Goal: Task Accomplishment & Management: Manage account settings

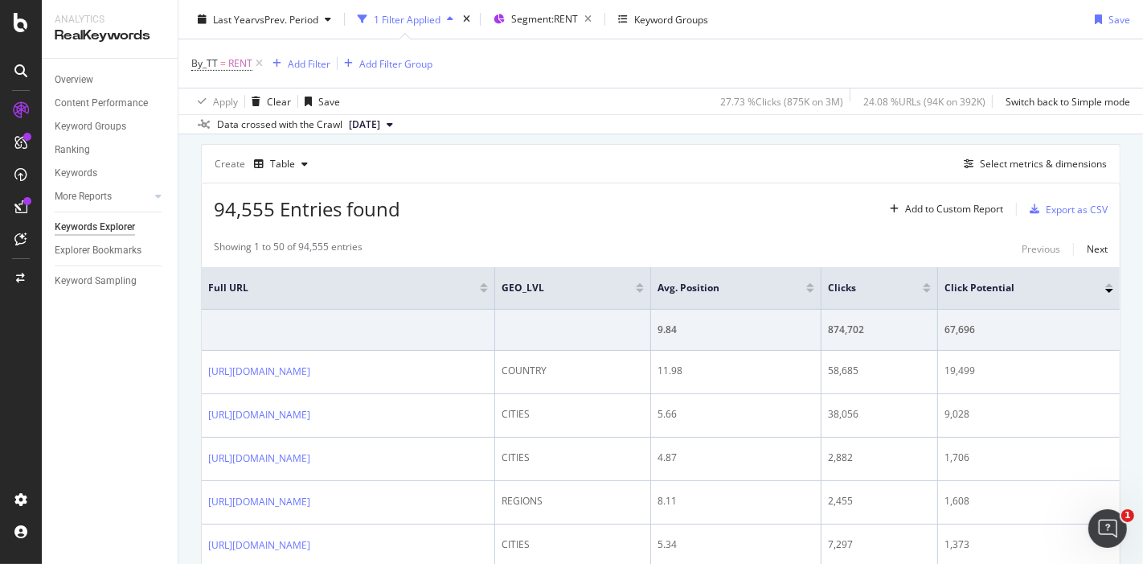
scroll to position [428, 0]
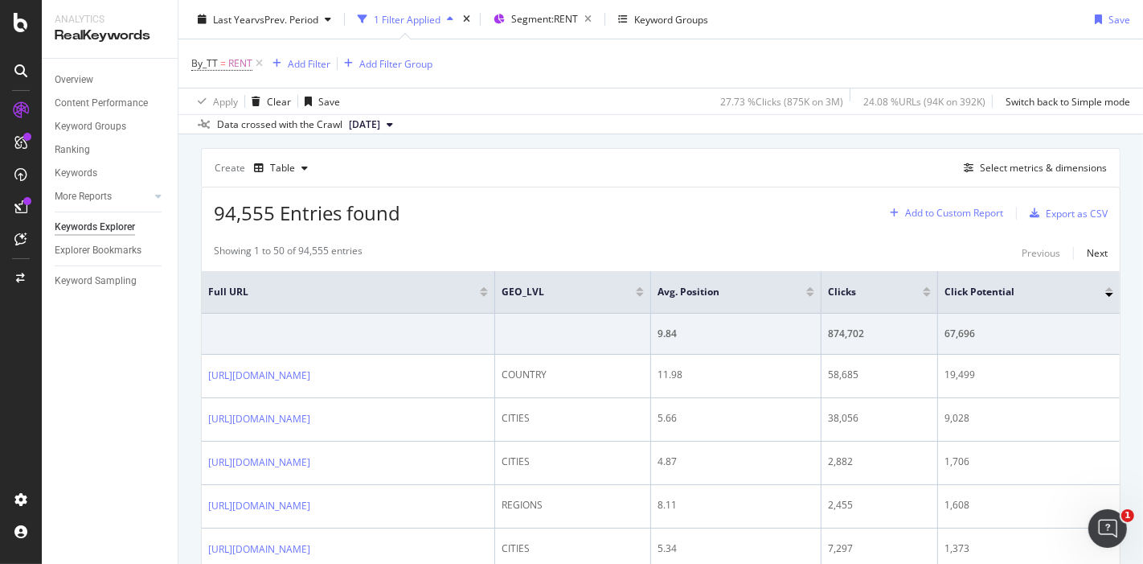
click at [965, 213] on div "Add to Custom Report" at bounding box center [954, 213] width 98 height 10
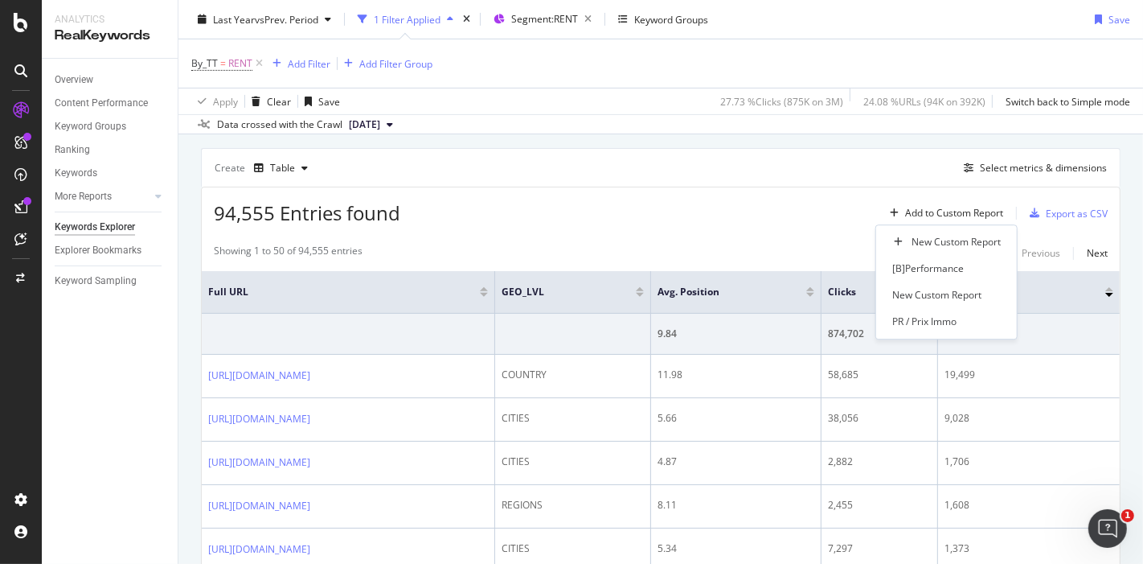
click at [800, 206] on div "94,555 Entries found Add to Custom Report Export as CSV" at bounding box center [661, 206] width 918 height 39
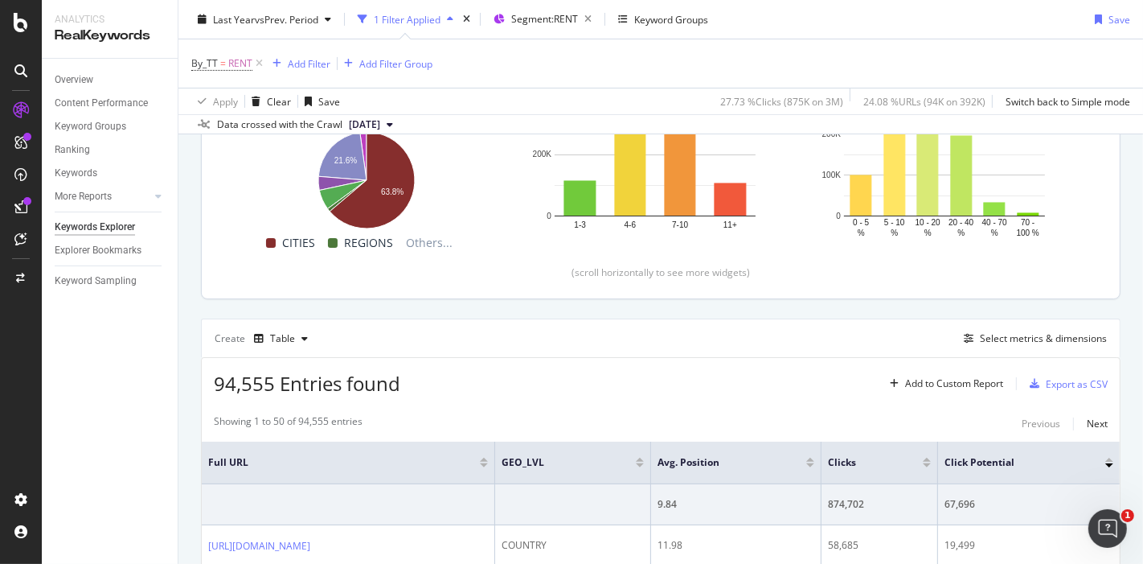
scroll to position [271, 0]
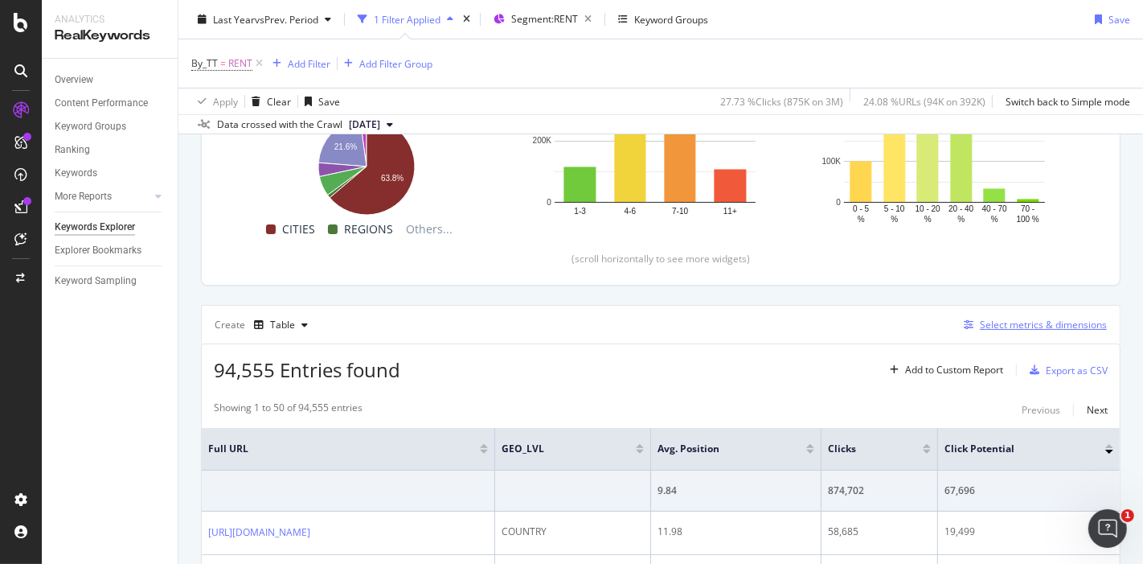
click at [1055, 331] on div "Select metrics & dimensions" at bounding box center [1033, 325] width 150 height 18
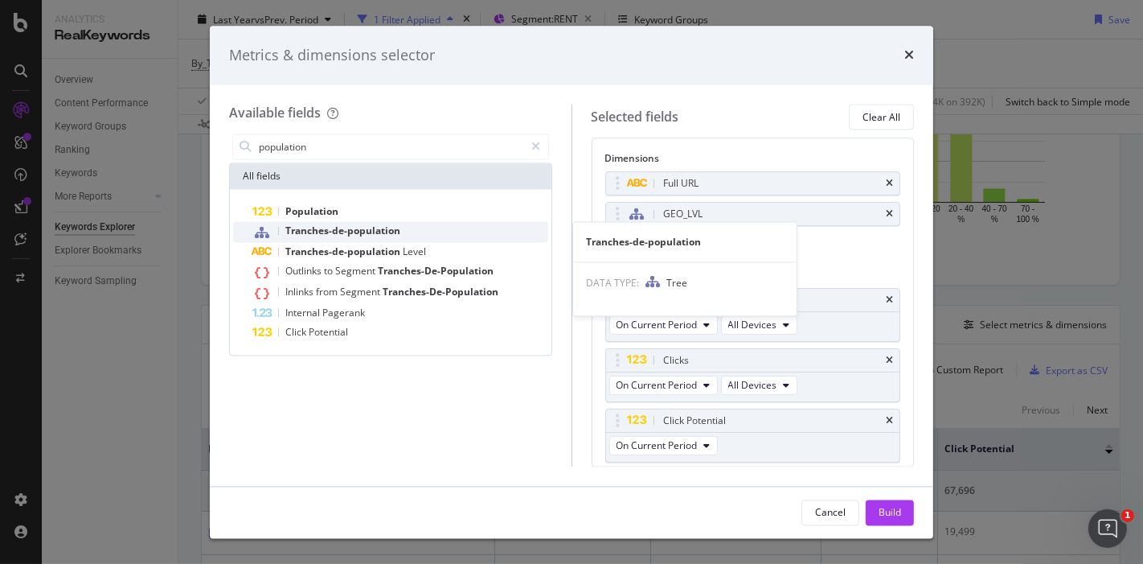
type input "population"
click at [362, 233] on span "Tranches-de-population" at bounding box center [342, 231] width 115 height 14
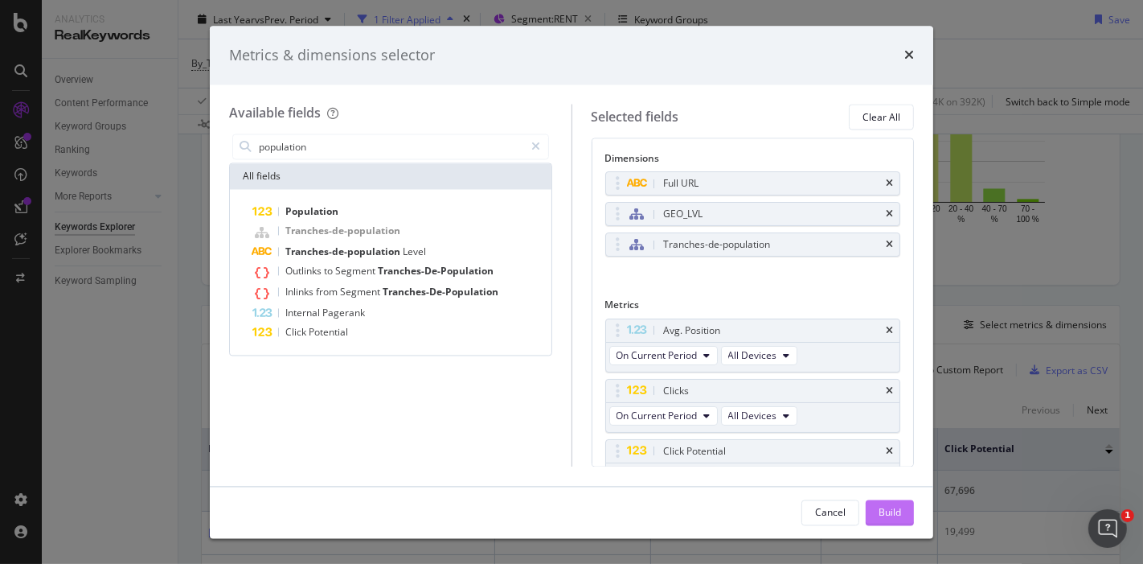
click at [903, 514] on button "Build" at bounding box center [890, 512] width 48 height 26
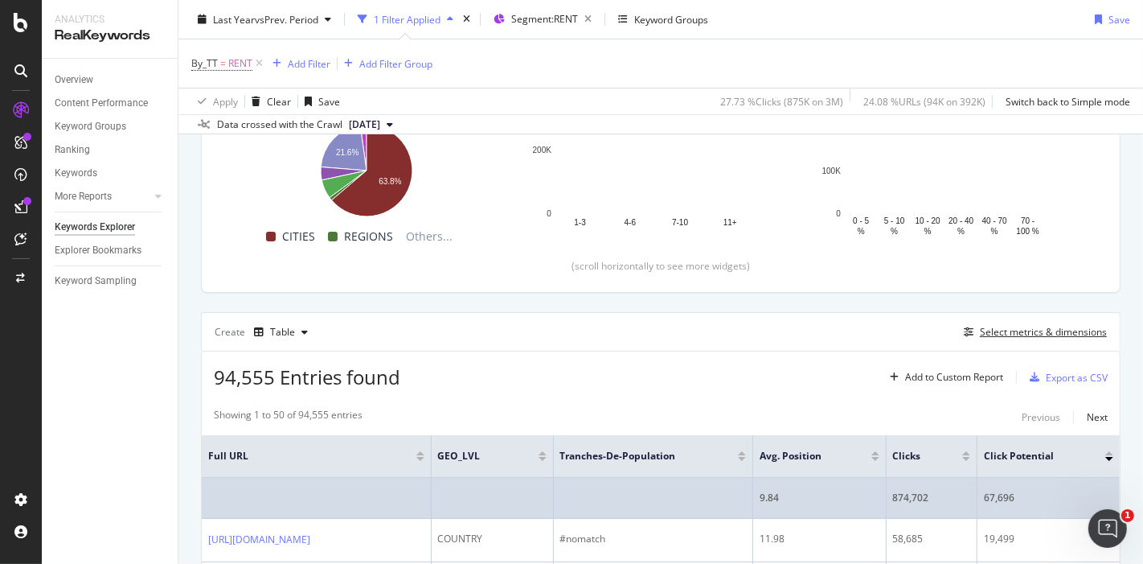
scroll to position [265, 0]
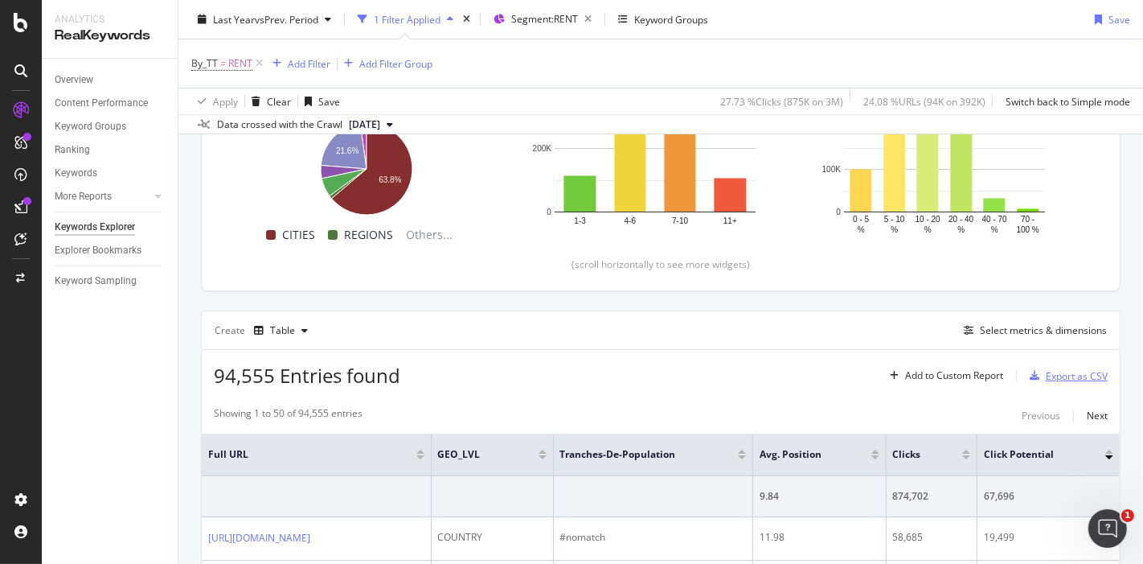
click at [1063, 371] on div "Export as CSV" at bounding box center [1077, 376] width 62 height 14
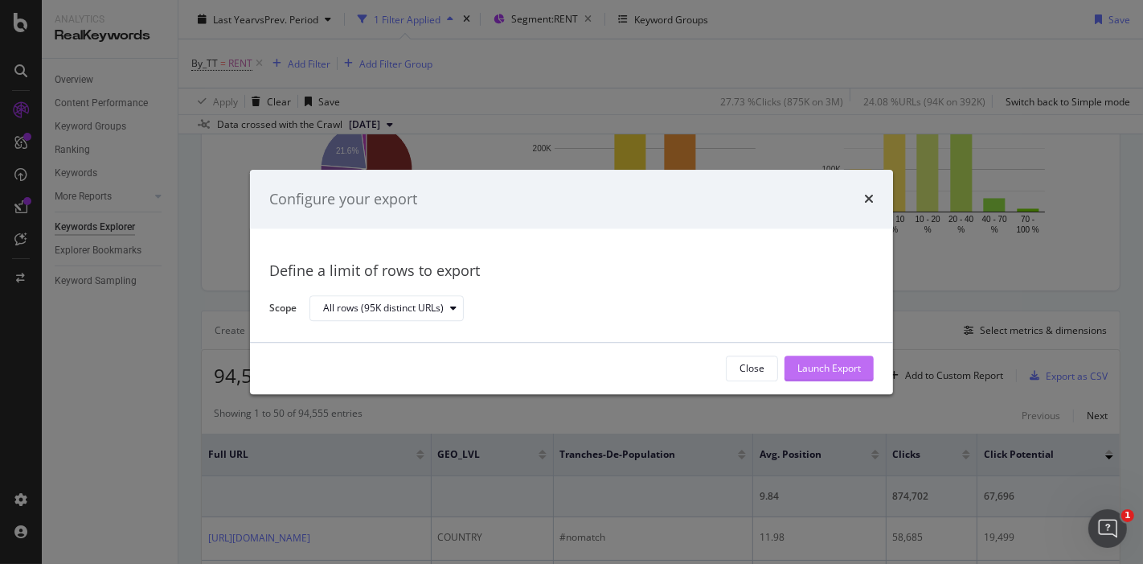
click at [860, 366] on div "Launch Export" at bounding box center [830, 369] width 64 height 14
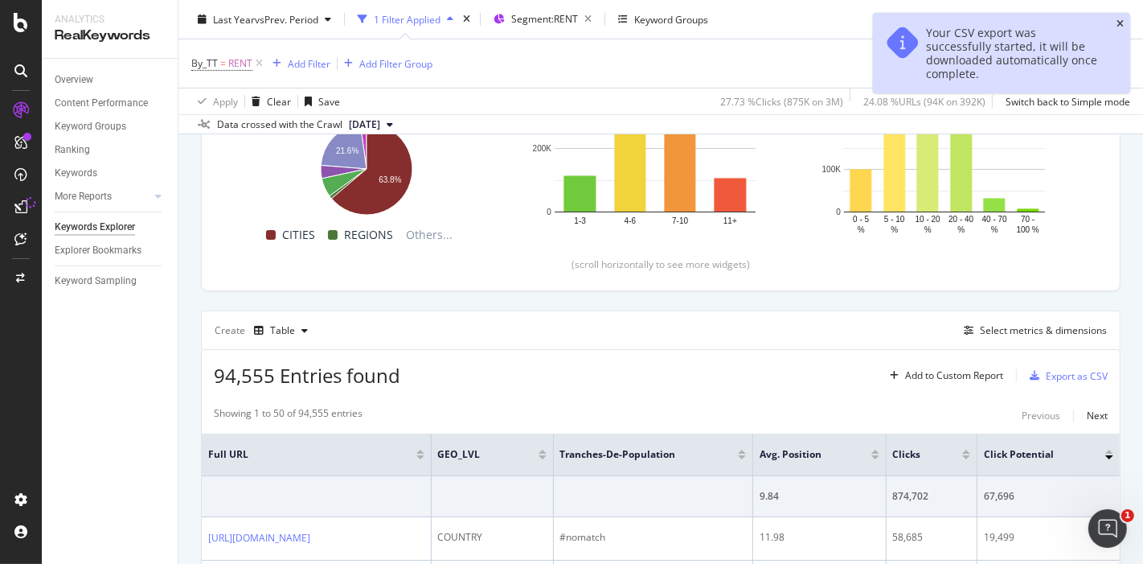
click at [1121, 21] on icon "close toast" at bounding box center [1120, 24] width 7 height 10
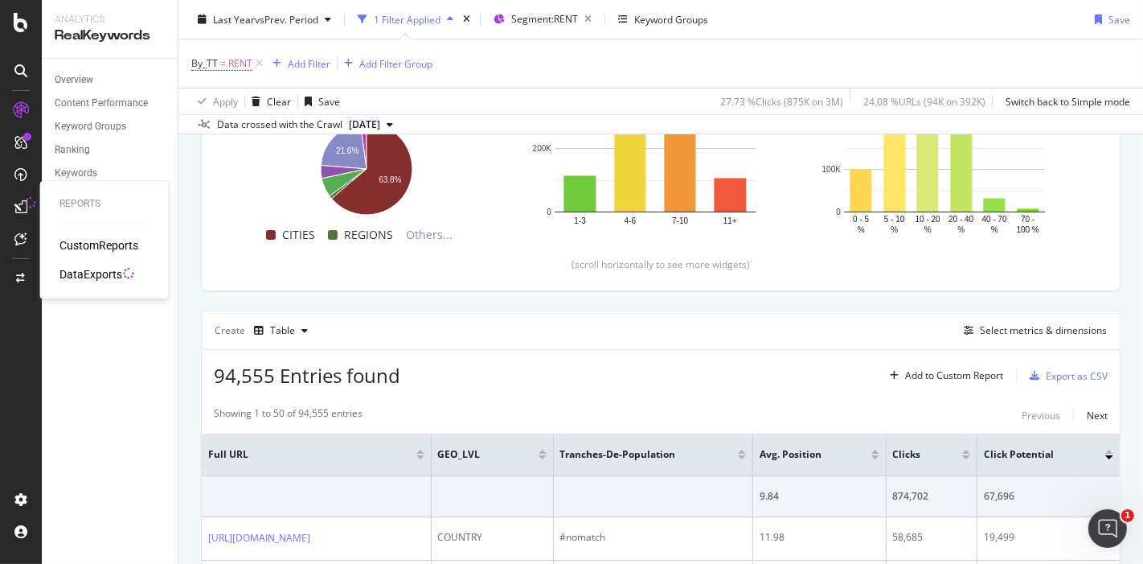
click at [70, 236] on div "Reports CustomReports DataExports" at bounding box center [105, 239] width 116 height 111
click at [76, 243] on div "CustomReports" at bounding box center [98, 245] width 79 height 16
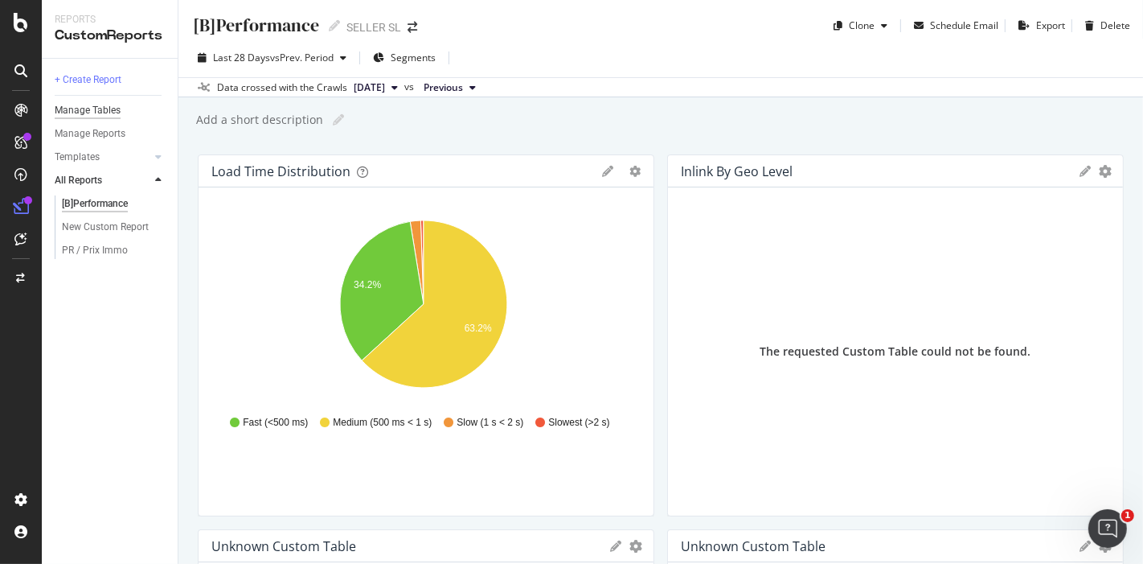
click at [94, 113] on div "Manage Tables" at bounding box center [88, 110] width 66 height 17
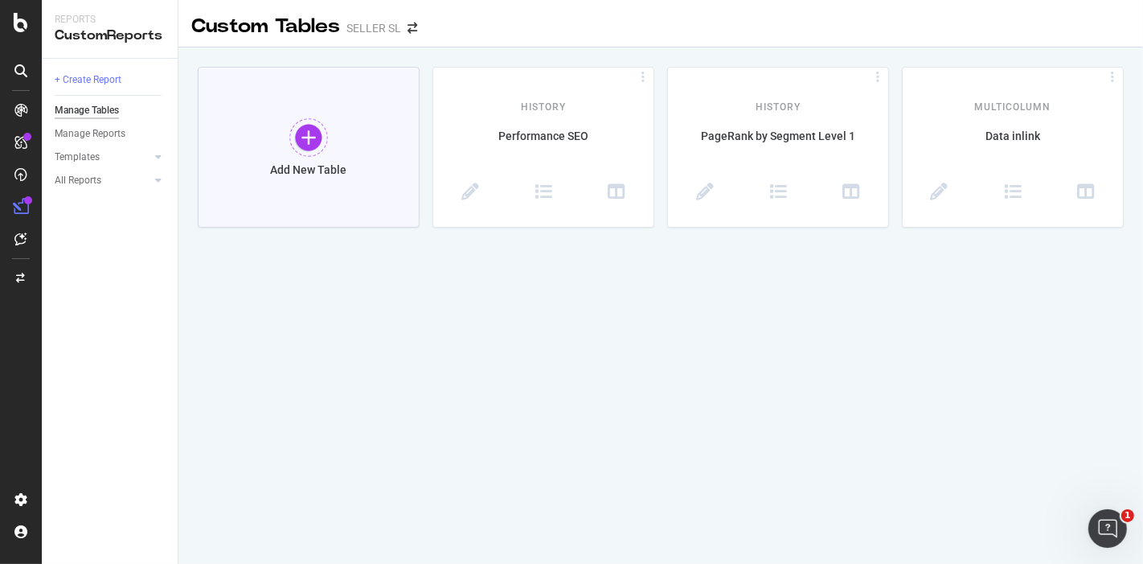
click at [356, 145] on div "Add New Table" at bounding box center [309, 147] width 222 height 161
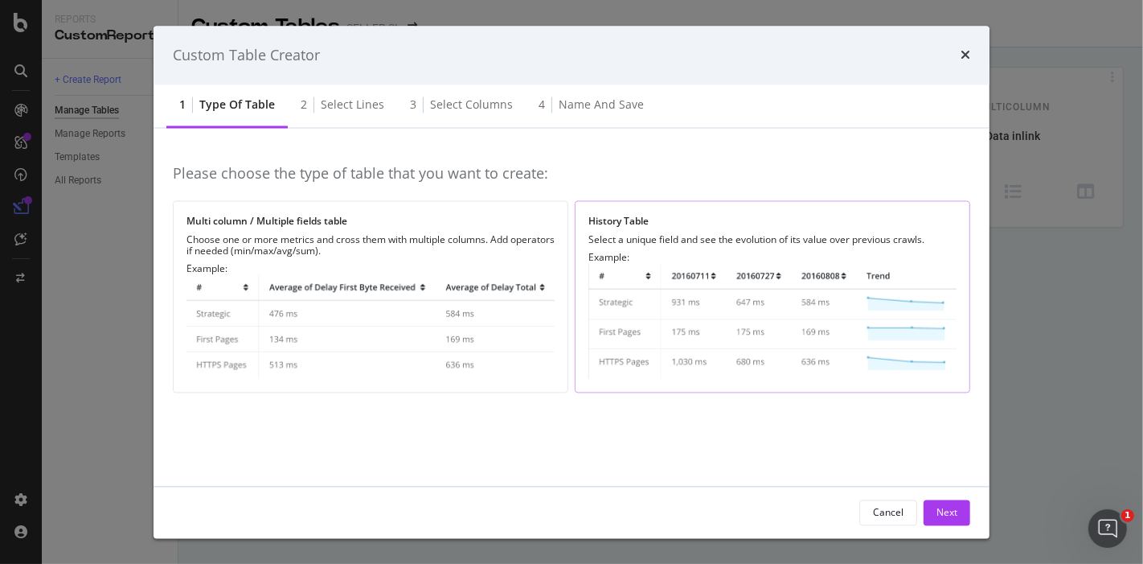
click at [678, 264] on img "modal" at bounding box center [773, 321] width 368 height 115
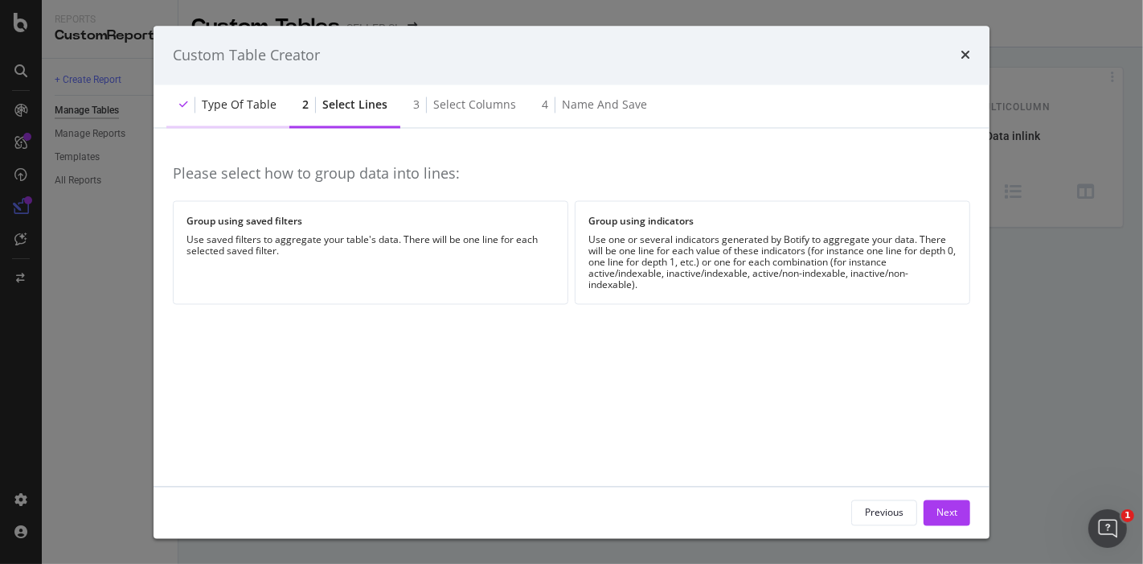
click at [253, 94] on div "Type of table" at bounding box center [227, 106] width 123 height 44
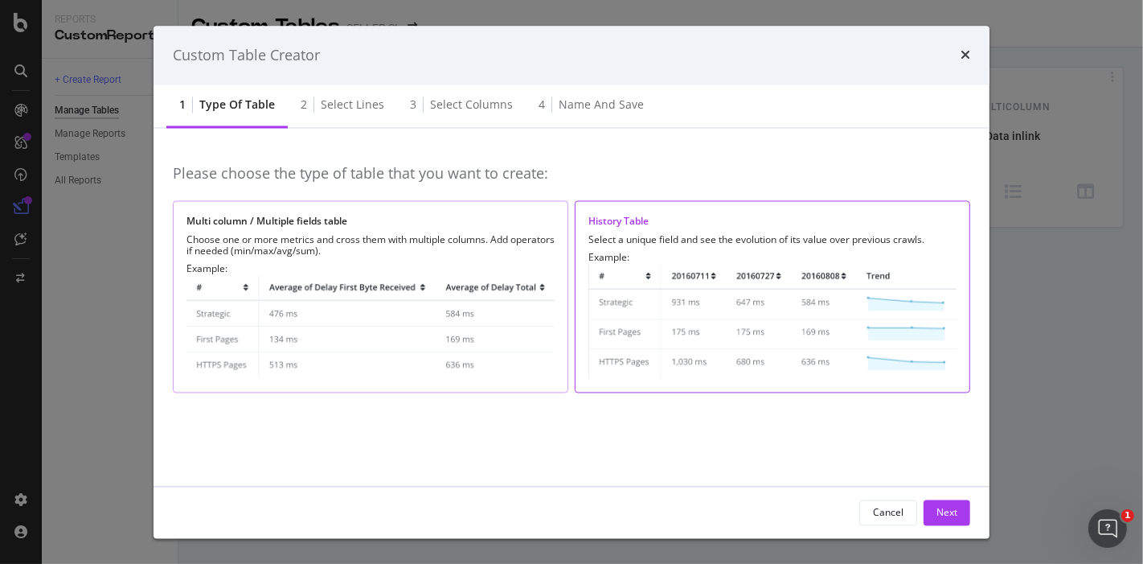
click at [379, 287] on img "modal" at bounding box center [371, 327] width 368 height 105
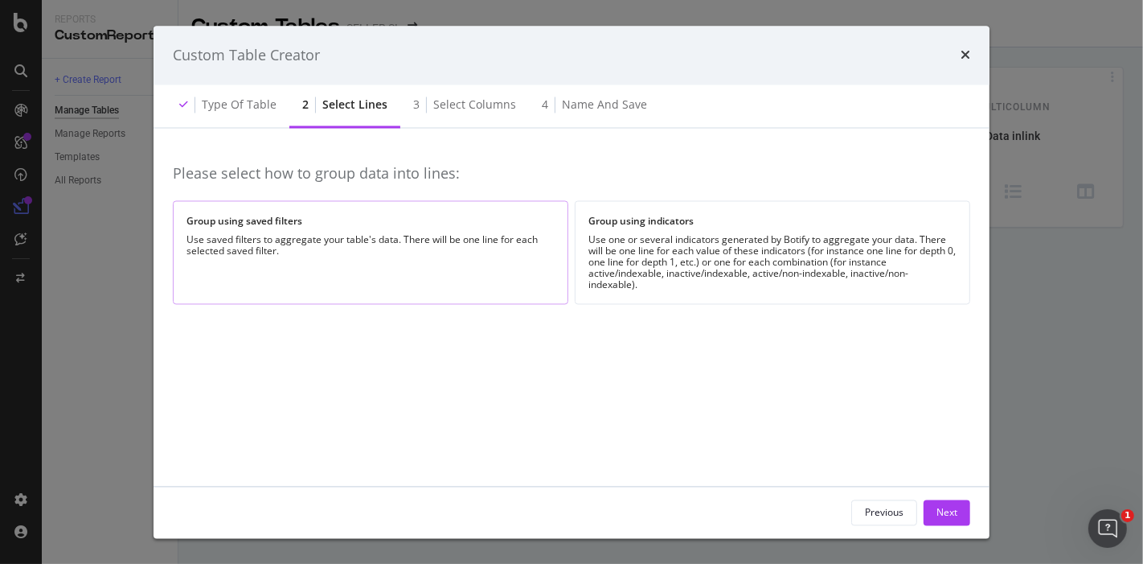
click at [516, 229] on div "Group using saved filters Use saved filters to aggregate your table's data. The…" at bounding box center [371, 252] width 396 height 104
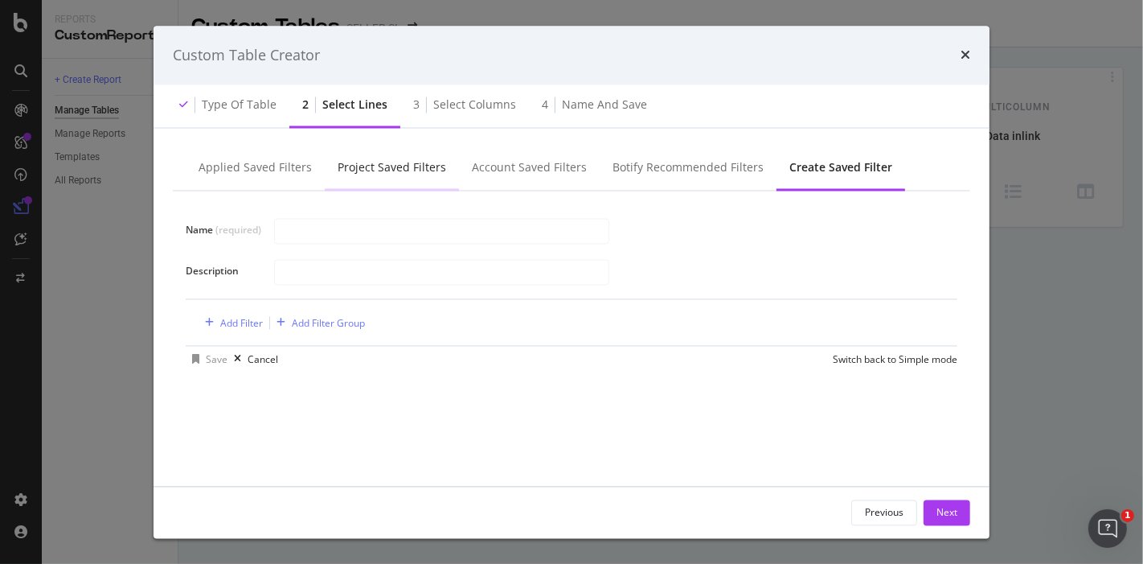
click at [363, 169] on div "Project Saved Filters" at bounding box center [392, 168] width 109 height 16
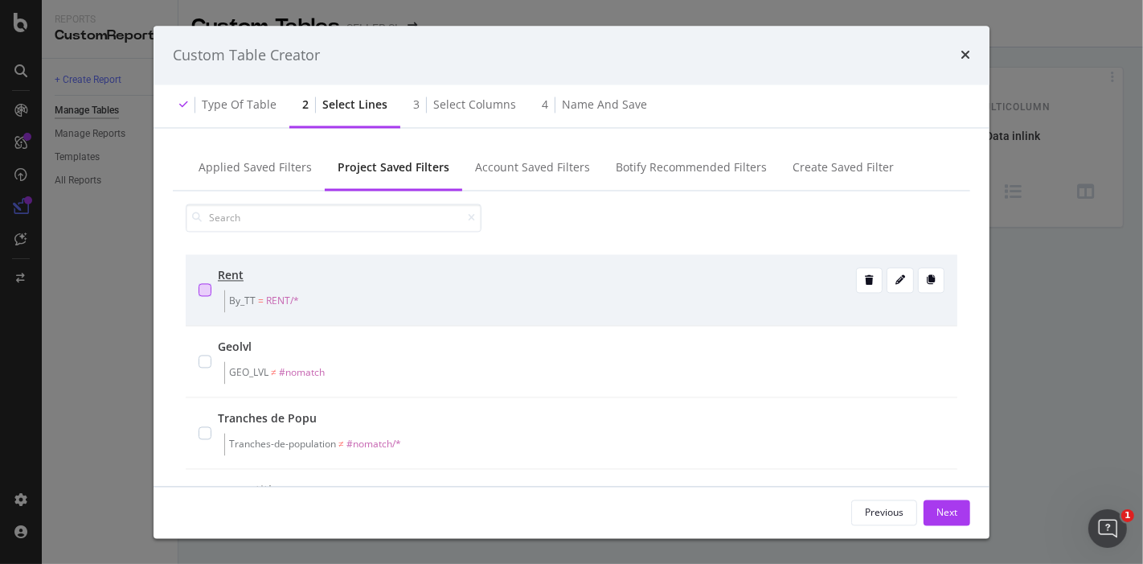
click at [200, 285] on div "modal" at bounding box center [205, 290] width 13 height 13
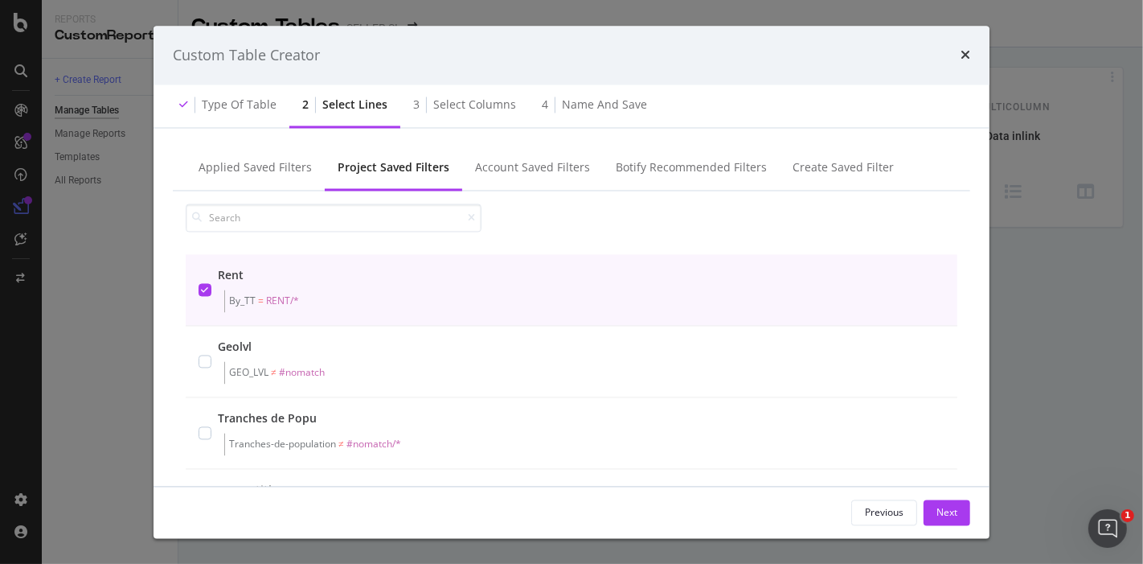
click at [970, 55] on div "Custom Table Creator" at bounding box center [572, 55] width 836 height 59
click at [962, 53] on icon "times" at bounding box center [966, 55] width 10 height 13
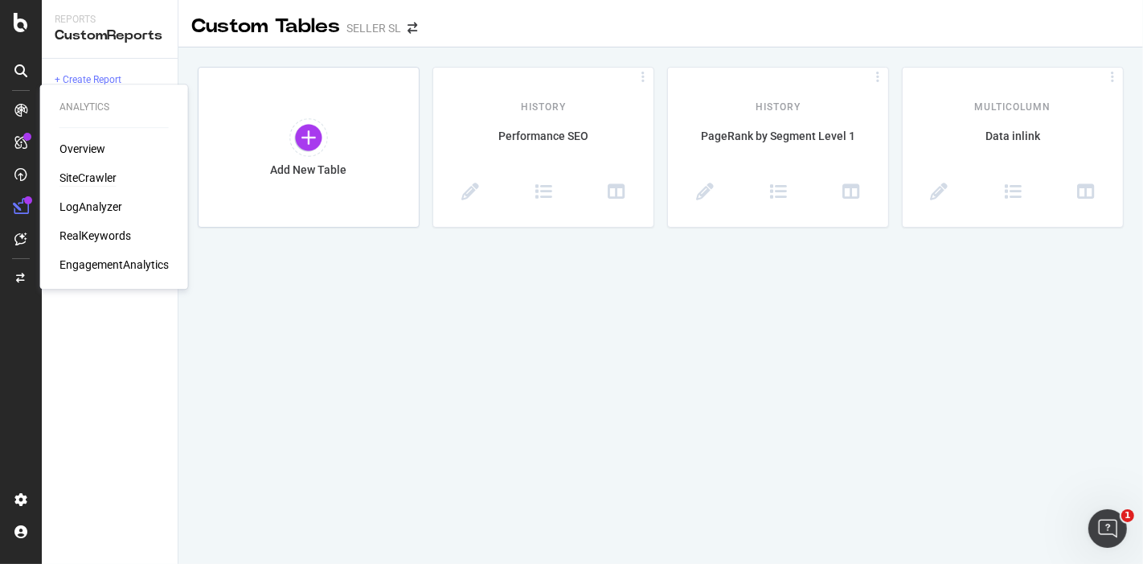
click at [88, 180] on div "SiteCrawler" at bounding box center [87, 178] width 57 height 16
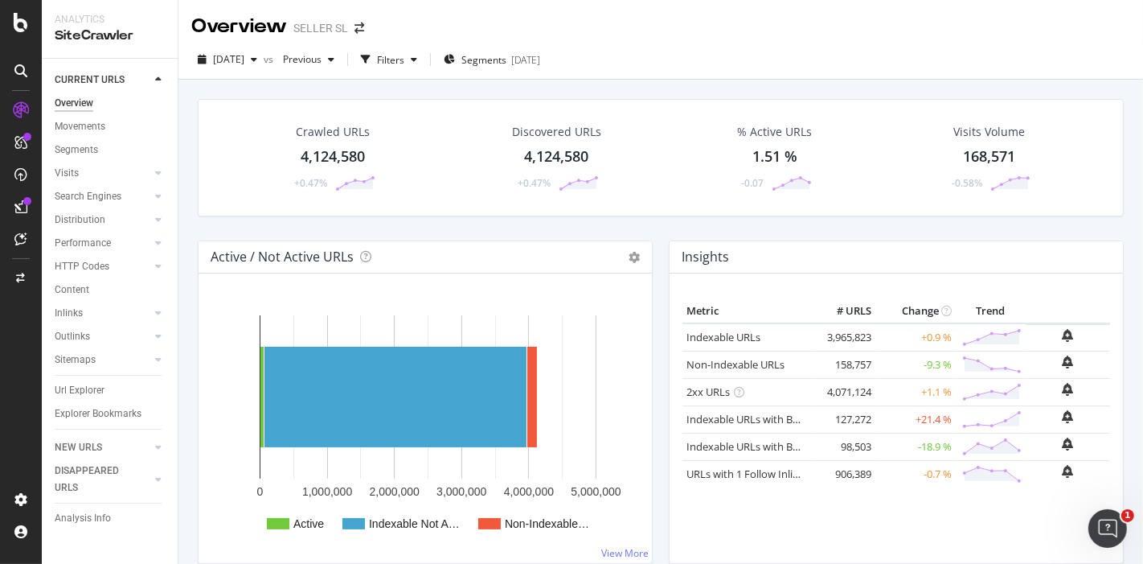
click at [354, 159] on div "4,124,580" at bounding box center [333, 156] width 64 height 21
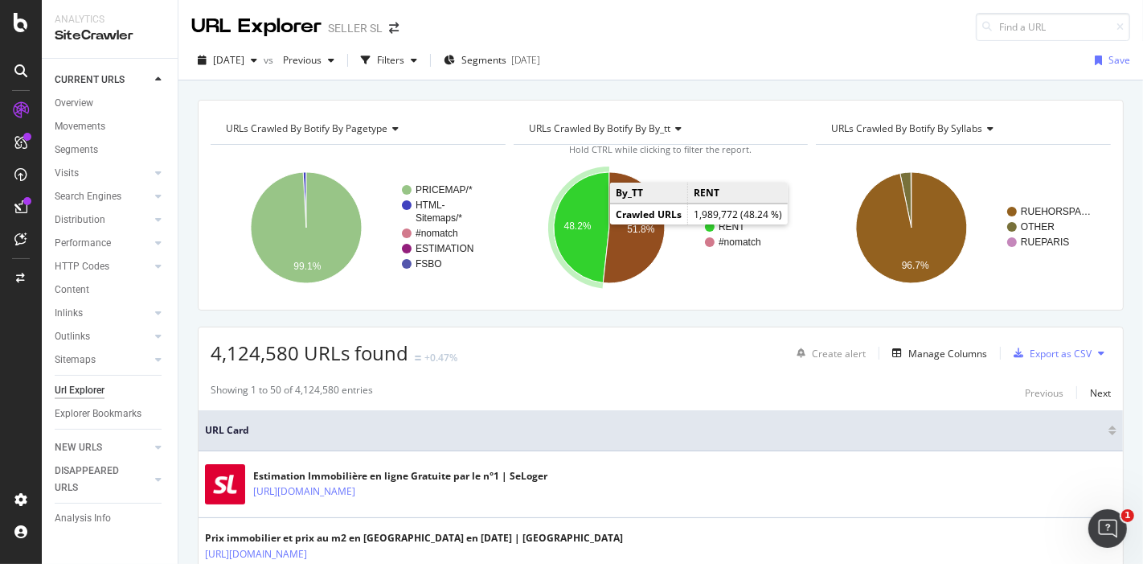
click at [594, 223] on icon "A chart." at bounding box center [581, 227] width 55 height 111
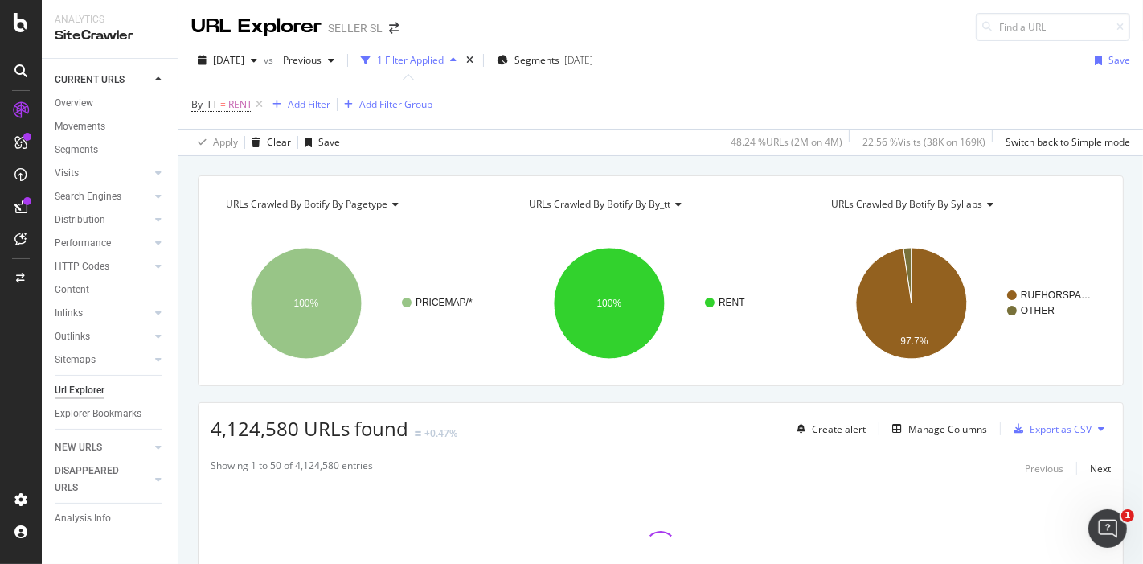
click at [364, 201] on span "URLs Crawled By Botify By pagetype" at bounding box center [307, 204] width 162 height 14
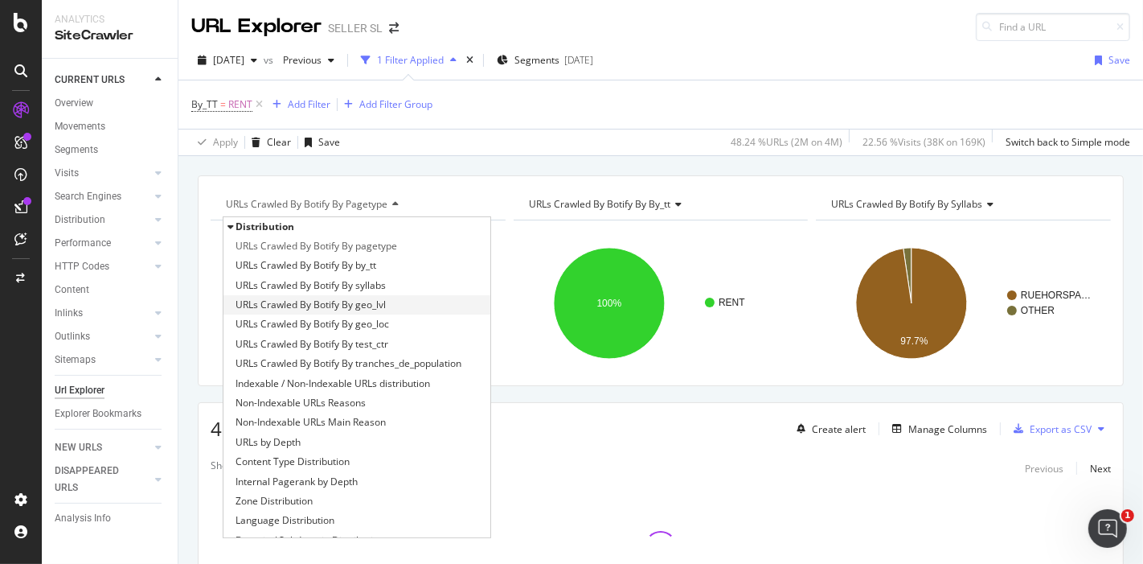
click at [352, 301] on span "URLs Crawled By Botify By geo_lvl" at bounding box center [311, 305] width 150 height 16
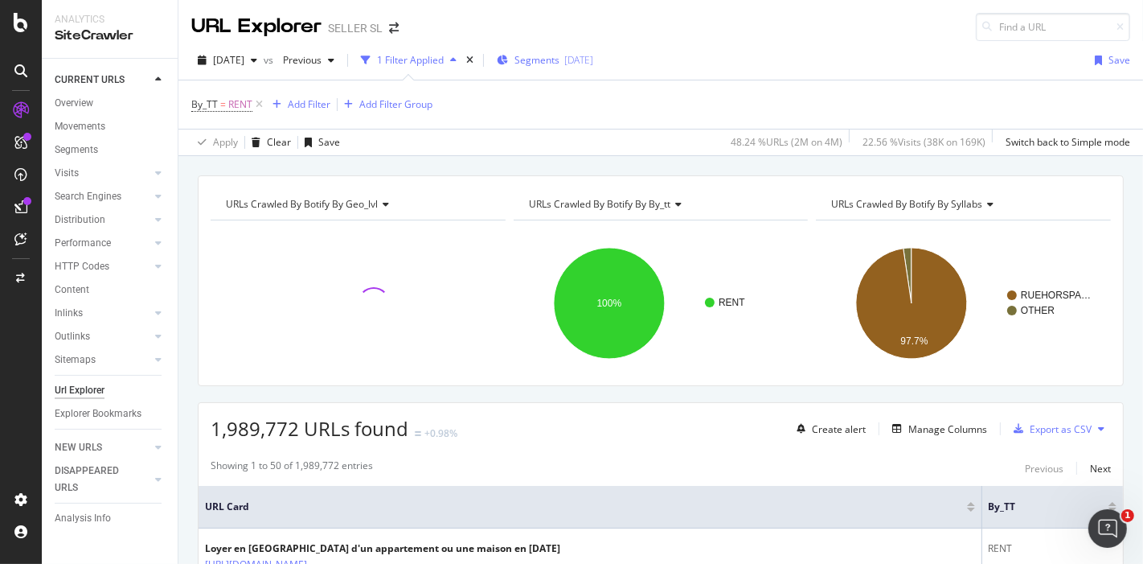
click at [560, 58] on span "Segments" at bounding box center [537, 60] width 45 height 14
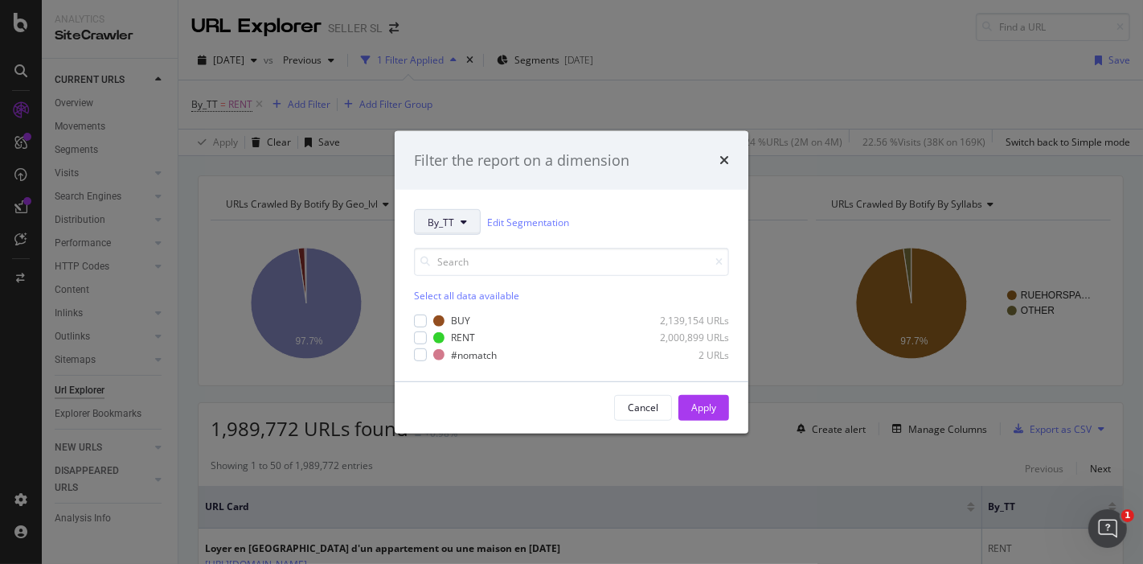
click at [445, 224] on span "By_TT" at bounding box center [441, 222] width 27 height 14
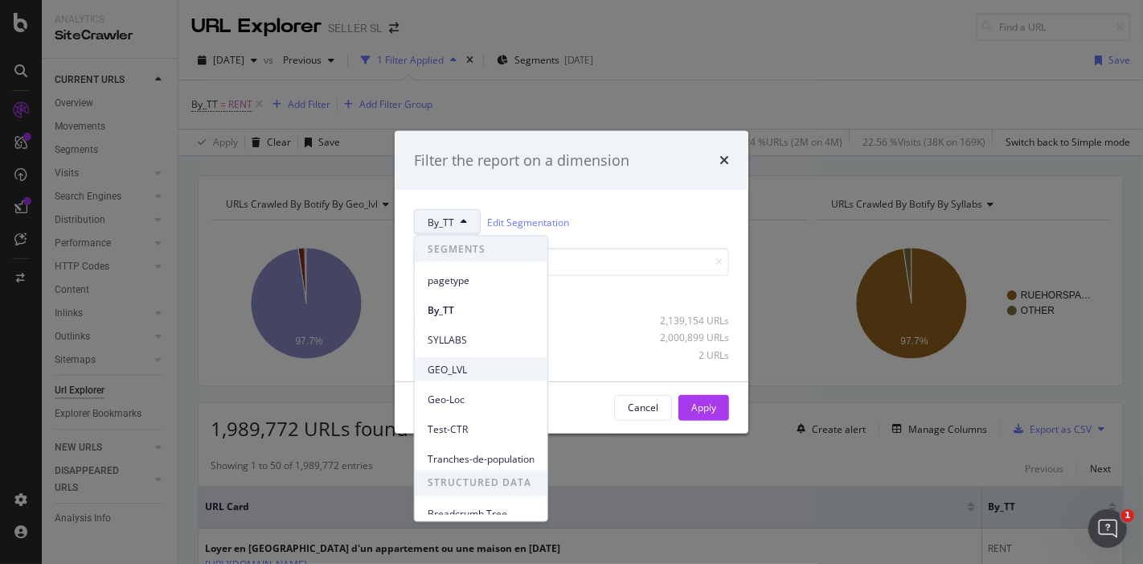
click at [462, 366] on span "GEO_LVL" at bounding box center [481, 369] width 107 height 14
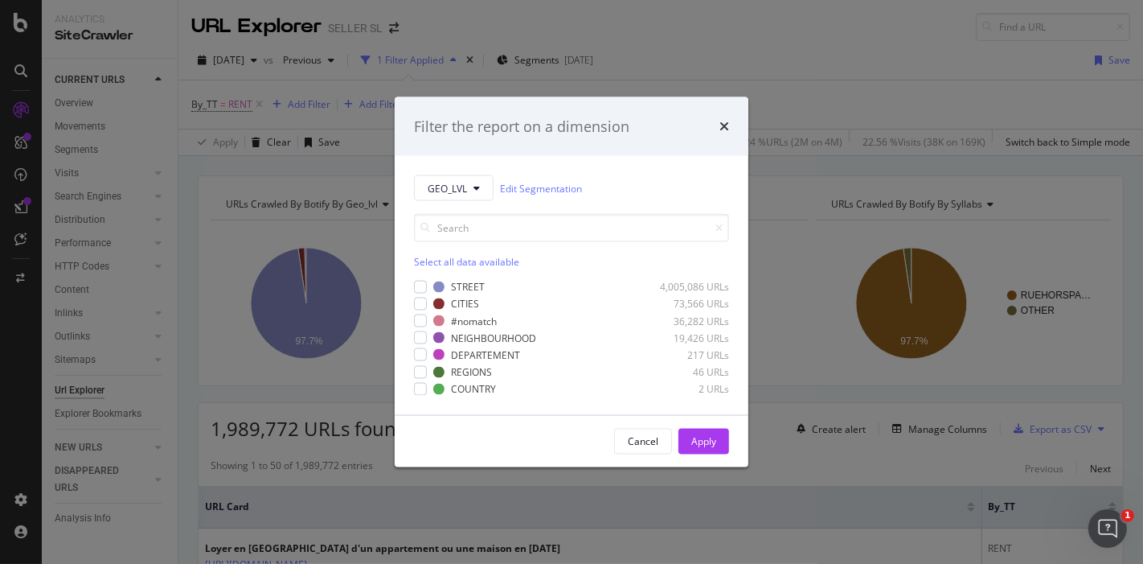
drag, startPoint x: 416, startPoint y: 273, endPoint x: 619, endPoint y: 129, distance: 248.7
click at [619, 129] on div "Filter the report on a dimension GEO_LVL Edit Segmentation Select all data avai…" at bounding box center [572, 281] width 354 height 371
click at [425, 322] on div "modal" at bounding box center [420, 320] width 13 height 13
click at [712, 441] on div "Apply" at bounding box center [703, 441] width 25 height 14
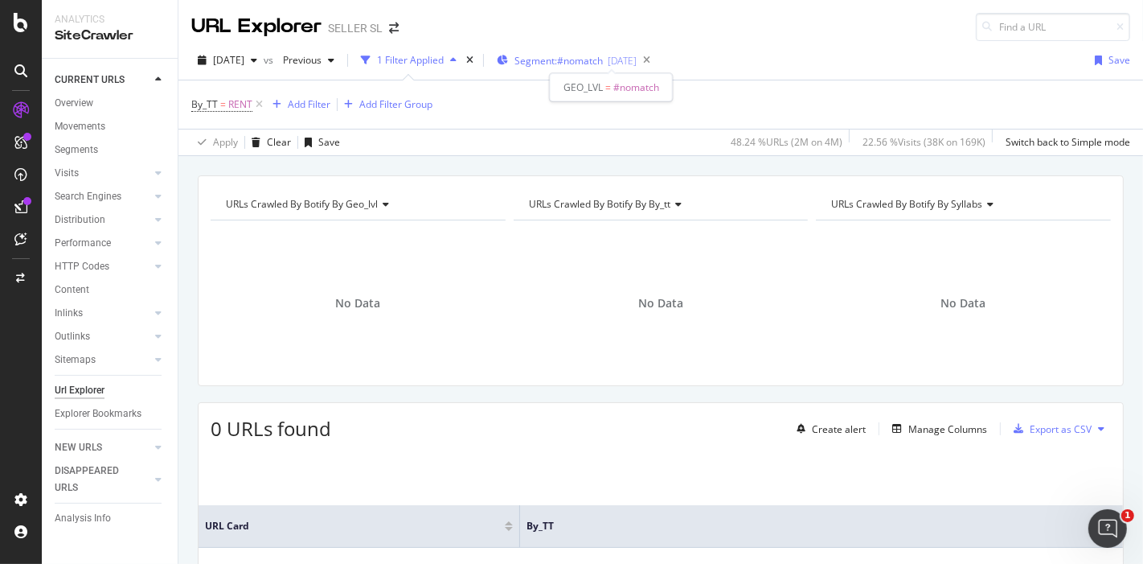
click at [583, 61] on span "Segment: #nomatch" at bounding box center [559, 61] width 88 height 14
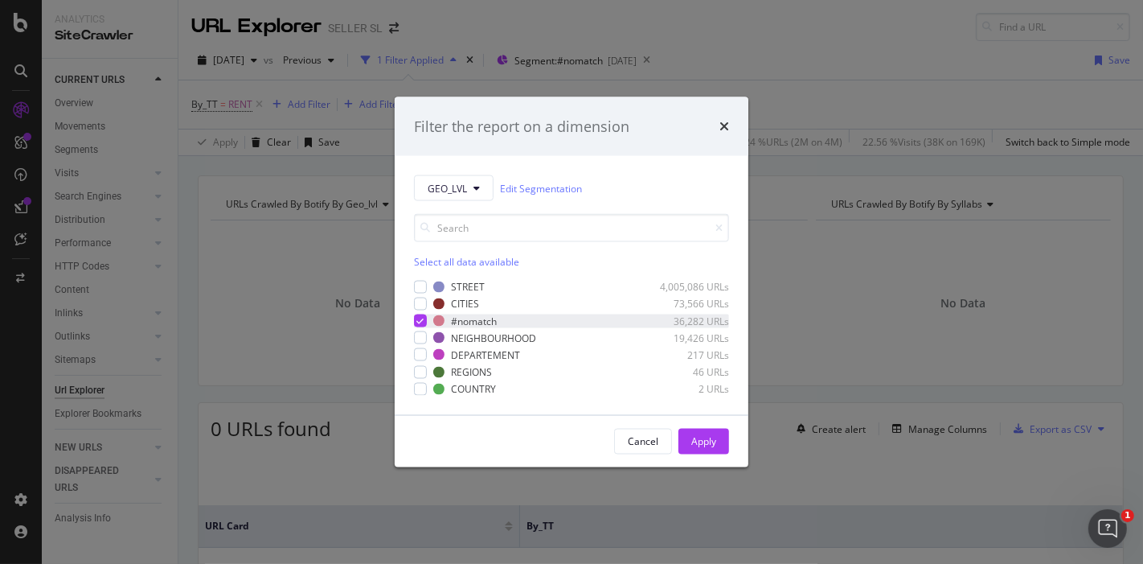
click at [421, 317] on icon "modal" at bounding box center [420, 321] width 7 height 8
click at [420, 318] on div "modal" at bounding box center [420, 320] width 13 height 13
click at [721, 125] on icon "times" at bounding box center [725, 126] width 10 height 13
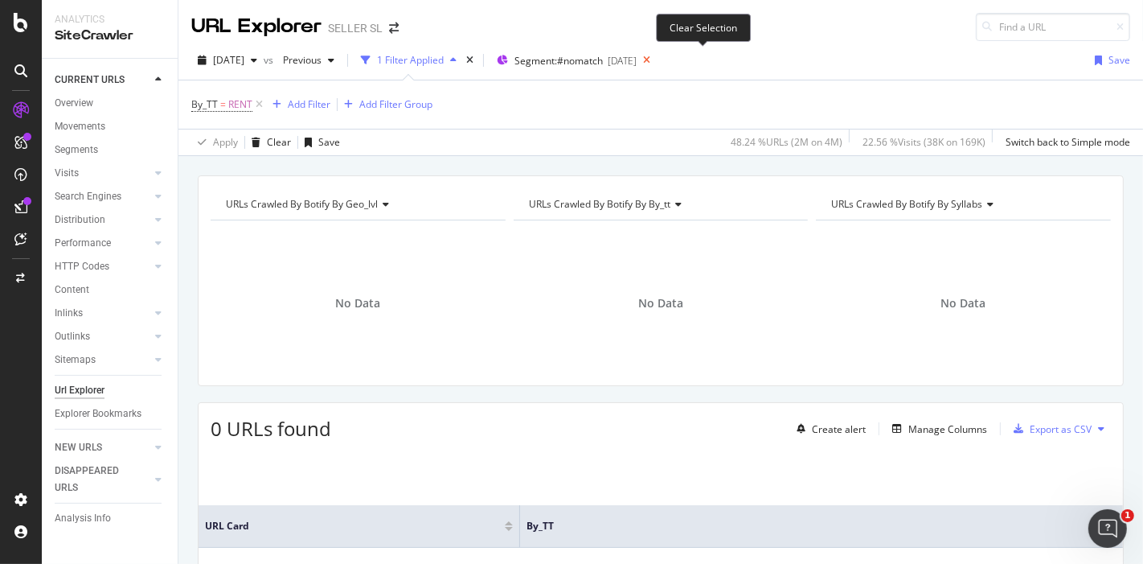
click at [657, 60] on icon at bounding box center [647, 60] width 20 height 23
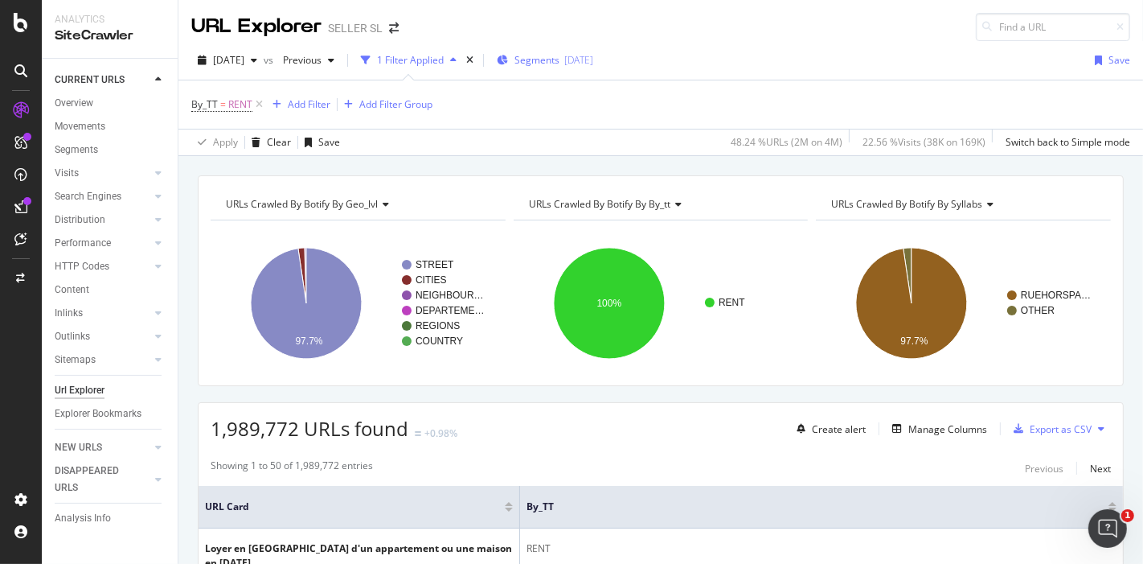
click at [560, 59] on span "Segments" at bounding box center [537, 60] width 45 height 14
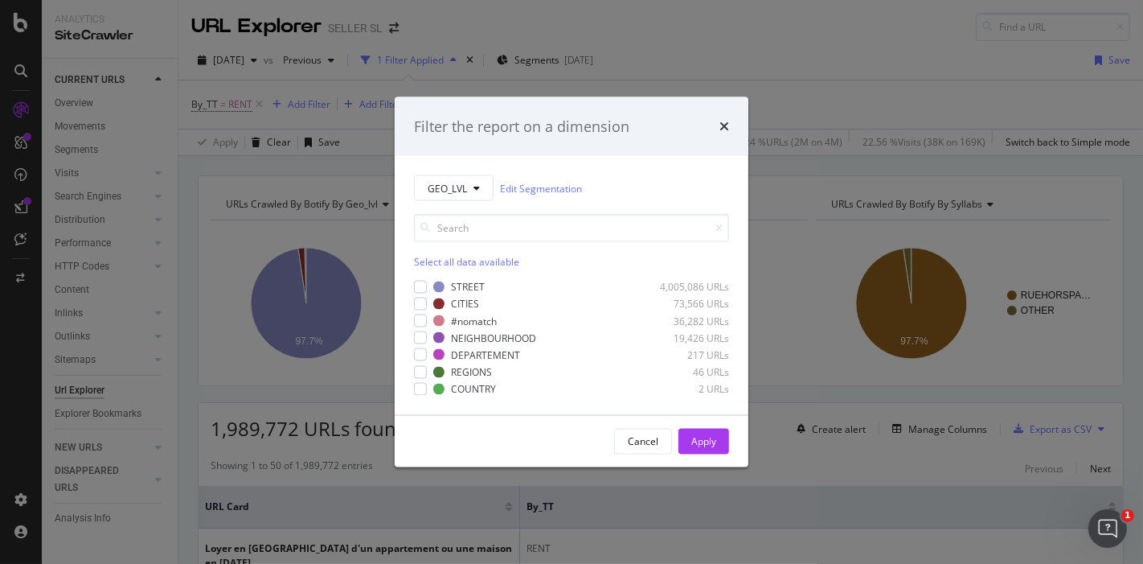
click at [455, 256] on div "Select all data available" at bounding box center [571, 262] width 315 height 14
click at [455, 256] on div "Unselect all data available" at bounding box center [571, 262] width 315 height 14
click at [454, 255] on div "Select all data available" at bounding box center [571, 262] width 315 height 14
click at [454, 255] on div "Unselect all data available" at bounding box center [571, 262] width 315 height 14
click at [724, 123] on icon "times" at bounding box center [725, 126] width 10 height 13
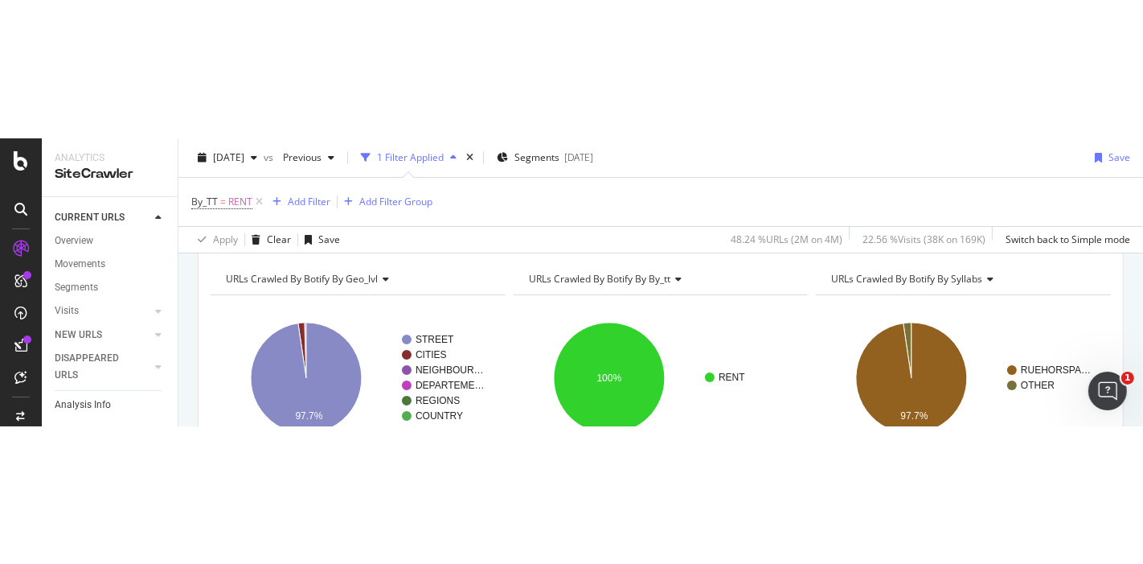
scroll to position [64, 0]
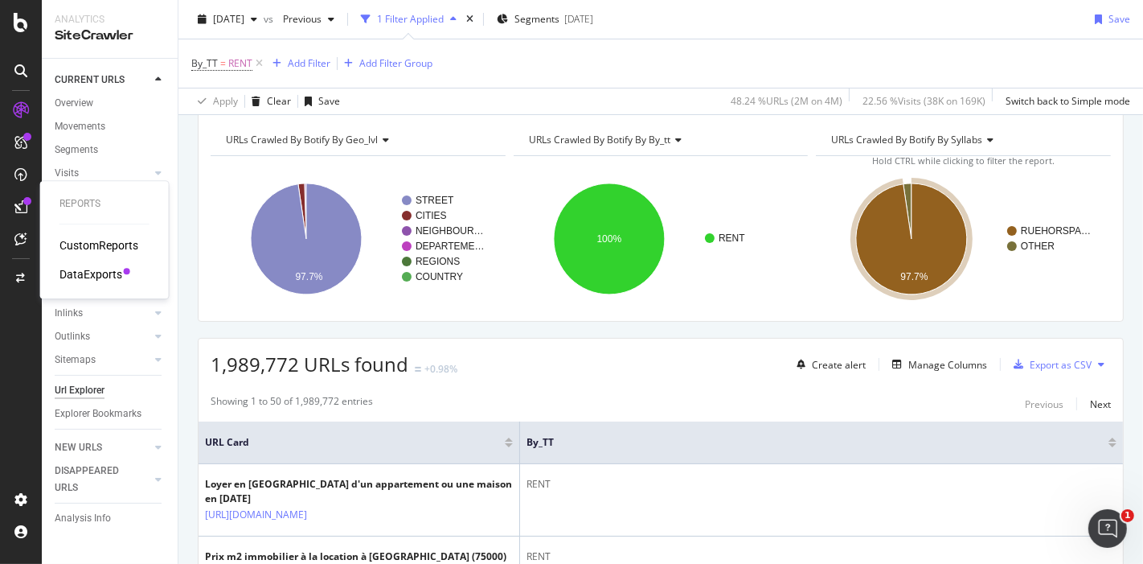
click at [70, 283] on div "Reports CustomReports DataExports" at bounding box center [105, 239] width 116 height 111
click at [75, 273] on div "DataExports" at bounding box center [90, 274] width 63 height 16
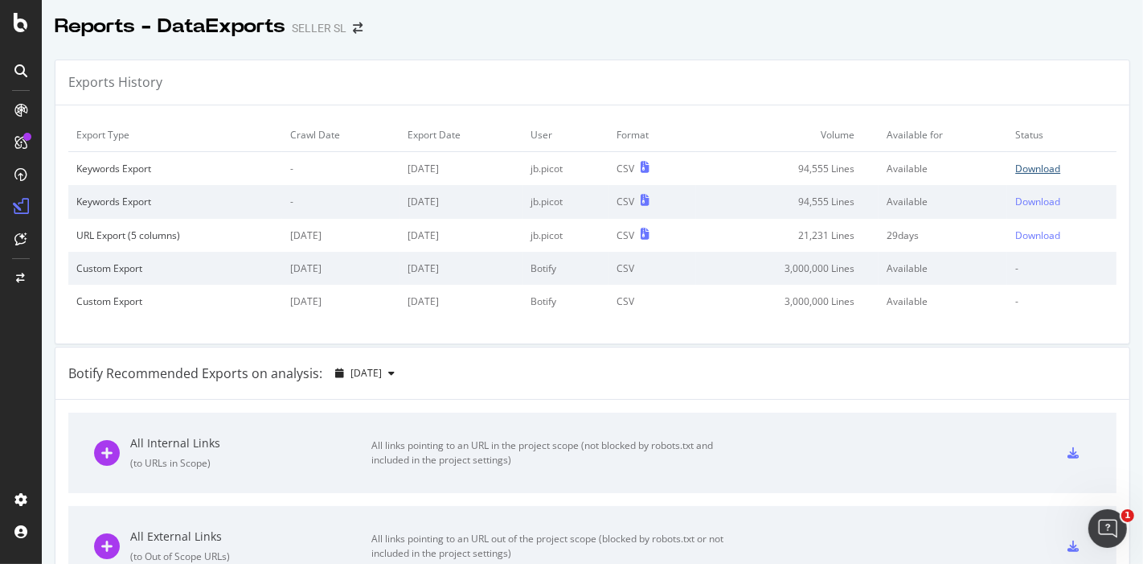
click at [1024, 169] on div "Download" at bounding box center [1037, 169] width 45 height 14
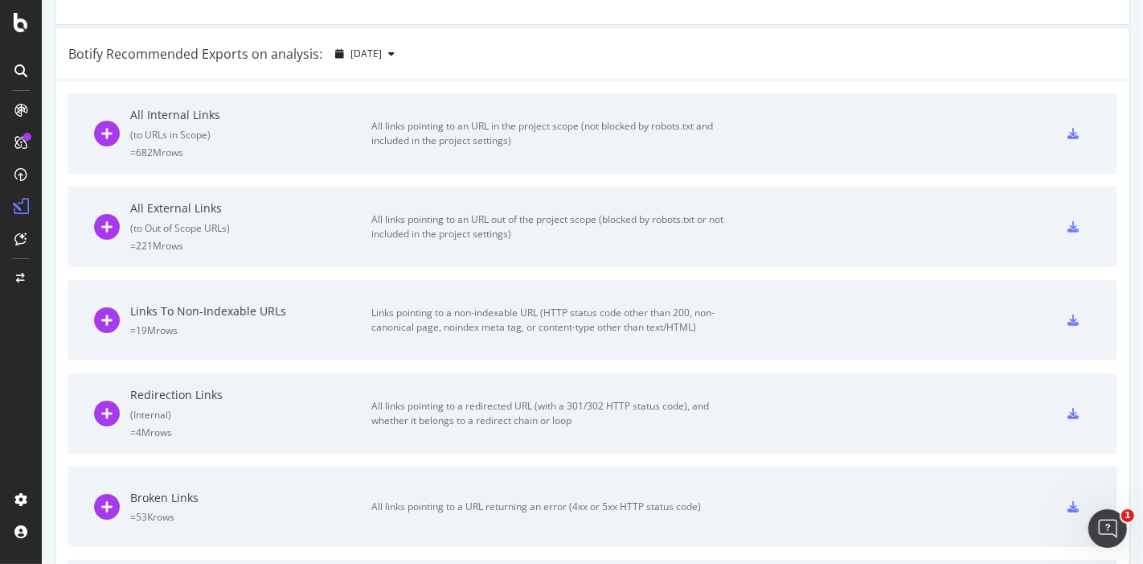
scroll to position [324, 0]
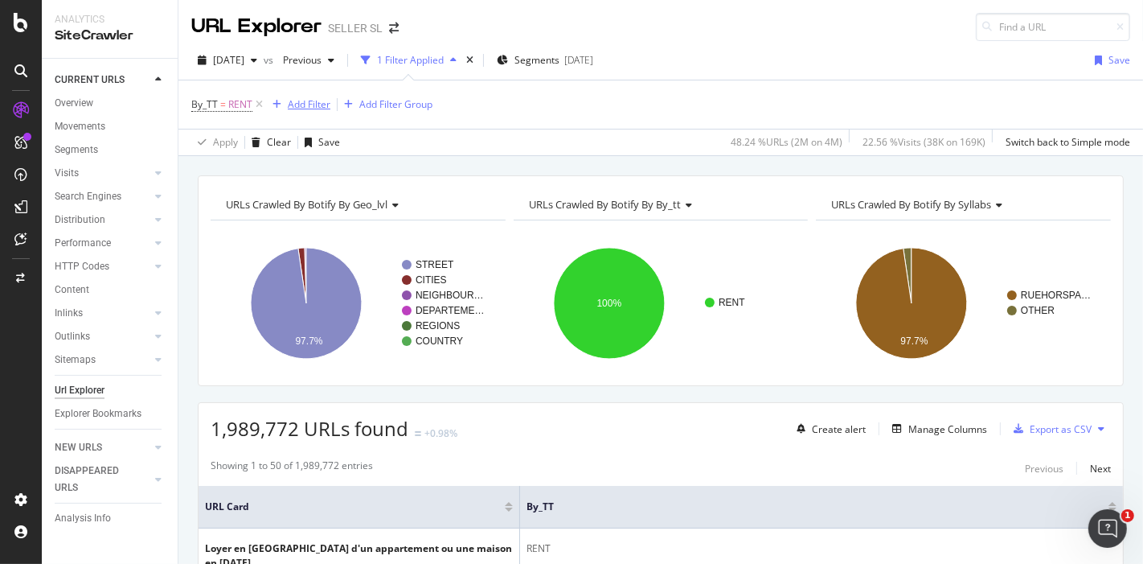
click at [301, 101] on div "Add Filter" at bounding box center [309, 104] width 43 height 14
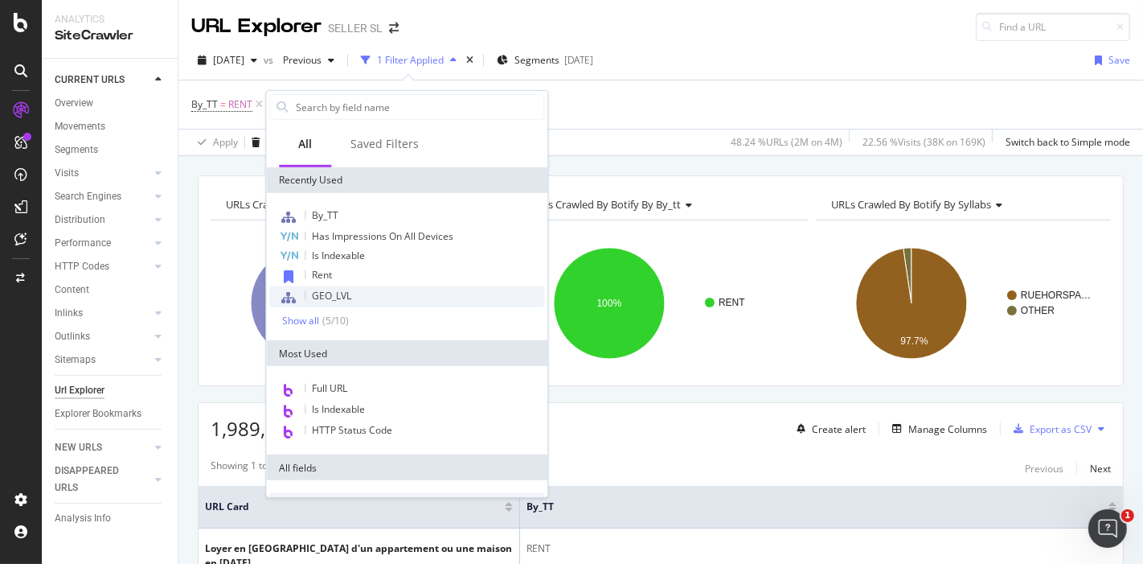
click at [363, 293] on div "GEO_LVL" at bounding box center [406, 296] width 275 height 21
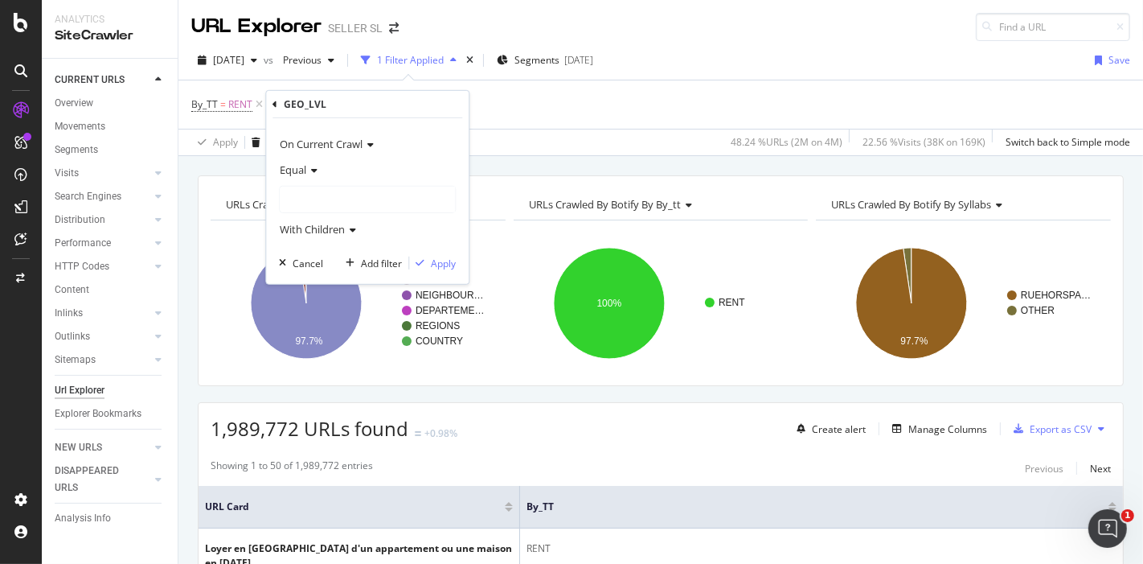
click at [341, 196] on div at bounding box center [367, 200] width 175 height 26
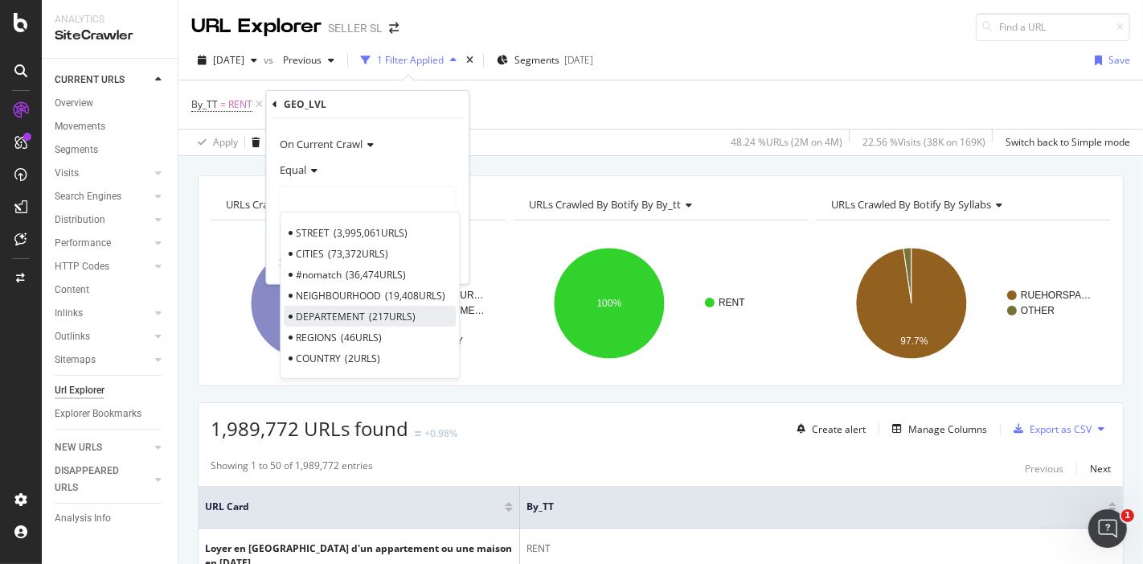
click at [402, 311] on span "217 URLS" at bounding box center [392, 316] width 47 height 14
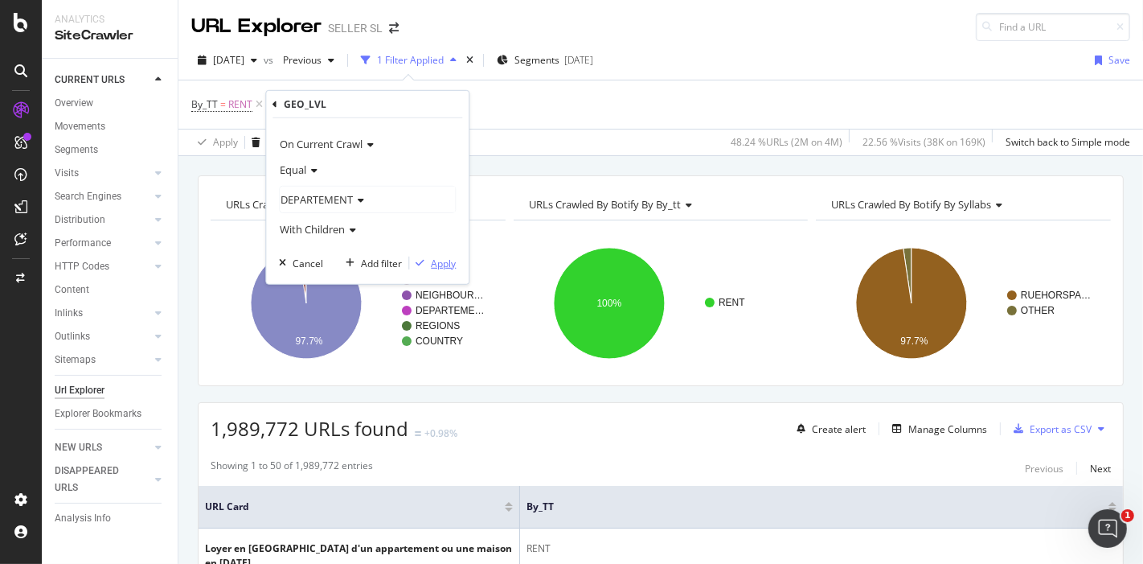
click at [425, 259] on div "button" at bounding box center [420, 263] width 22 height 10
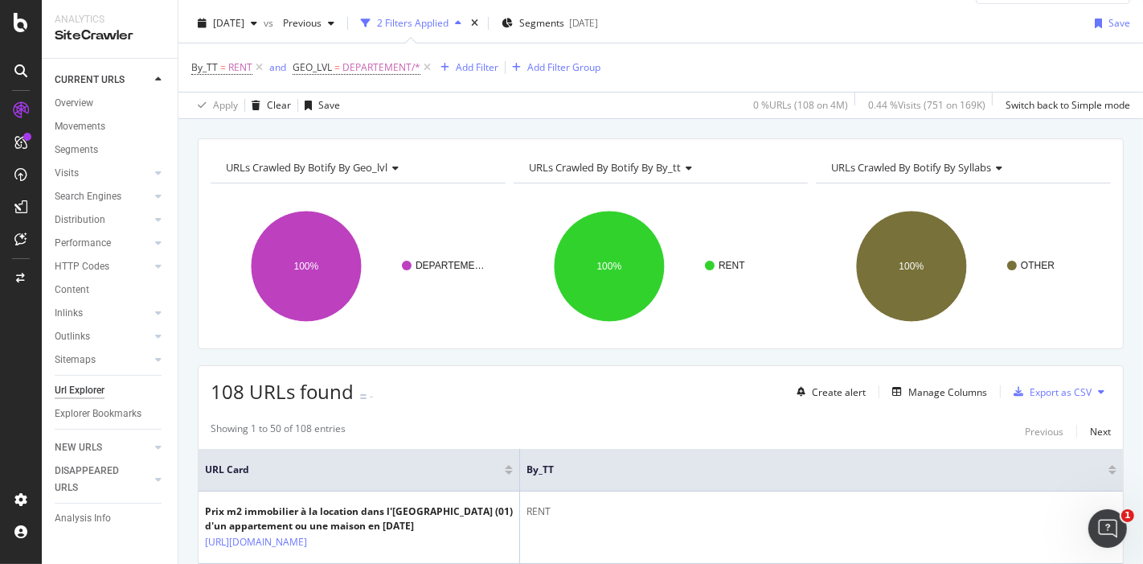
scroll to position [35, 0]
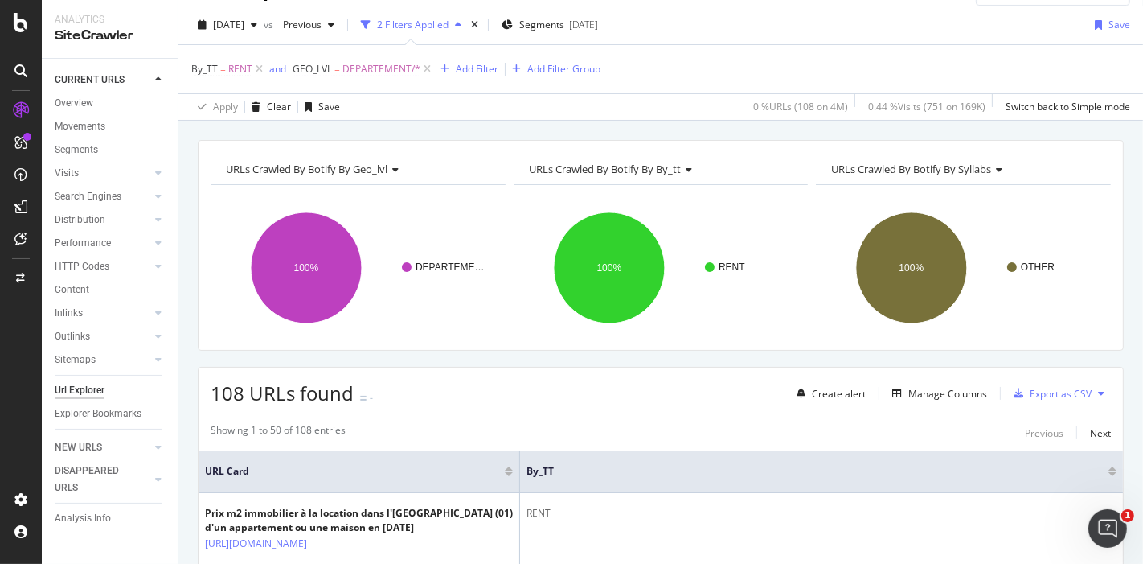
click at [386, 72] on span "DEPARTEMENT/*" at bounding box center [382, 69] width 78 height 23
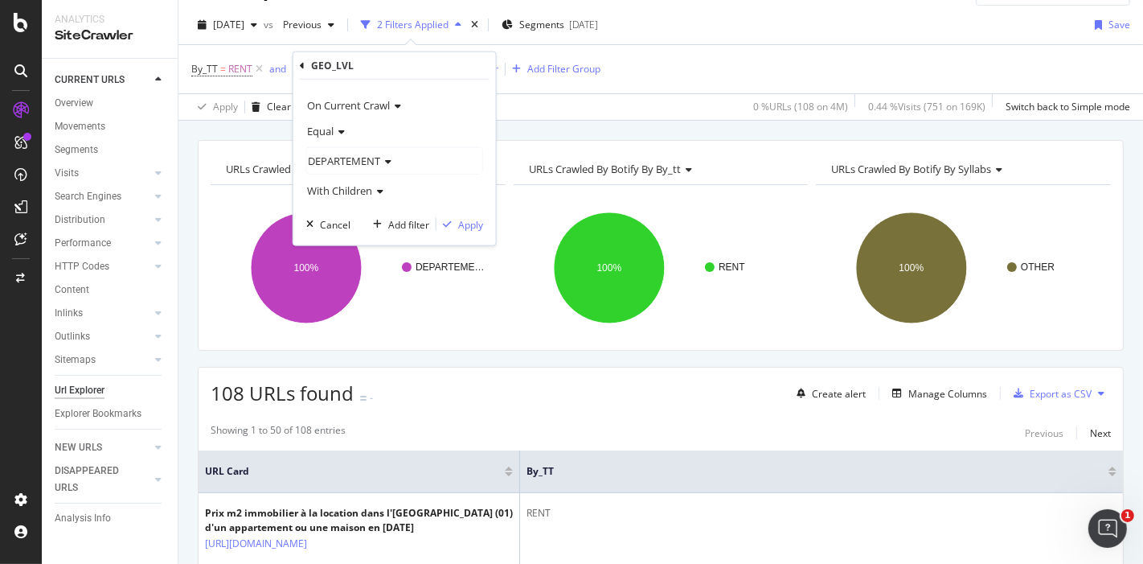
click at [342, 157] on span "DEPARTEMENT" at bounding box center [344, 161] width 72 height 14
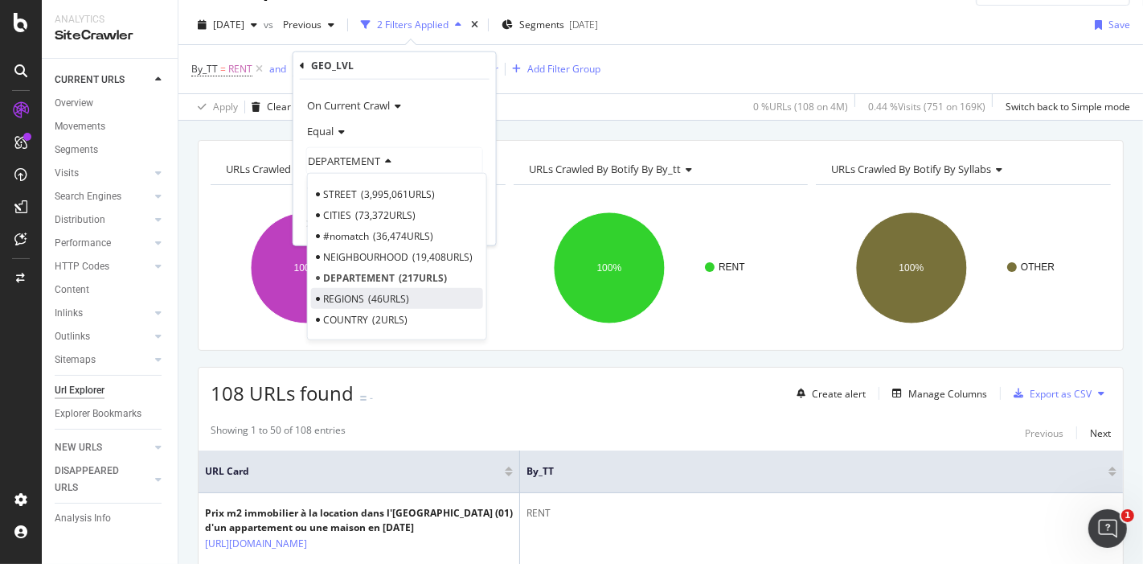
click at [359, 293] on span "REGIONS" at bounding box center [343, 298] width 41 height 14
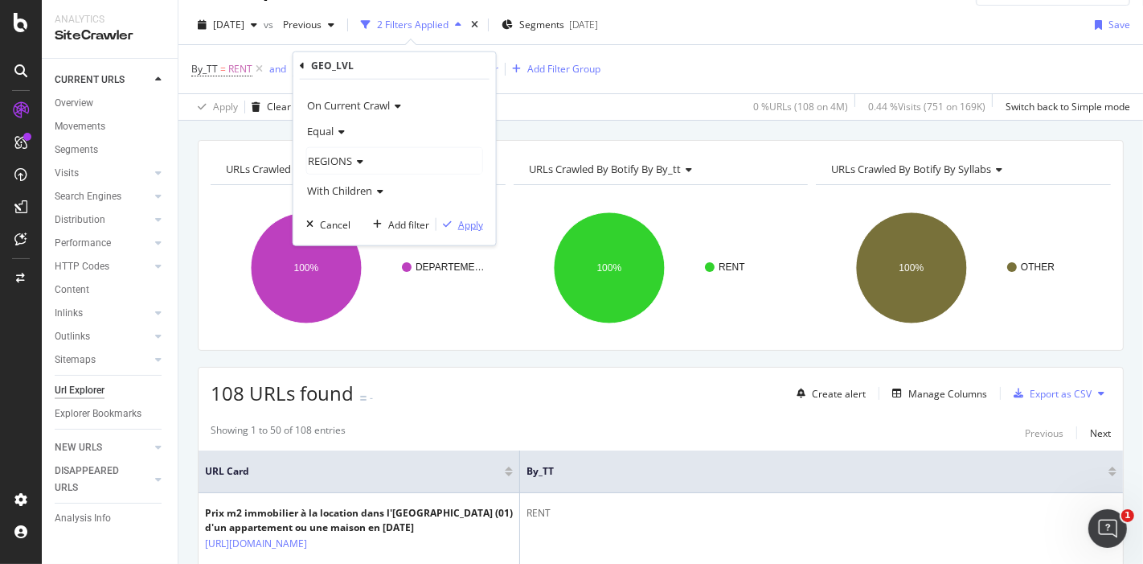
click at [458, 220] on div "Apply" at bounding box center [470, 224] width 25 height 14
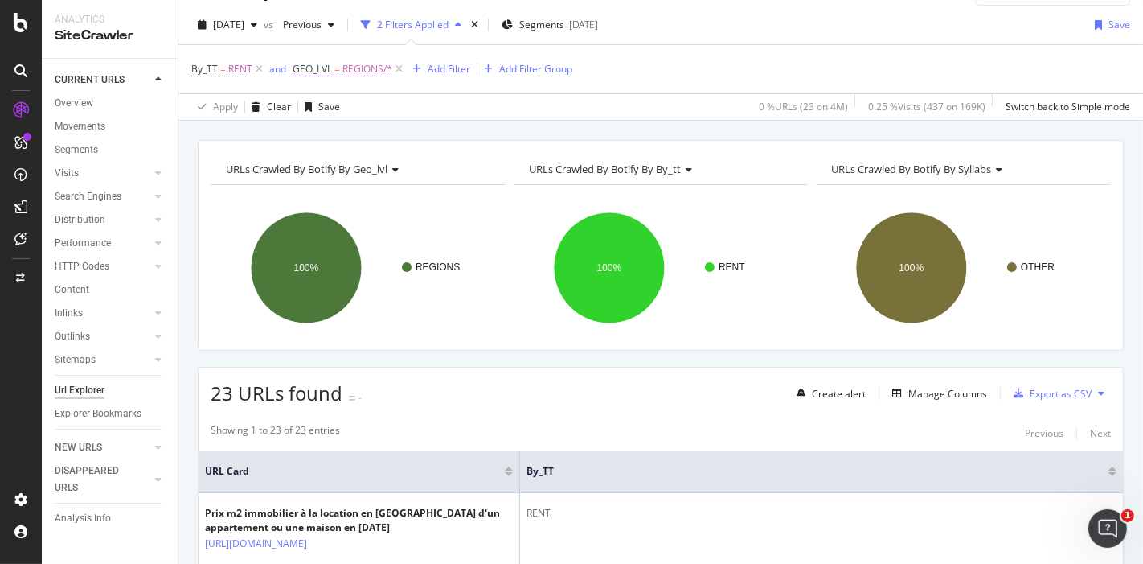
click at [335, 69] on span "=" at bounding box center [337, 69] width 6 height 14
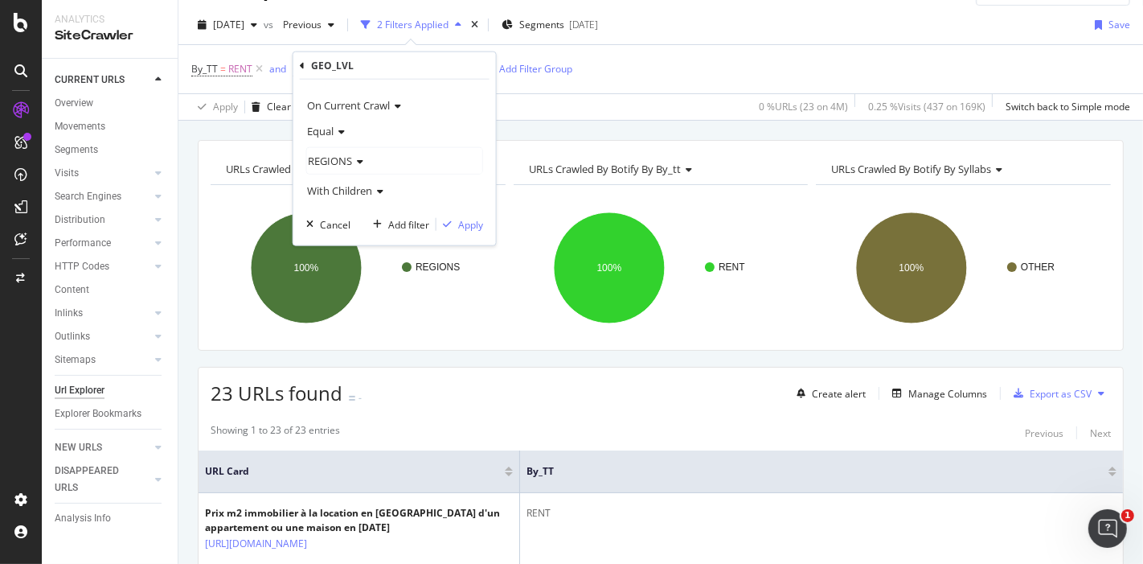
click at [344, 157] on span "REGIONS" at bounding box center [330, 161] width 44 height 14
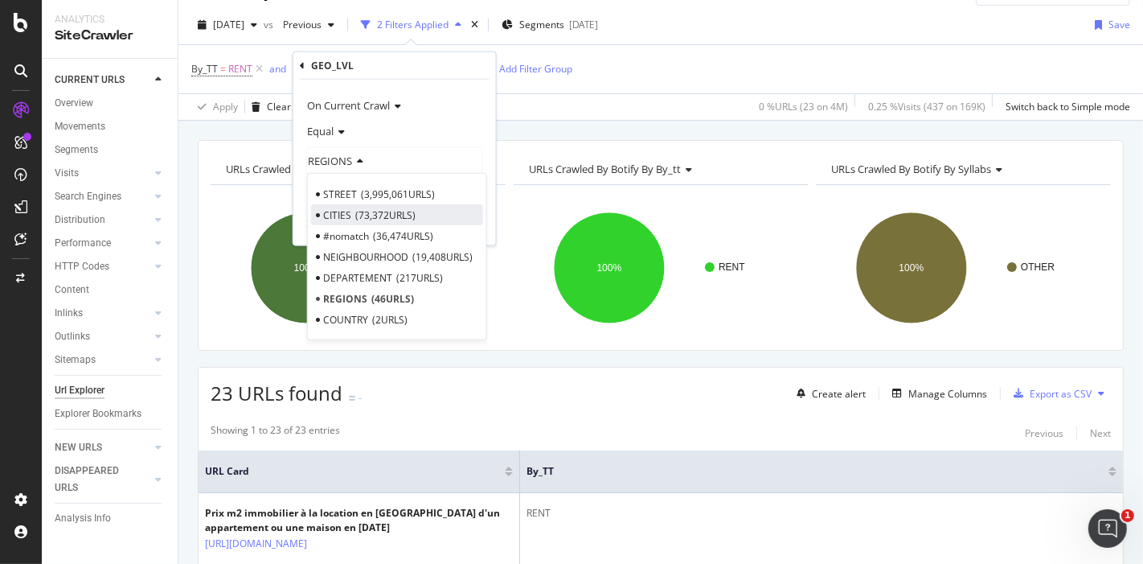
click at [376, 212] on span "73,372 URLS" at bounding box center [385, 214] width 60 height 14
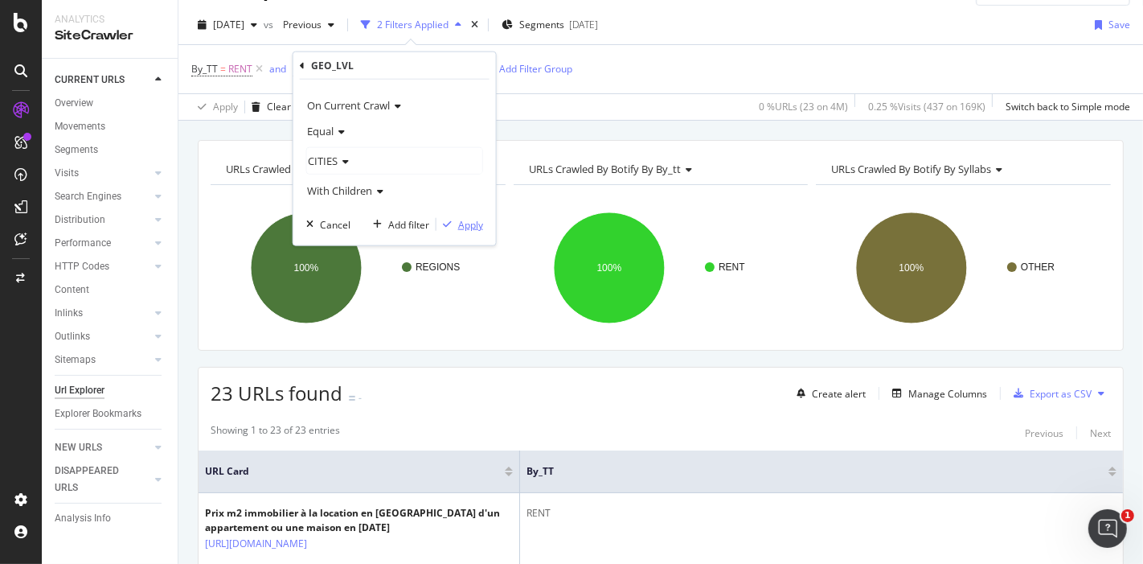
click at [457, 221] on div "button" at bounding box center [448, 224] width 22 height 10
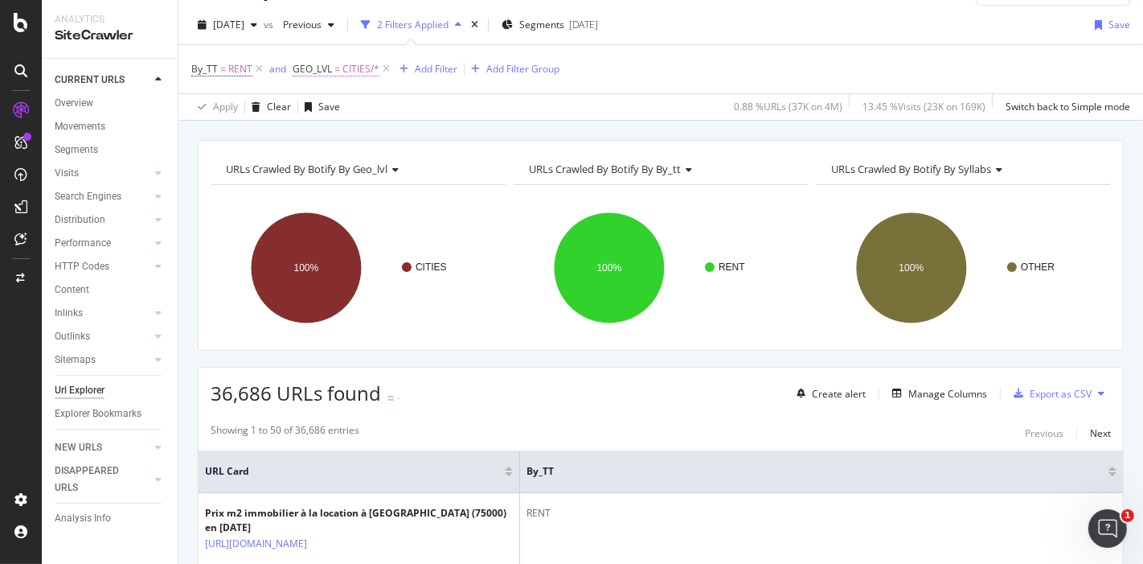
click at [329, 66] on span "GEO_LVL" at bounding box center [312, 69] width 39 height 14
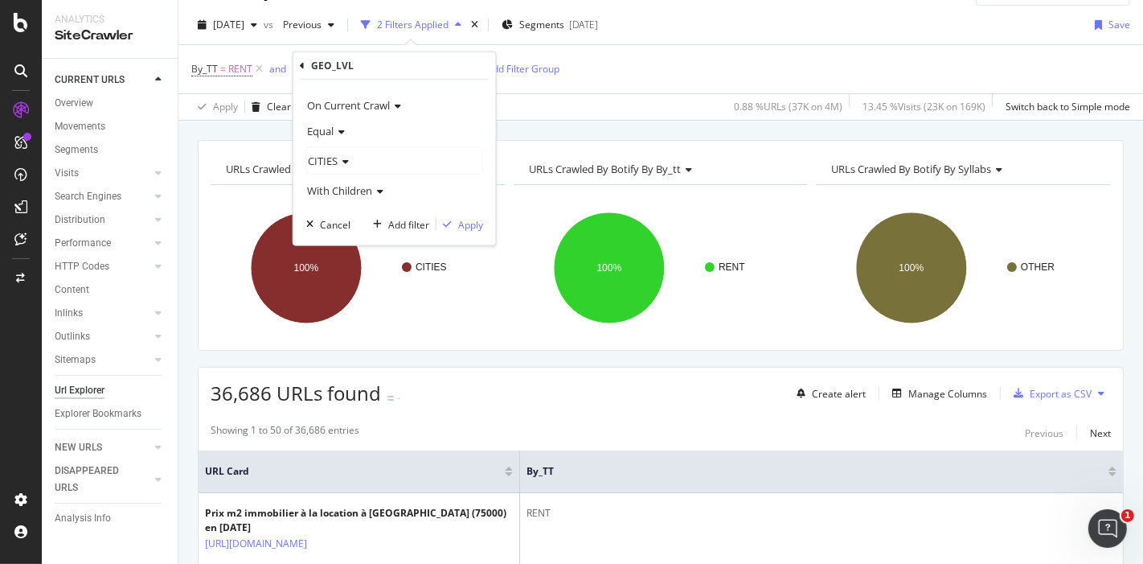
click at [342, 163] on icon at bounding box center [343, 162] width 11 height 10
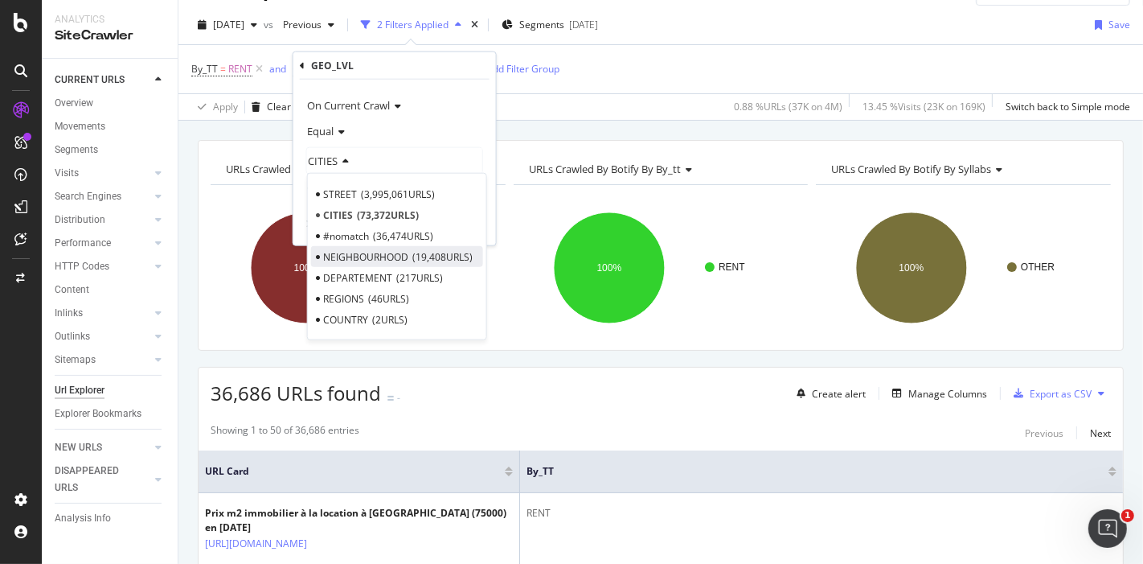
click at [384, 258] on span "NEIGHBOURHOOD" at bounding box center [365, 256] width 85 height 14
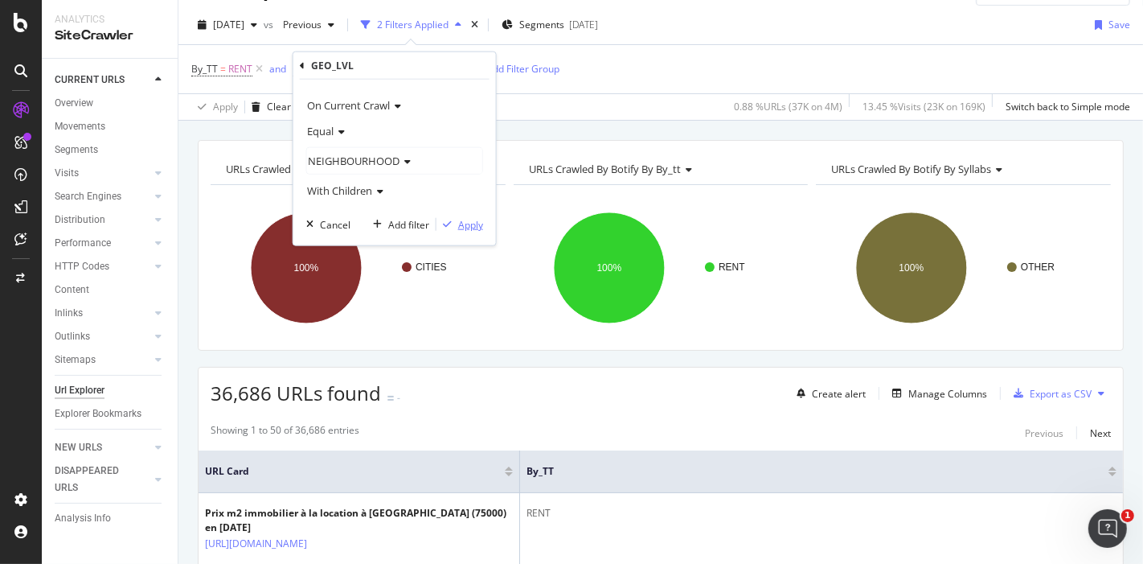
click at [458, 217] on div "Apply" at bounding box center [470, 224] width 25 height 14
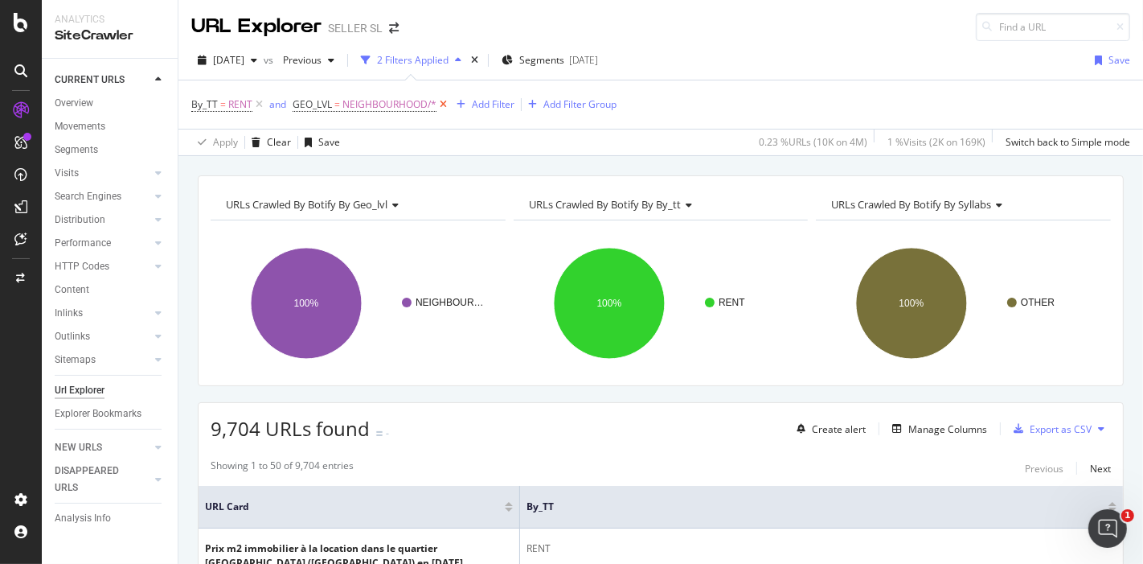
click at [446, 102] on icon at bounding box center [444, 104] width 14 height 16
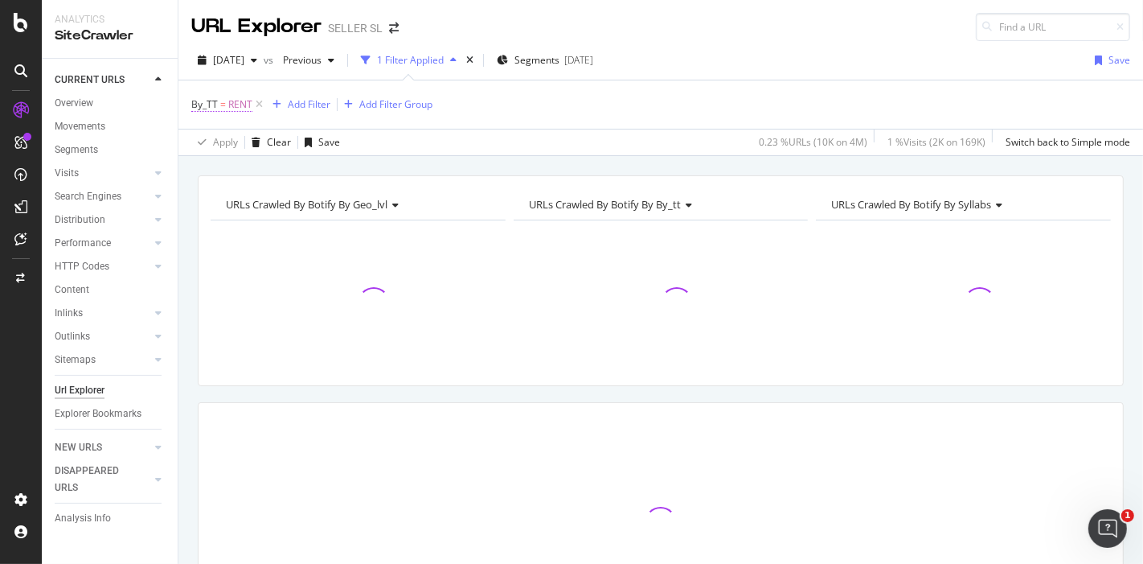
click at [225, 102] on span "By_TT = RENT" at bounding box center [221, 104] width 61 height 14
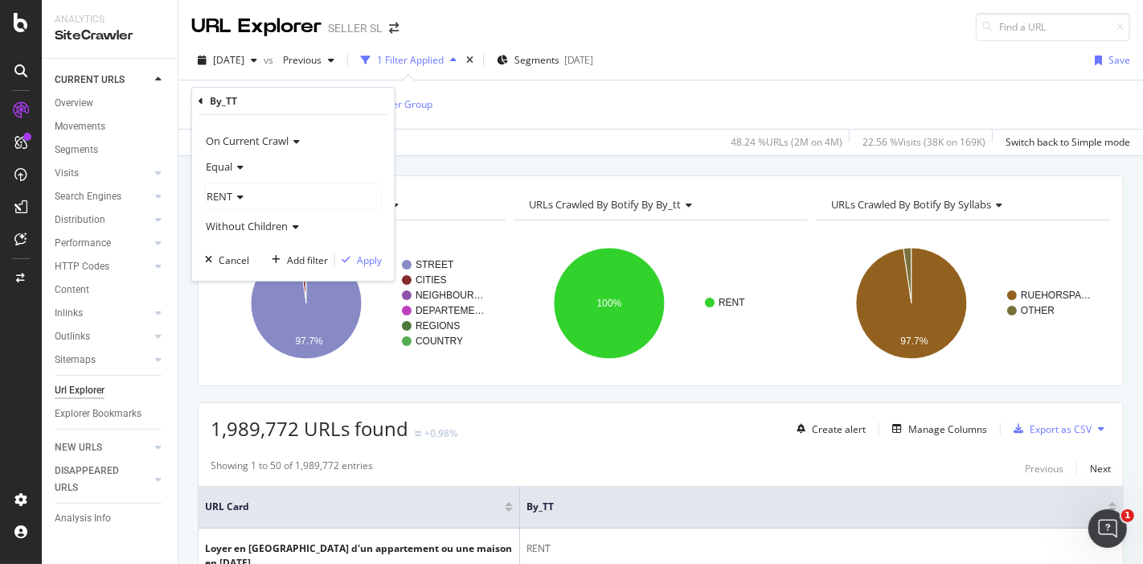
click at [227, 166] on span "Equal" at bounding box center [219, 166] width 27 height 14
click at [227, 165] on span "Equal" at bounding box center [219, 166] width 27 height 14
click at [232, 167] on icon at bounding box center [237, 167] width 11 height 10
click at [227, 190] on span "RENT" at bounding box center [220, 196] width 26 height 14
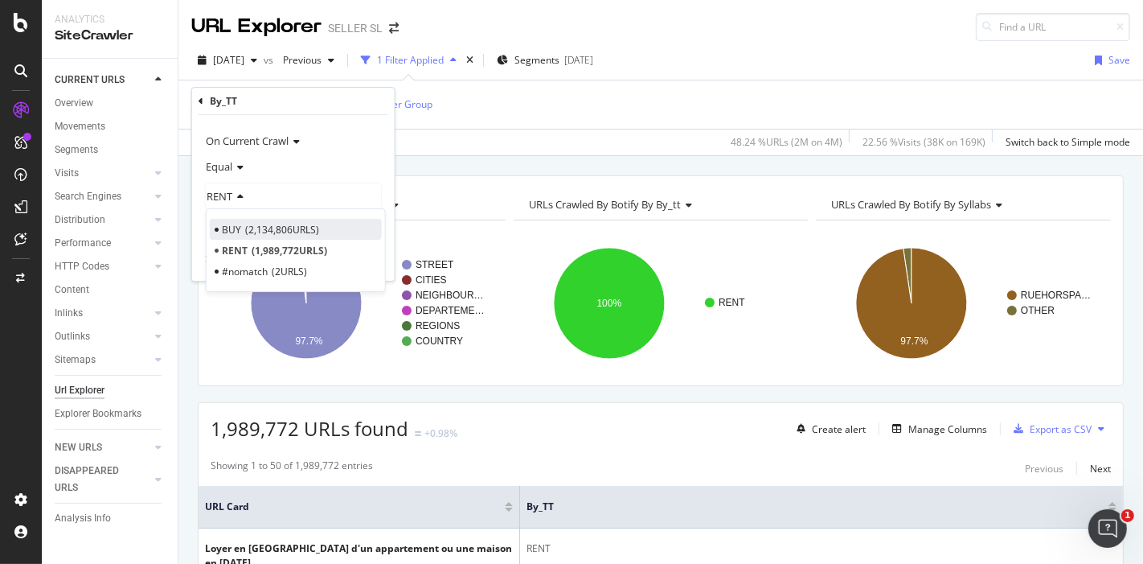
click at [249, 224] on span "2,134,806 URLS" at bounding box center [282, 230] width 74 height 14
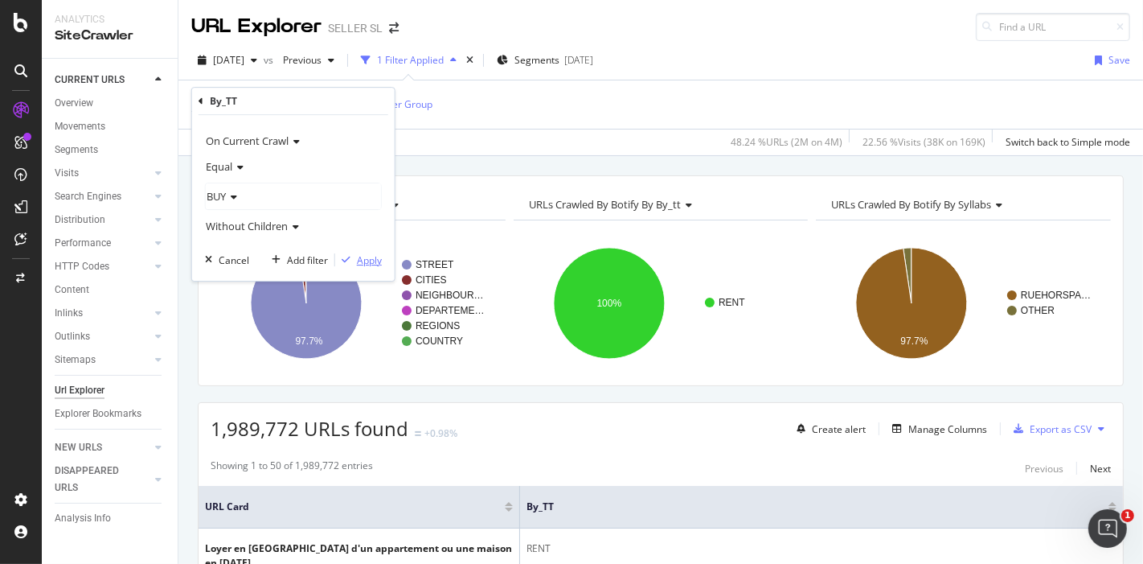
click at [354, 257] on div "button" at bounding box center [346, 260] width 22 height 10
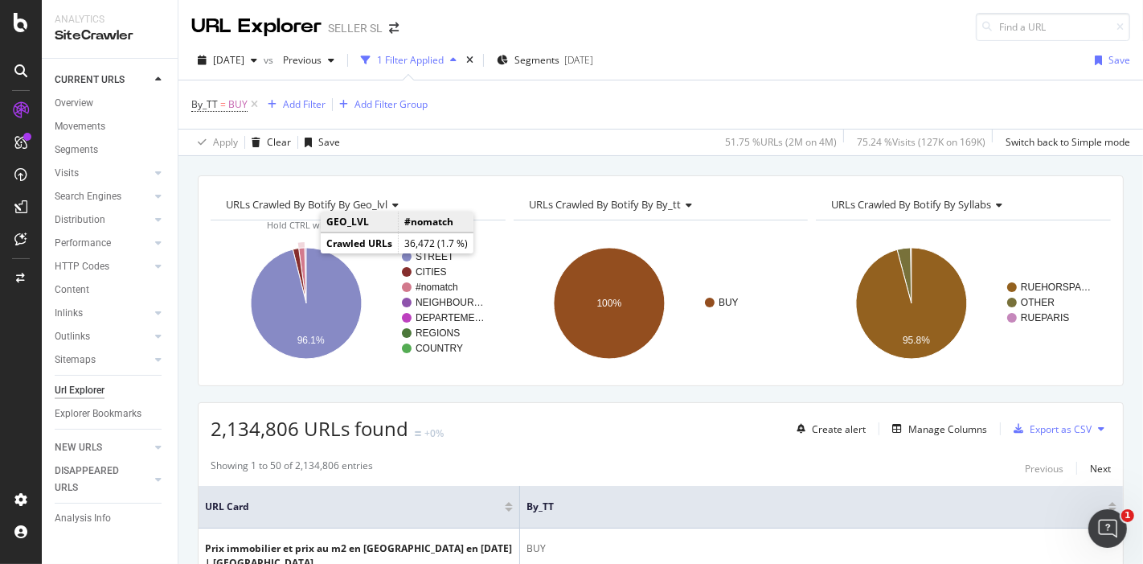
click at [302, 252] on icon "A chart." at bounding box center [302, 275] width 7 height 55
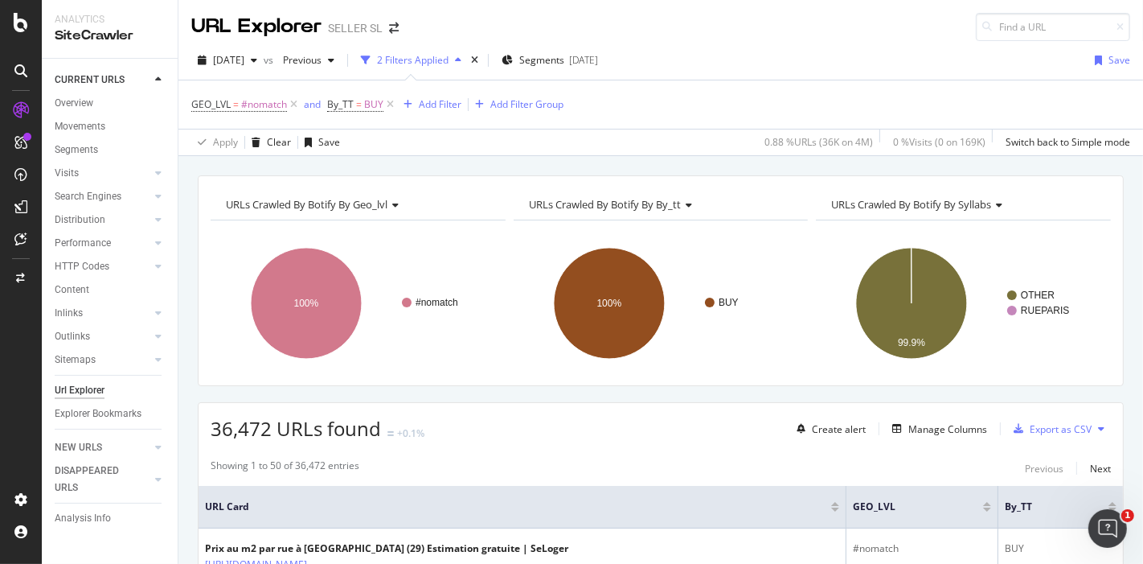
click at [229, 427] on span "36,472 URLs found" at bounding box center [296, 428] width 170 height 27
copy span "36,472 URLs found"
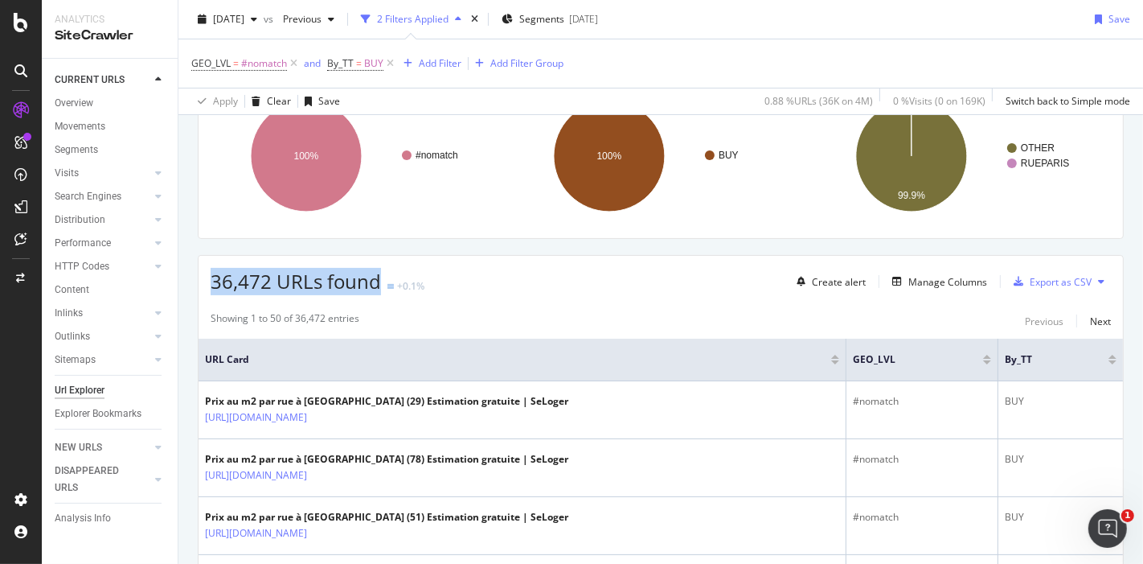
scroll to position [148, 0]
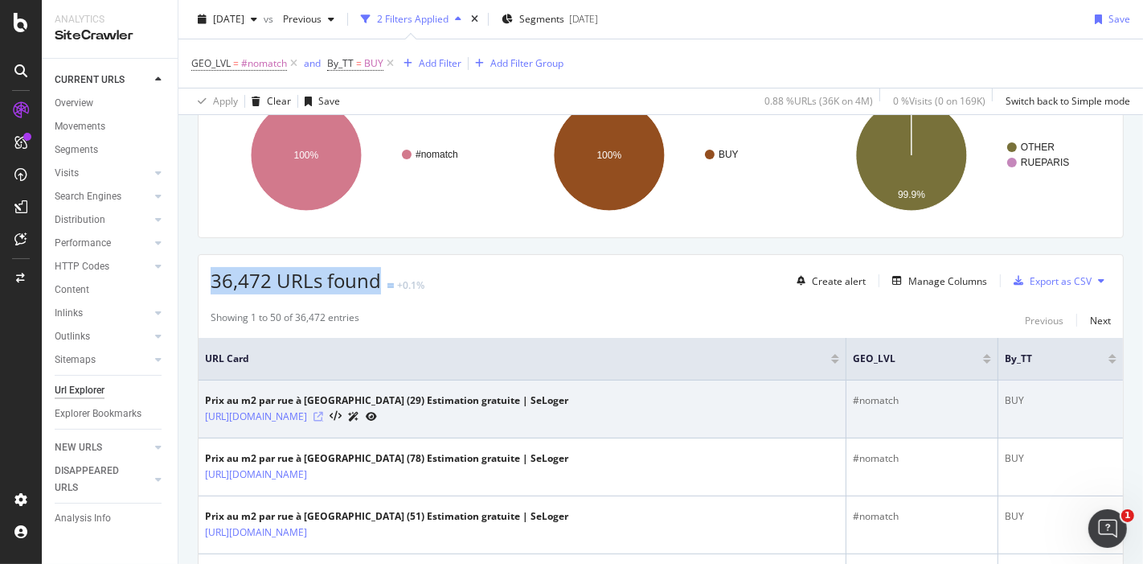
click at [323, 415] on icon at bounding box center [319, 417] width 10 height 10
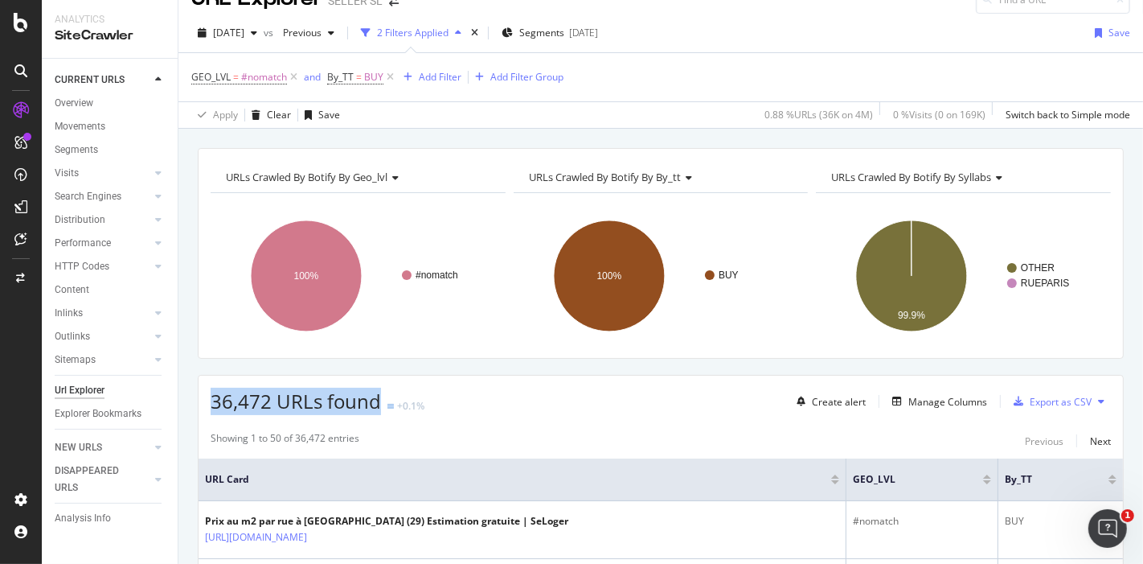
scroll to position [27, 0]
click at [296, 78] on icon at bounding box center [294, 78] width 14 height 16
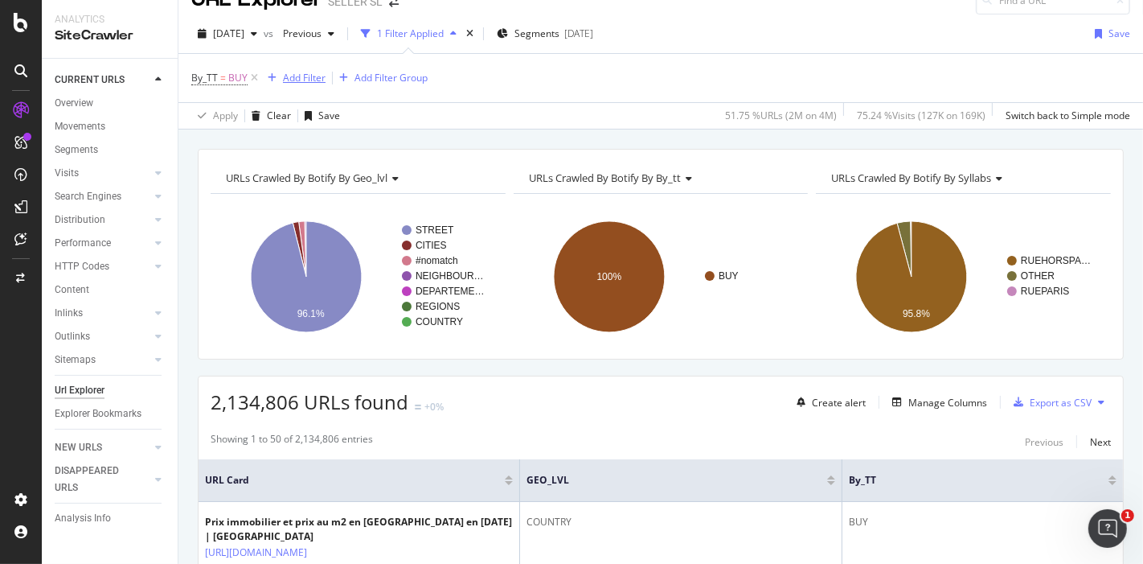
click at [301, 76] on div "Add Filter" at bounding box center [304, 78] width 43 height 14
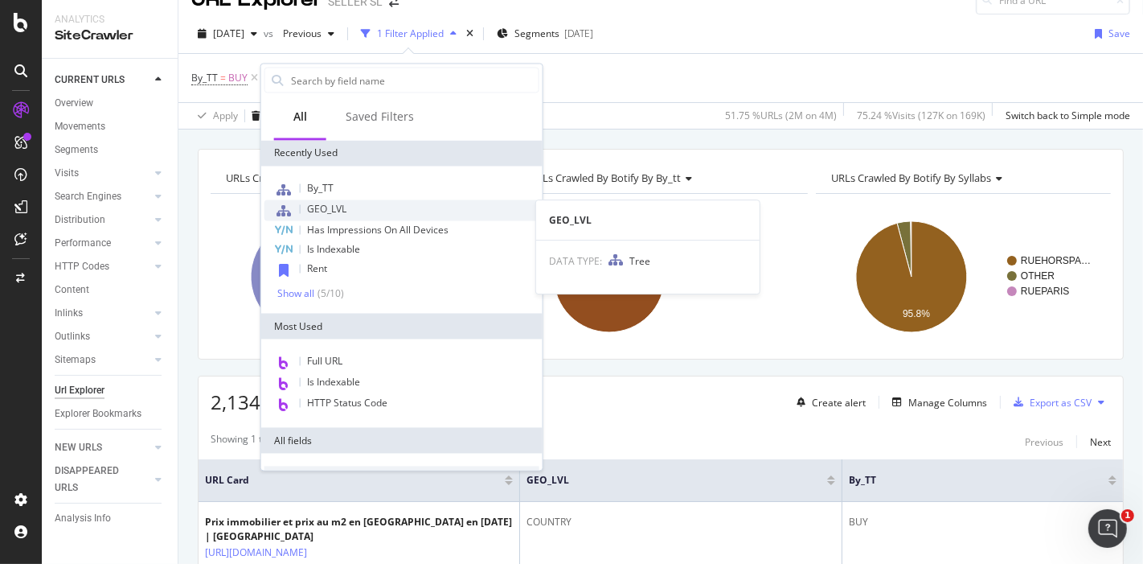
click at [347, 205] on div "GEO_LVL" at bounding box center [402, 210] width 275 height 21
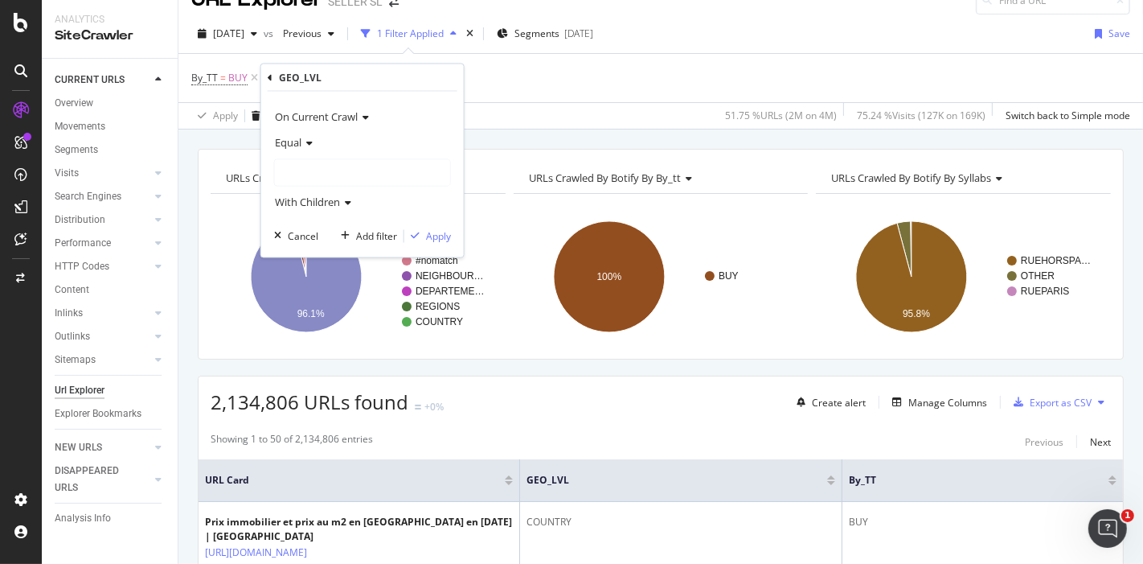
click at [300, 164] on div at bounding box center [362, 173] width 175 height 26
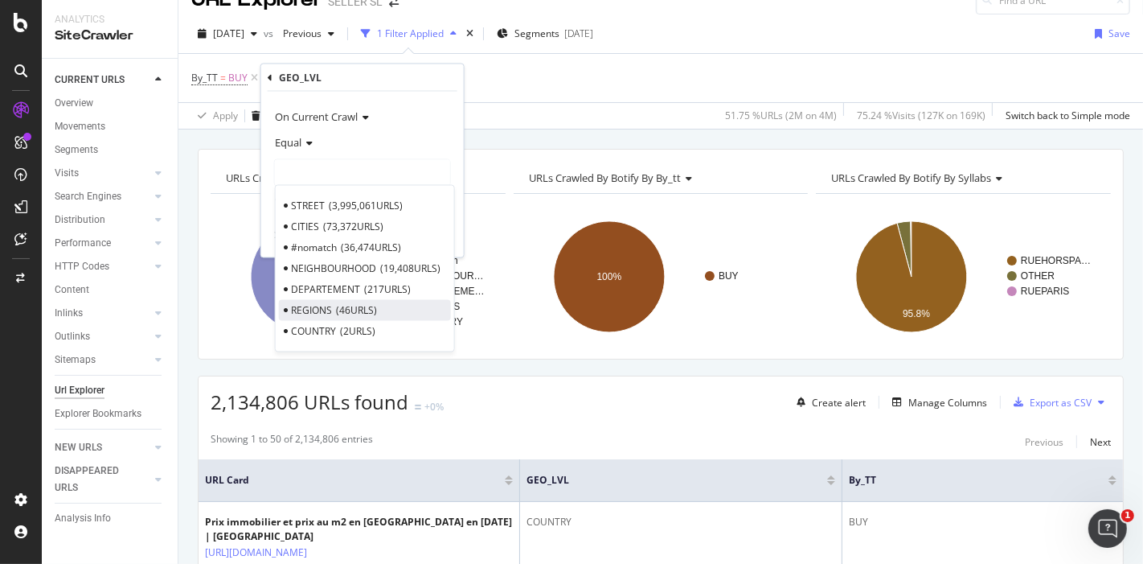
click at [370, 310] on span "46 URLS" at bounding box center [356, 310] width 41 height 14
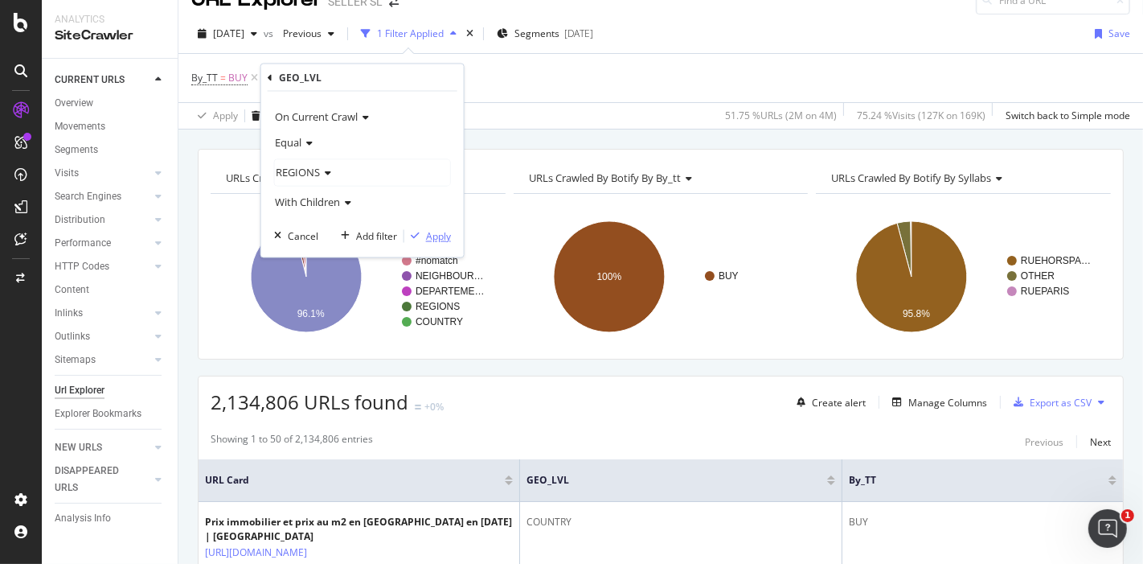
click at [424, 232] on div "button" at bounding box center [415, 237] width 22 height 10
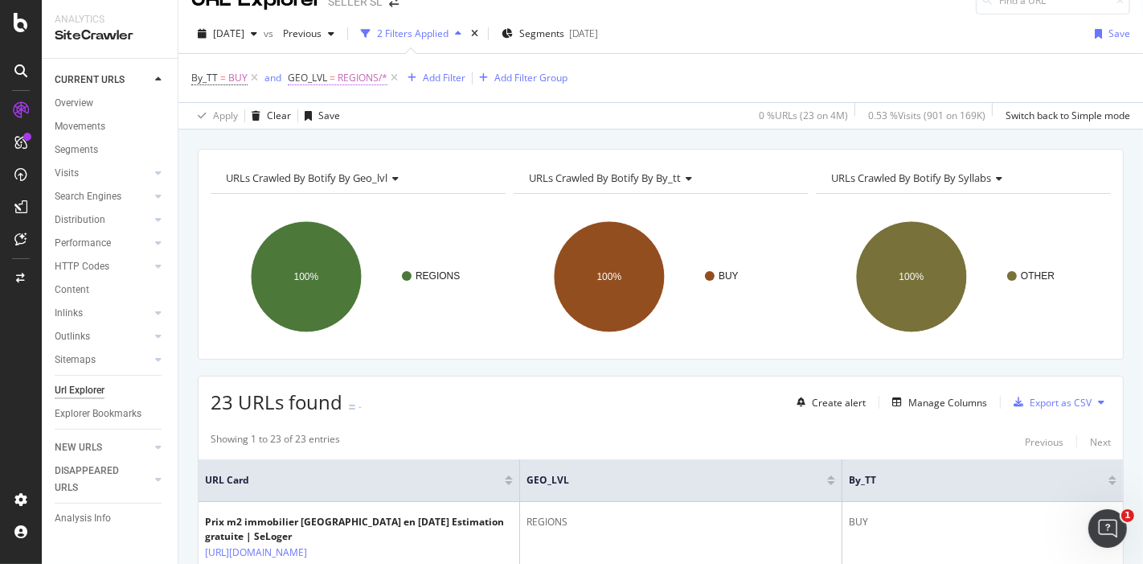
click at [338, 74] on span "REGIONS/*" at bounding box center [363, 78] width 50 height 23
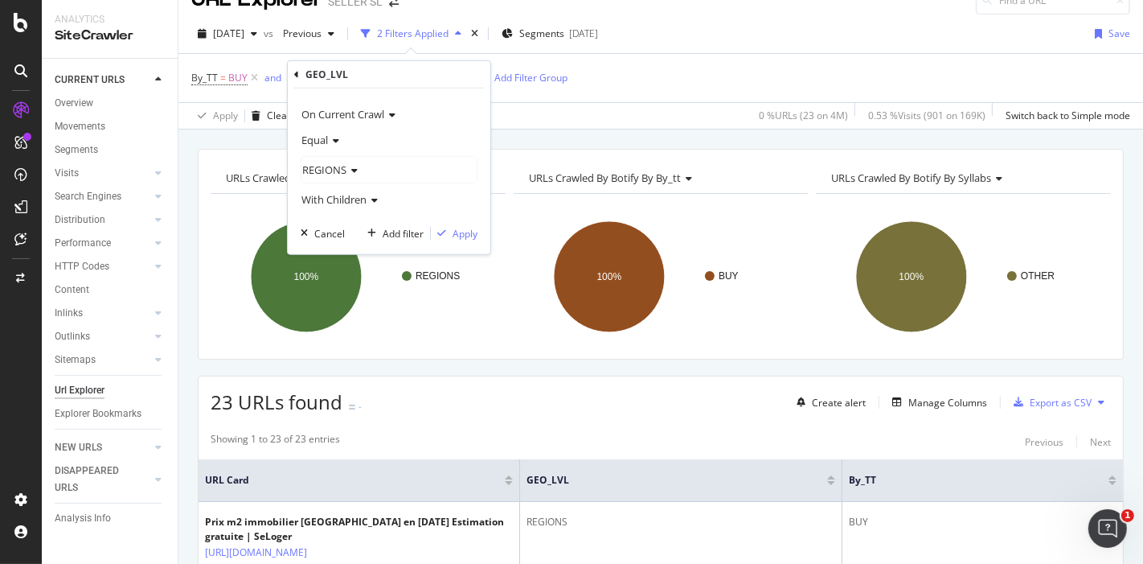
click at [349, 170] on icon at bounding box center [352, 171] width 11 height 10
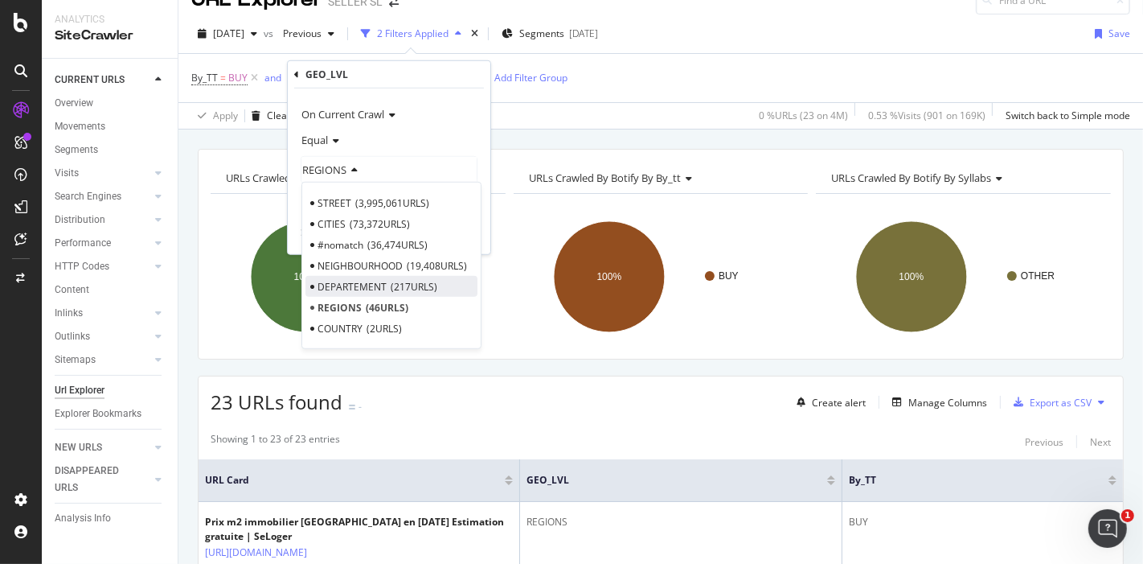
click at [355, 279] on span "DEPARTEMENT" at bounding box center [352, 286] width 69 height 14
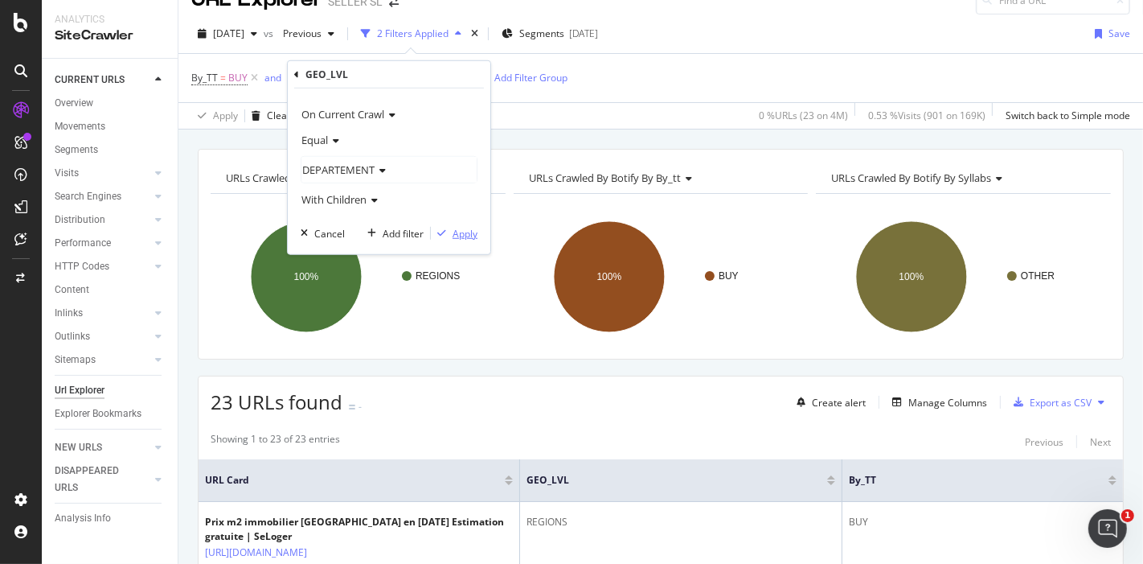
click at [467, 235] on div "Apply" at bounding box center [465, 233] width 25 height 14
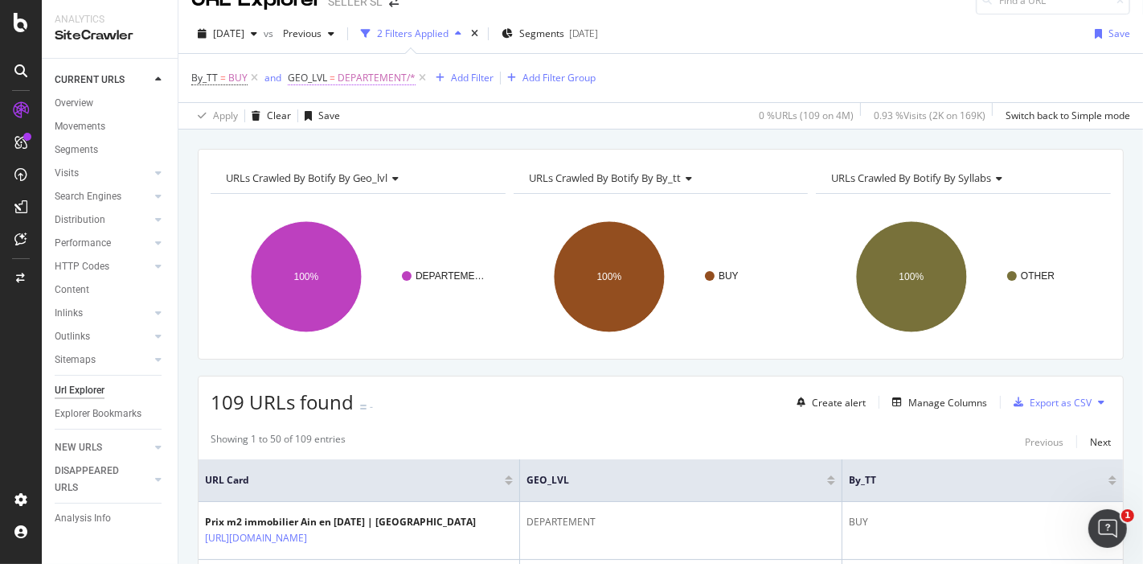
click at [357, 78] on span "DEPARTEMENT/*" at bounding box center [377, 78] width 78 height 23
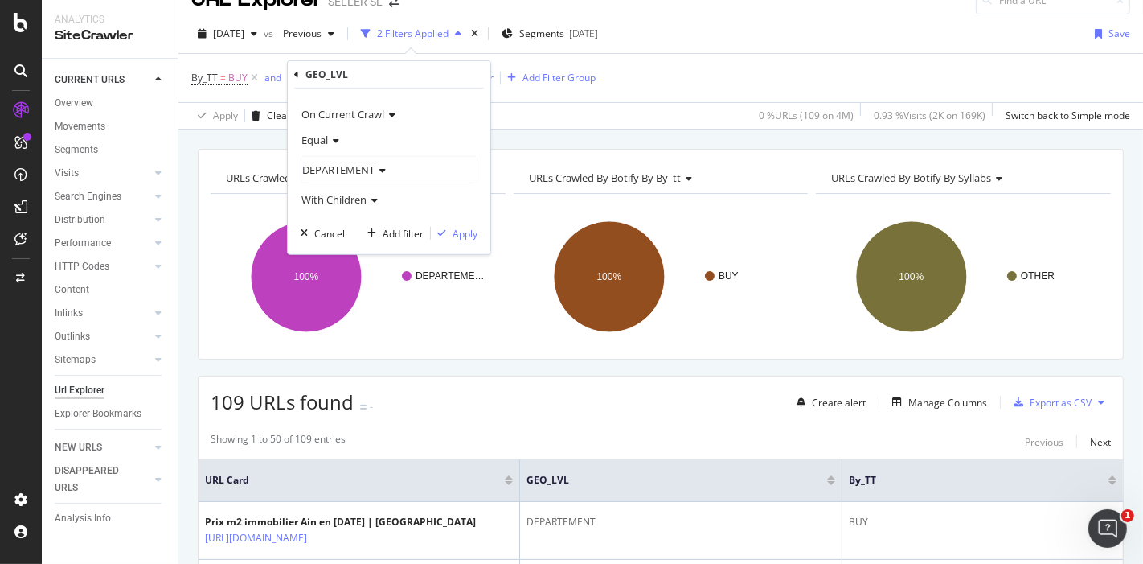
click at [341, 173] on span "DEPARTEMENT" at bounding box center [338, 169] width 72 height 14
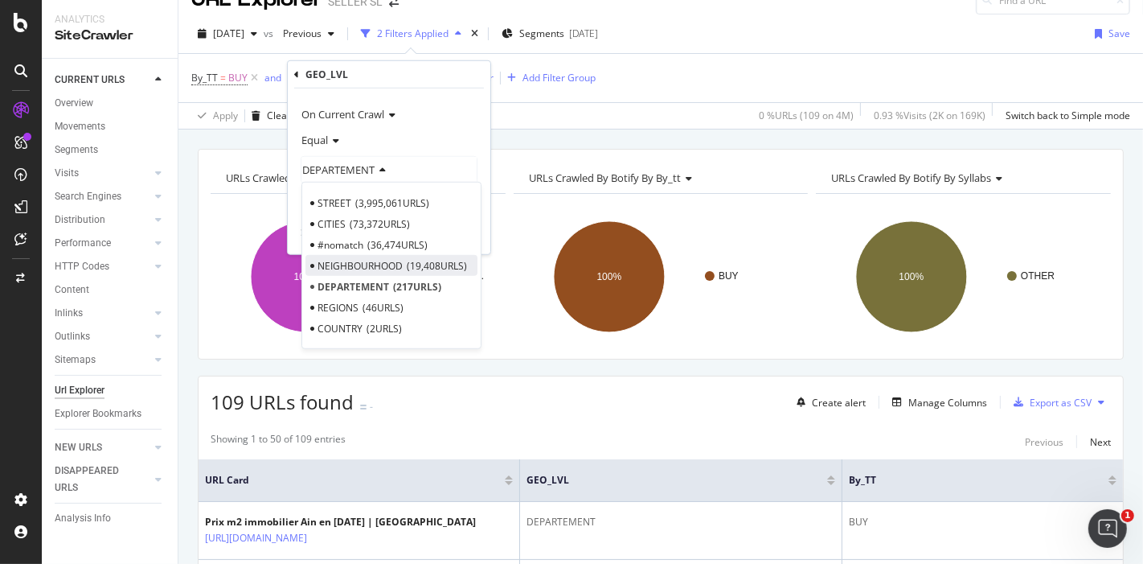
click at [363, 258] on span "NEIGHBOURHOOD" at bounding box center [360, 265] width 85 height 14
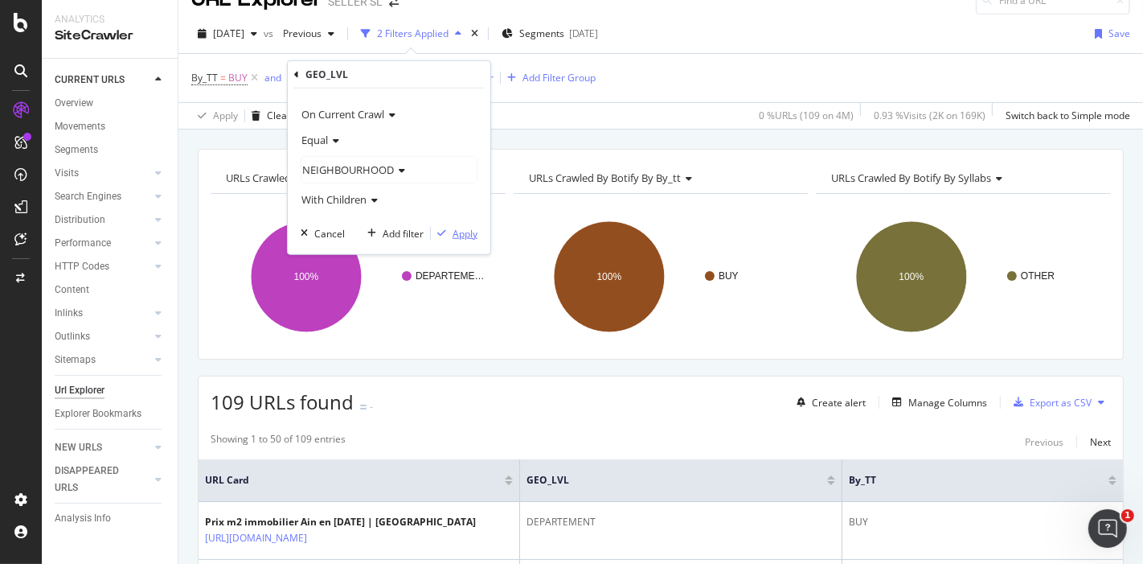
click at [461, 231] on div "Apply" at bounding box center [465, 233] width 25 height 14
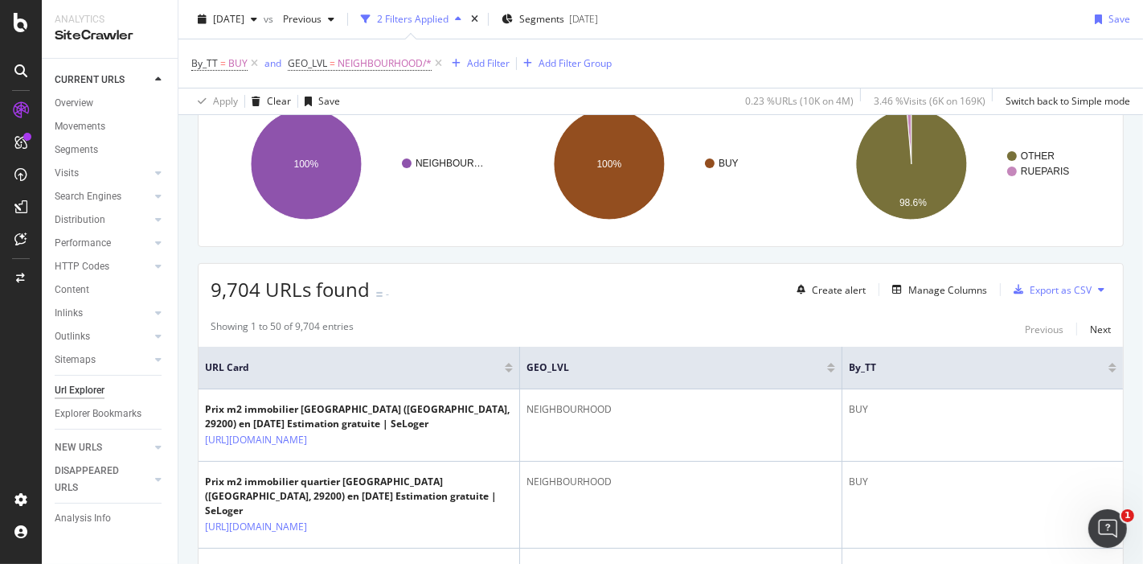
scroll to position [137, 0]
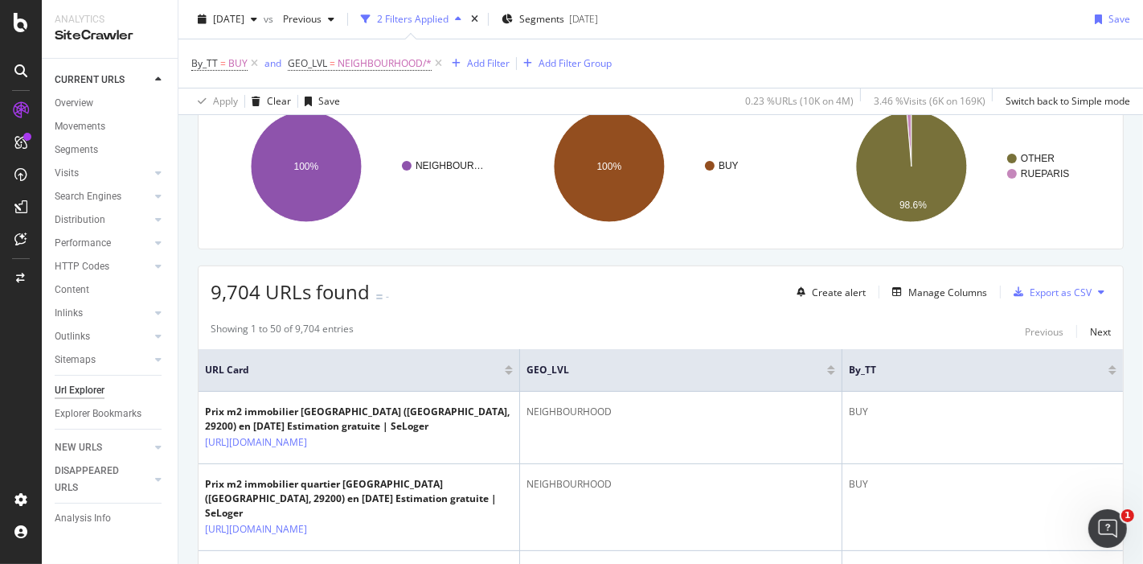
click at [219, 283] on span "9,704 URLs found" at bounding box center [290, 291] width 159 height 27
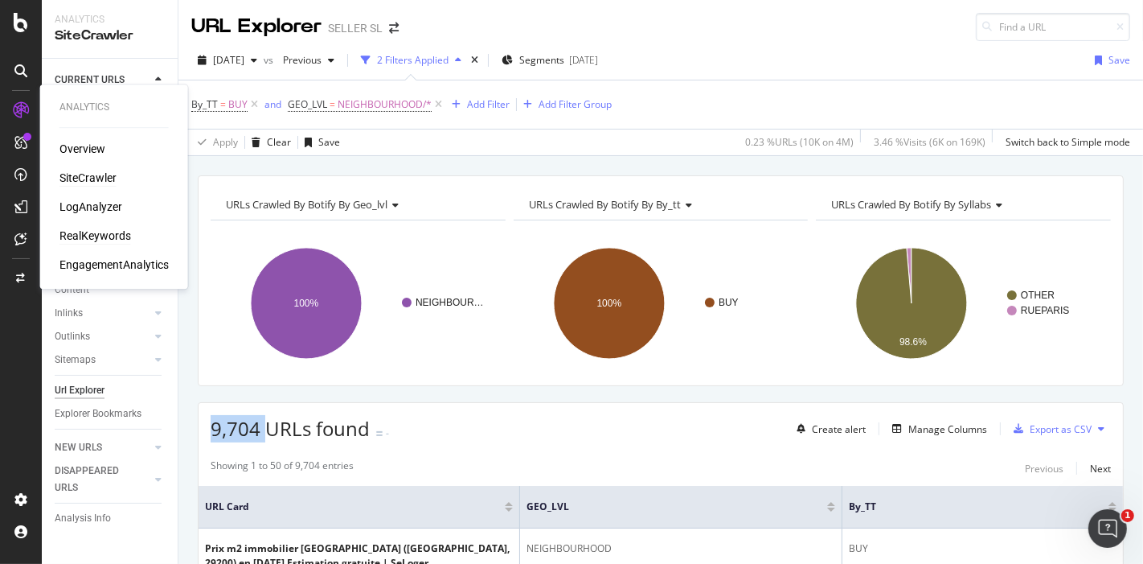
click at [92, 232] on div "RealKeywords" at bounding box center [95, 236] width 72 height 16
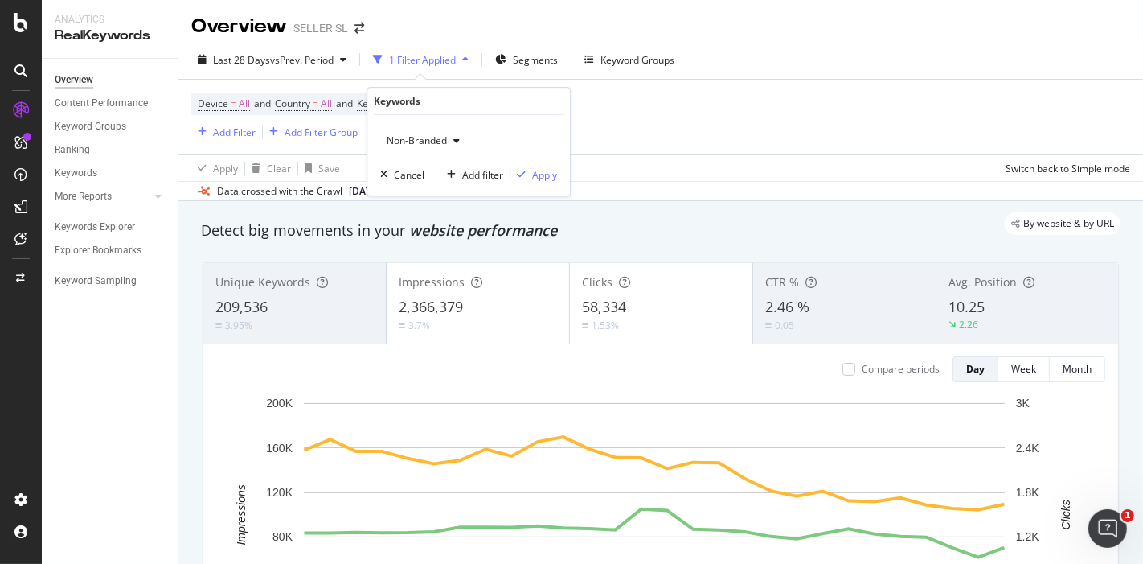
click at [413, 146] on span "Non-Branded" at bounding box center [413, 140] width 67 height 14
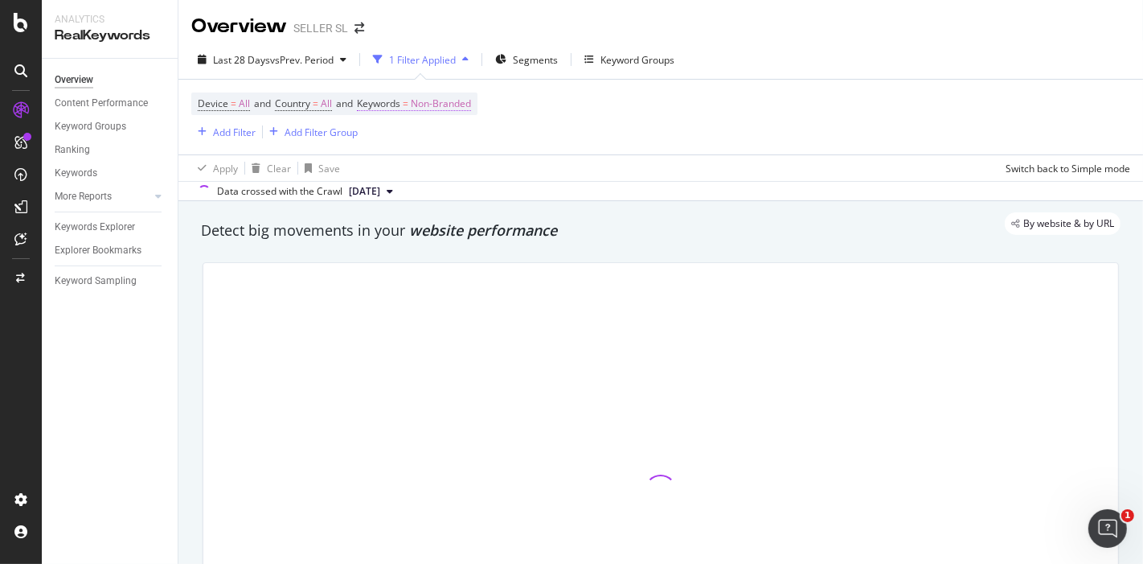
click at [459, 108] on span "Non-Branded" at bounding box center [441, 103] width 60 height 23
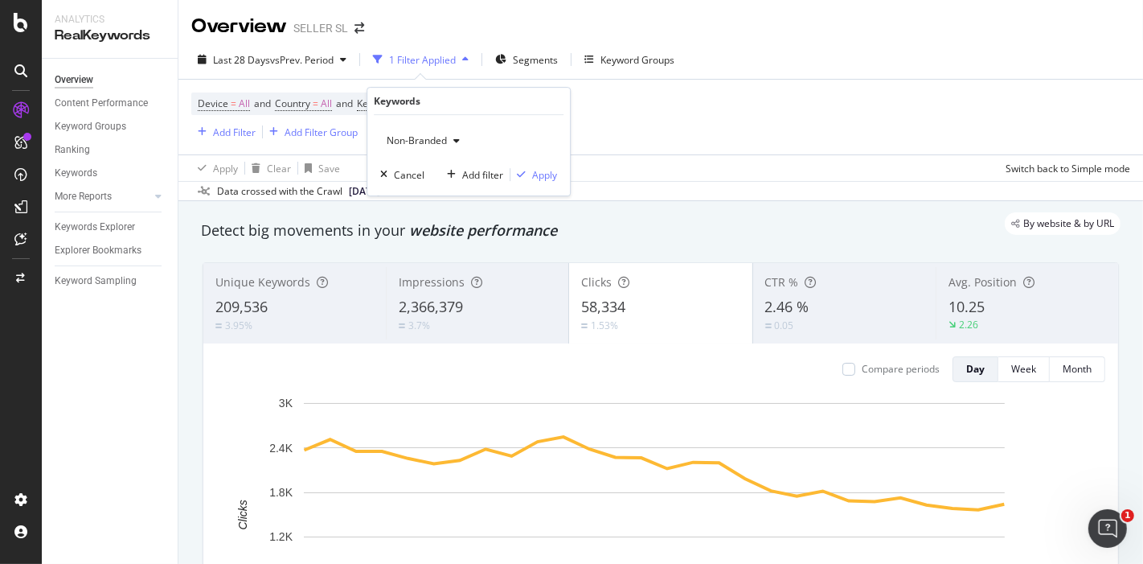
click at [427, 148] on div "Non-Branded" at bounding box center [423, 141] width 86 height 24
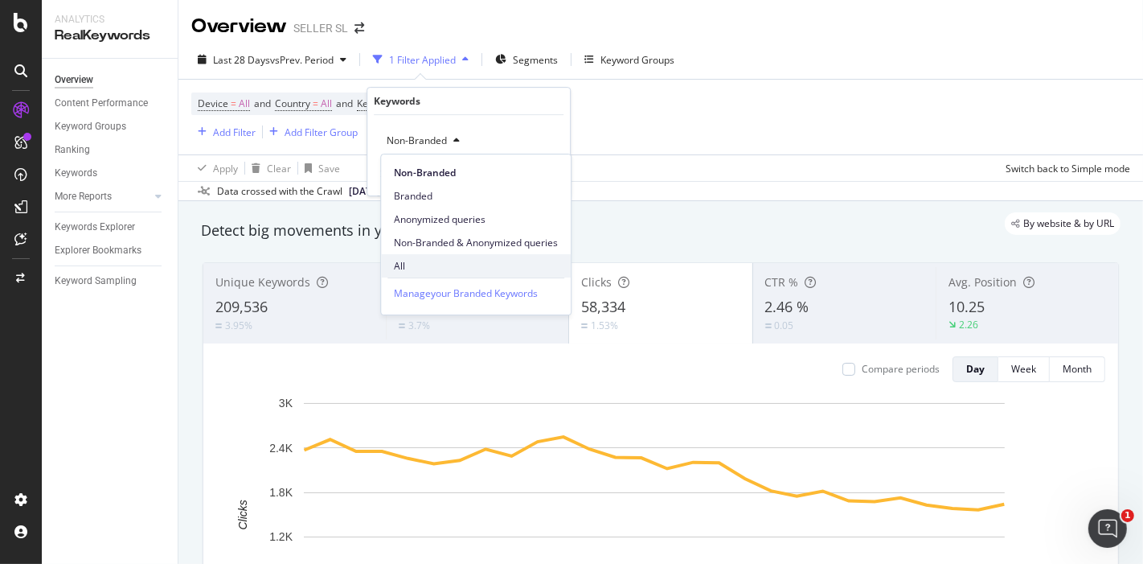
click at [400, 259] on span "All" at bounding box center [476, 266] width 164 height 14
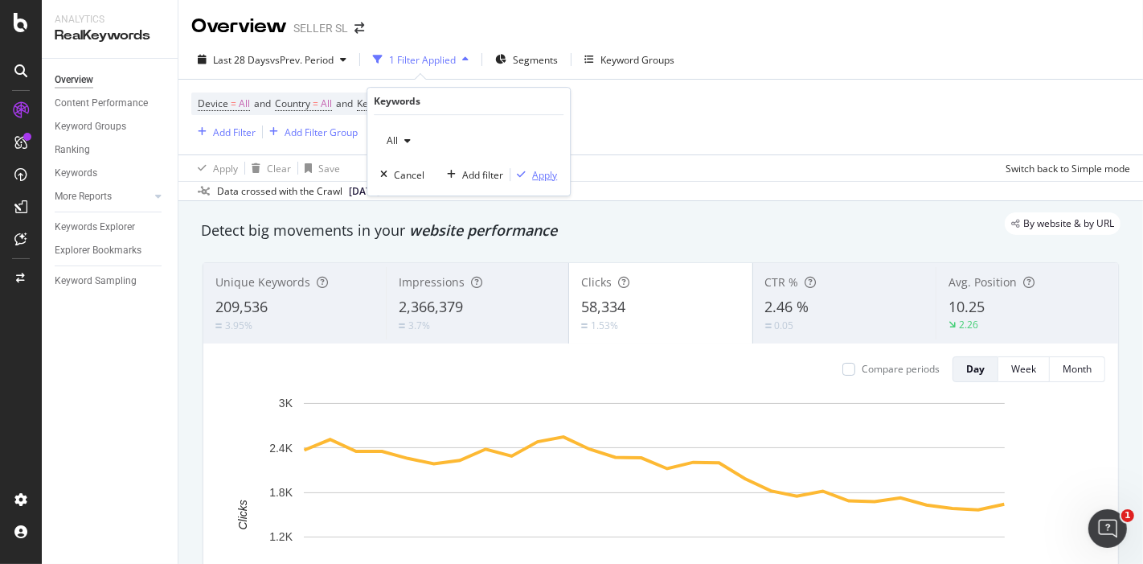
click at [529, 168] on div "Apply" at bounding box center [534, 174] width 47 height 14
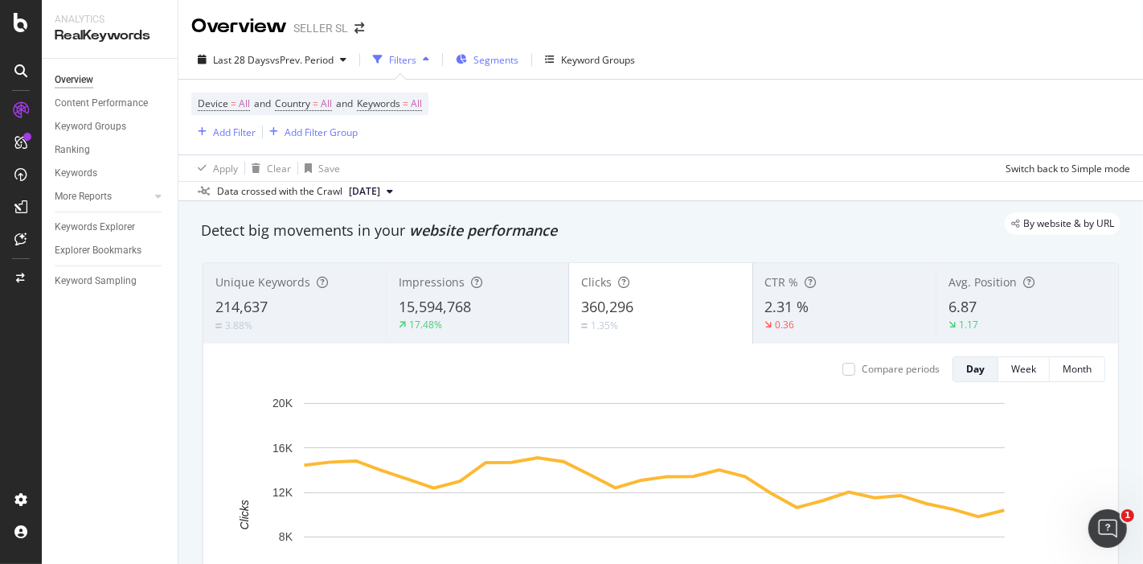
click at [500, 59] on span "Segments" at bounding box center [496, 60] width 45 height 14
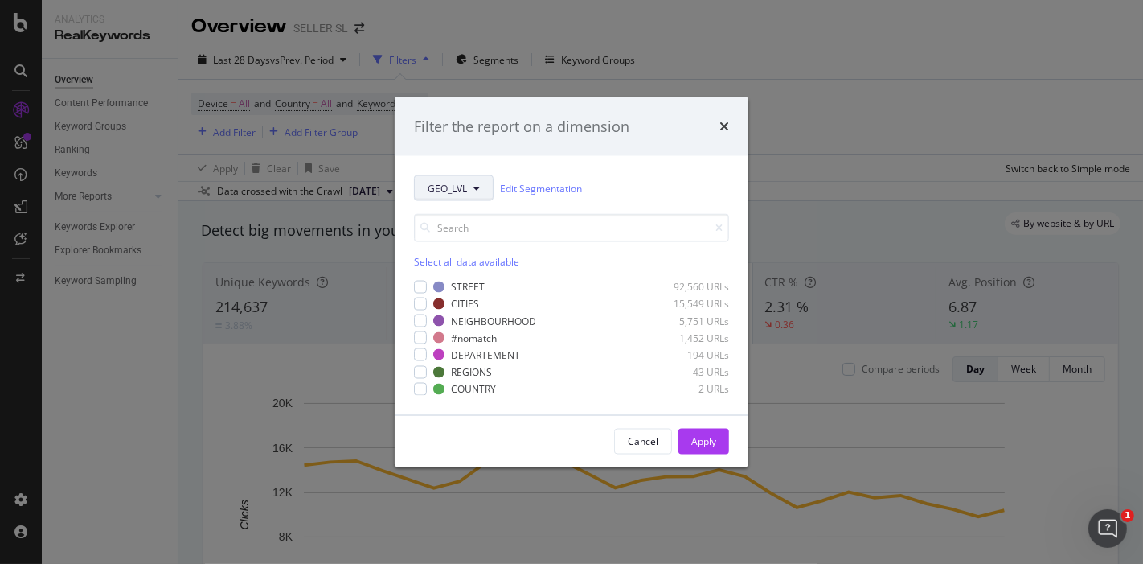
click at [465, 195] on span "GEO_LVL" at bounding box center [447, 188] width 39 height 14
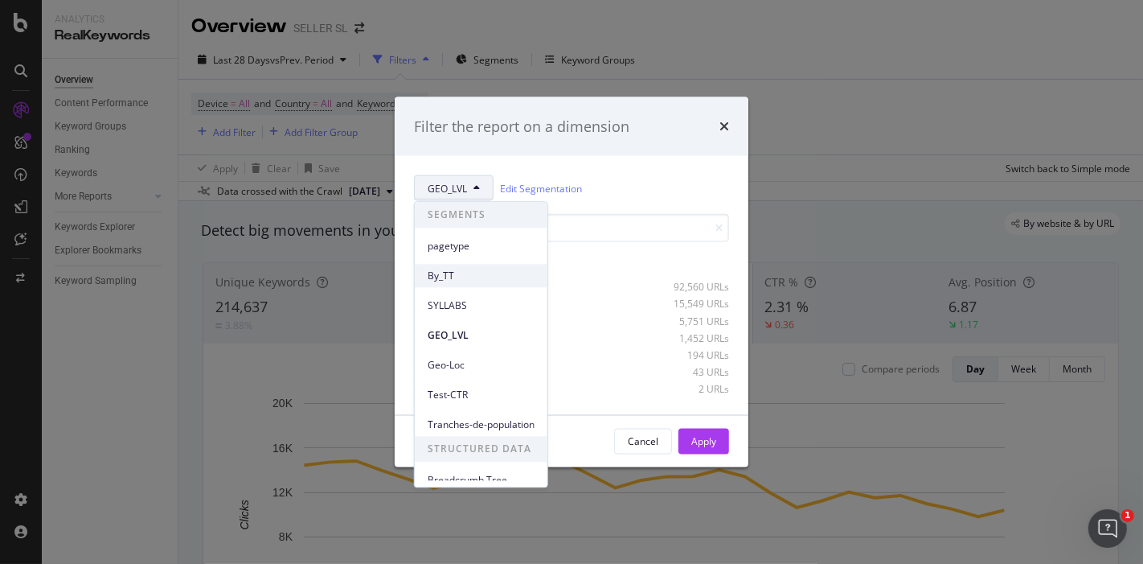
click at [438, 277] on span "By_TT" at bounding box center [481, 276] width 107 height 14
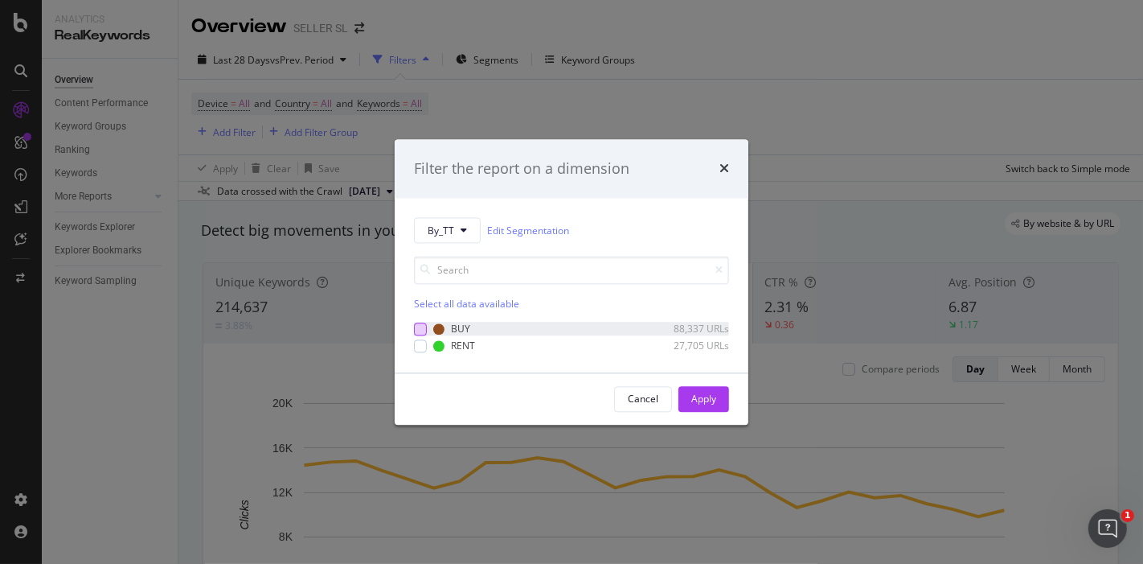
click at [420, 330] on div "modal" at bounding box center [420, 328] width 13 height 13
click at [687, 394] on button "Apply" at bounding box center [704, 399] width 51 height 26
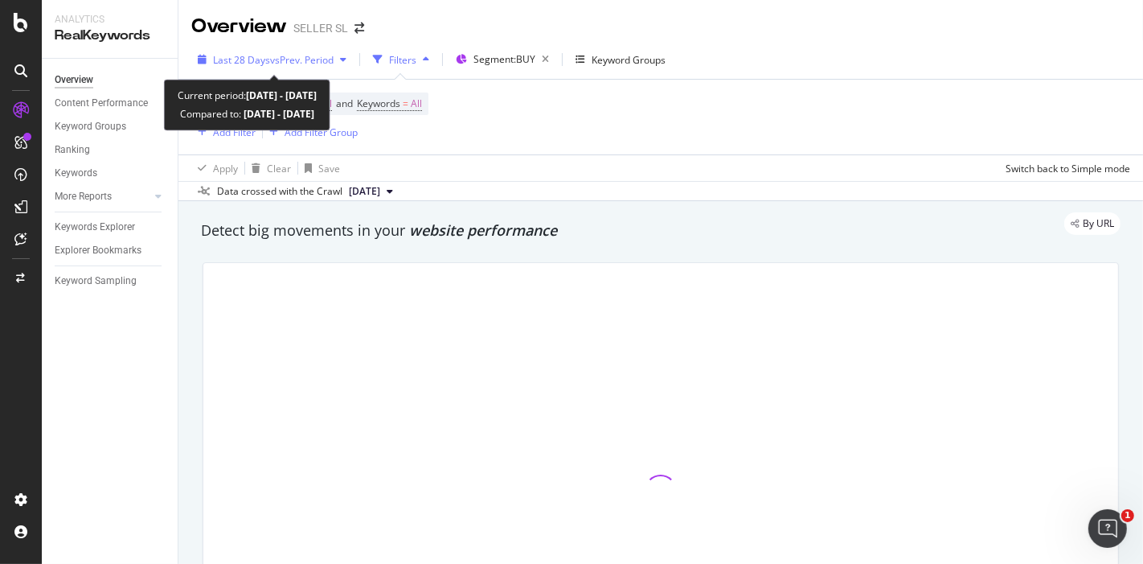
click at [274, 63] on span "vs Prev. Period" at bounding box center [302, 60] width 64 height 14
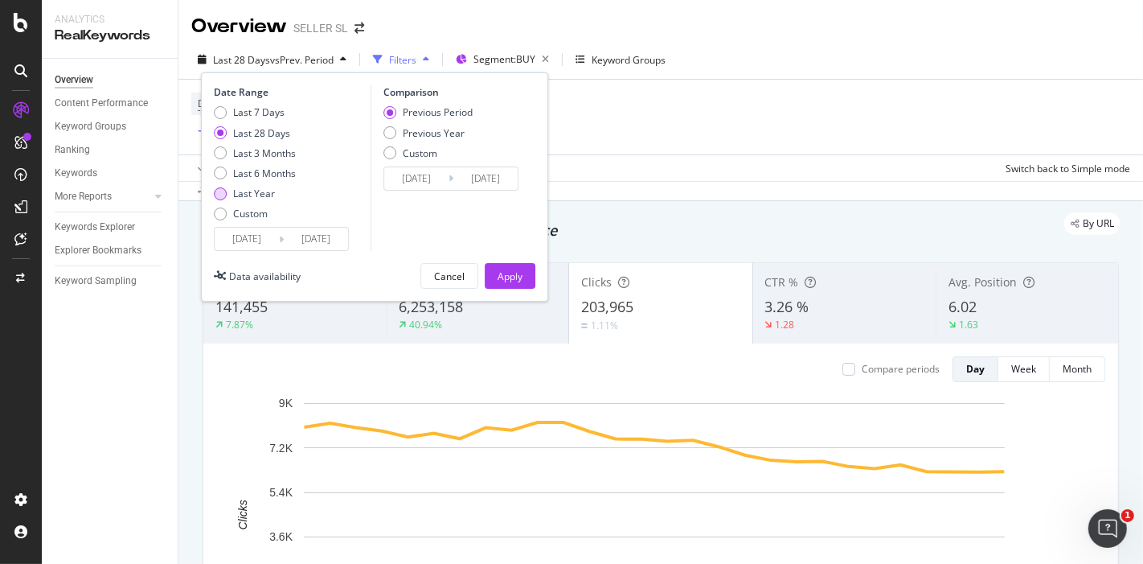
click at [218, 195] on div "Last Year" at bounding box center [220, 193] width 13 height 13
type input "[DATE]"
click at [509, 271] on div "Apply" at bounding box center [510, 276] width 25 height 14
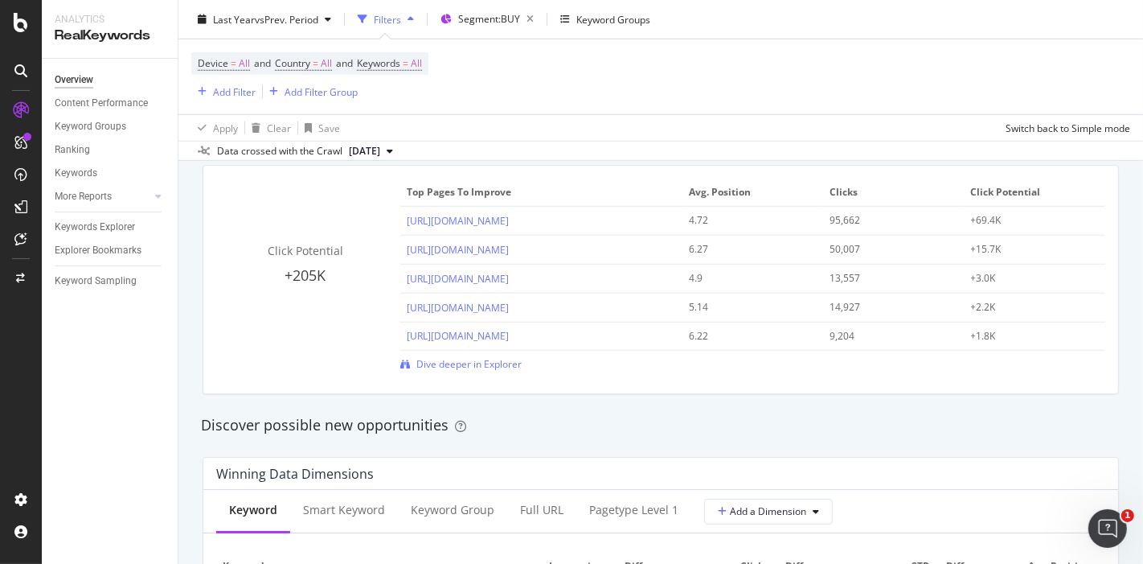
scroll to position [1167, 0]
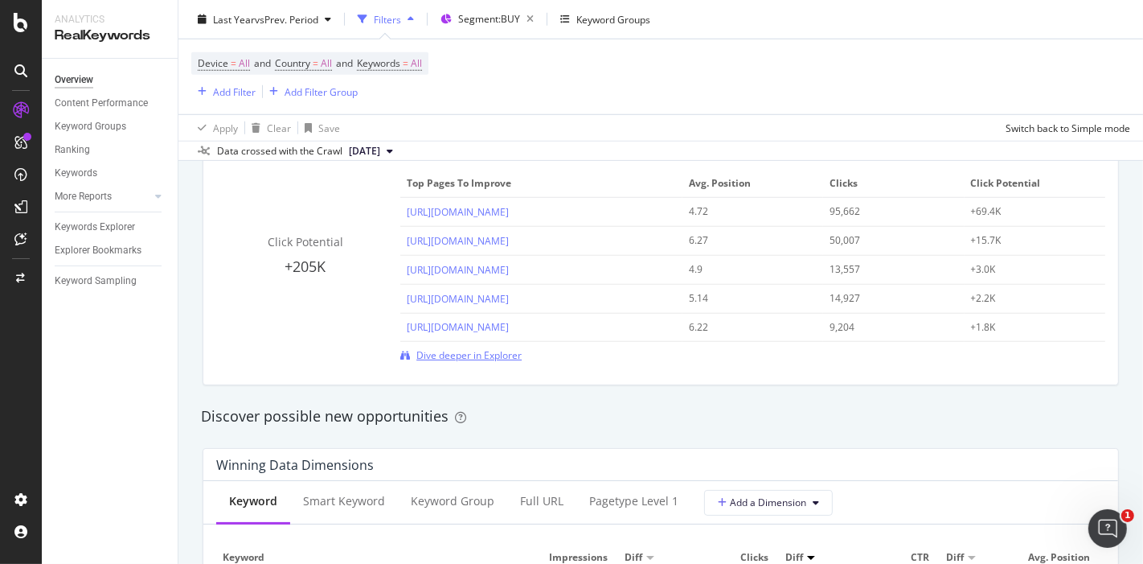
click at [485, 348] on span "Dive deeper in Explorer" at bounding box center [468, 355] width 105 height 14
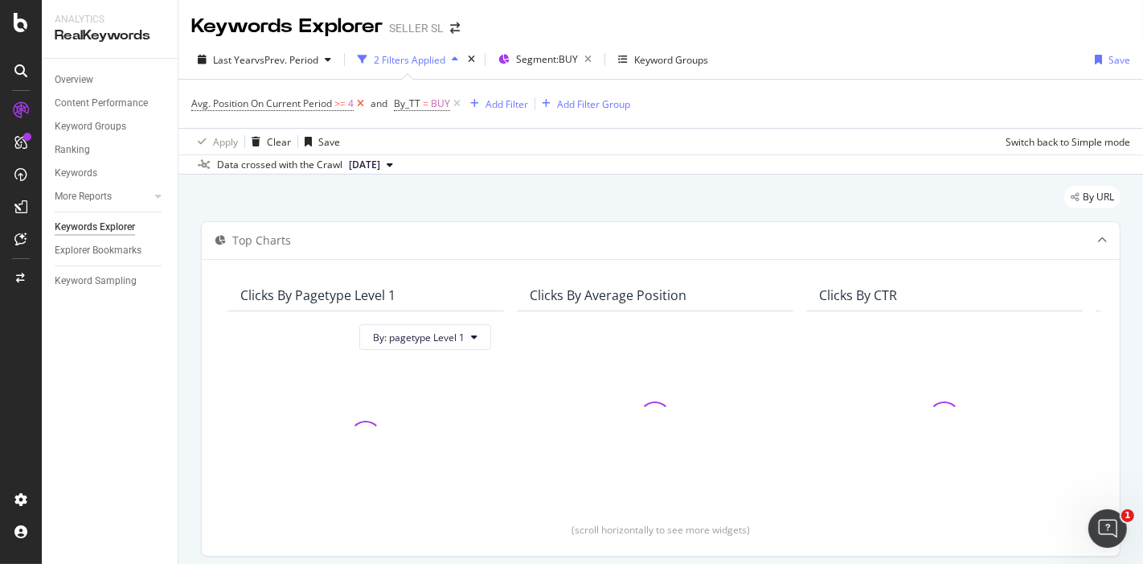
click at [358, 100] on icon at bounding box center [361, 104] width 14 height 16
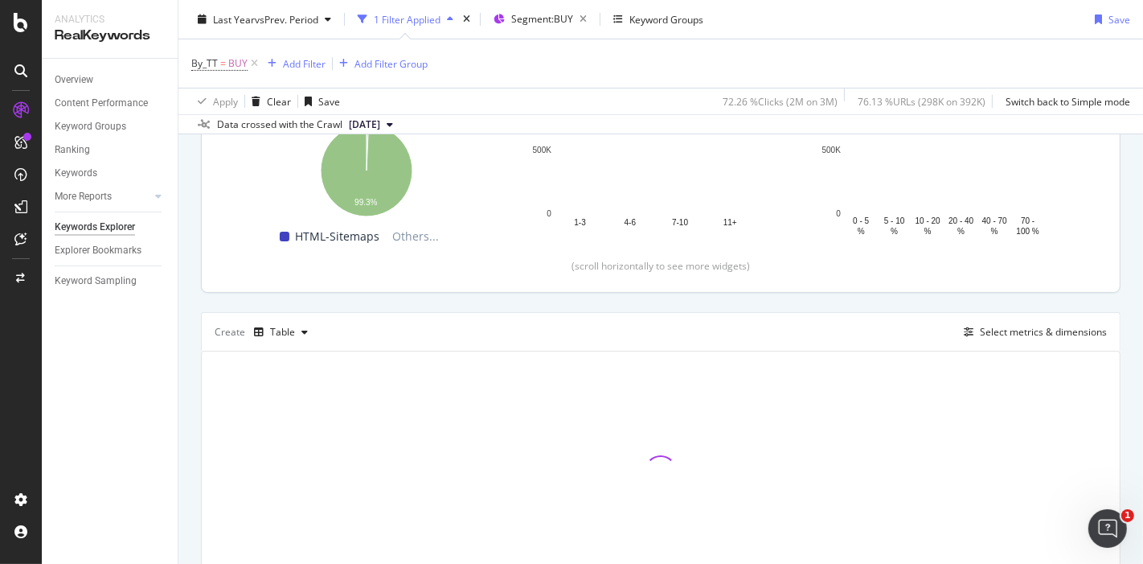
scroll to position [347, 0]
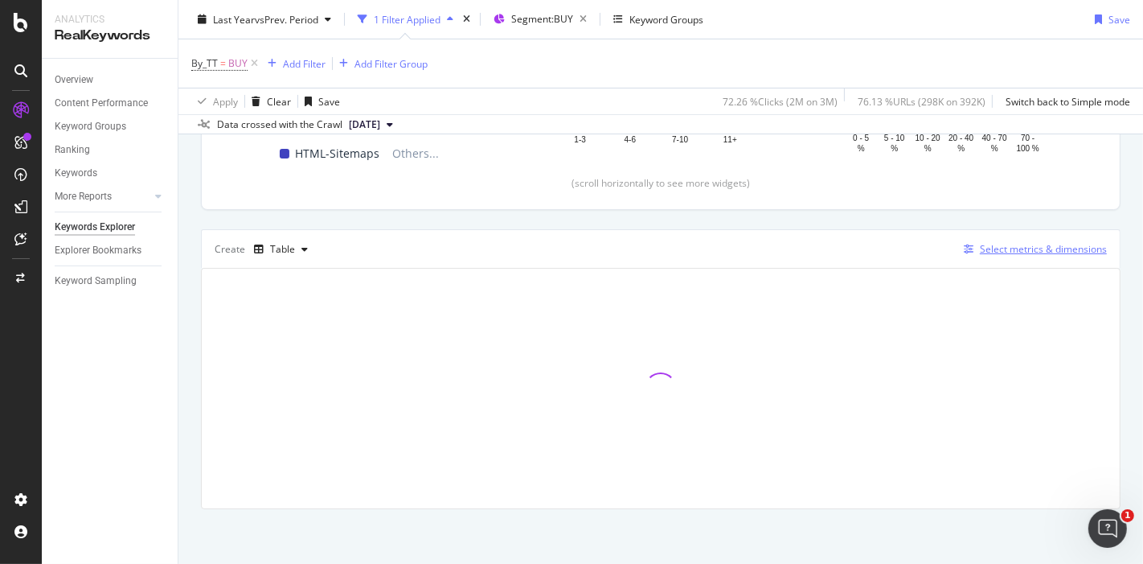
click at [1049, 244] on div "Select metrics & dimensions" at bounding box center [1043, 249] width 127 height 14
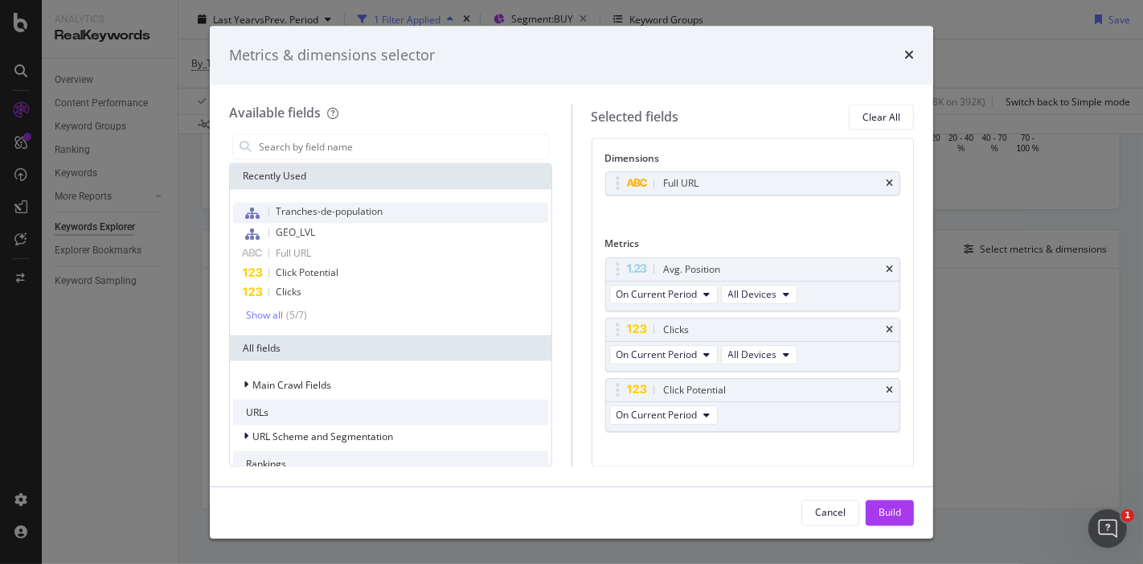
click at [367, 210] on span "Tranches-de-population" at bounding box center [329, 212] width 107 height 14
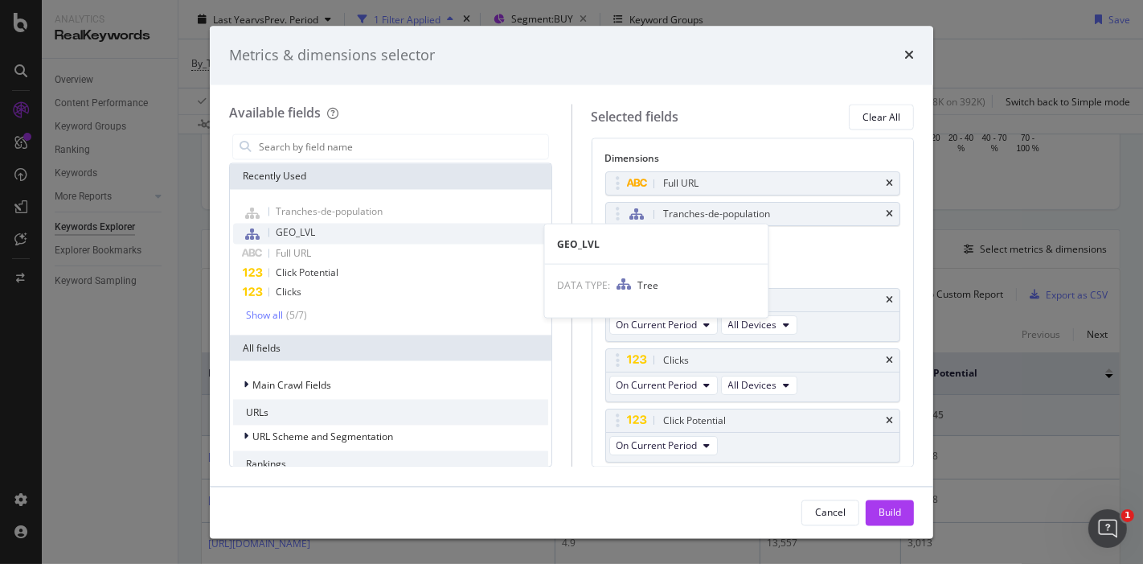
click at [330, 230] on div "GEO_LVL" at bounding box center [390, 234] width 315 height 21
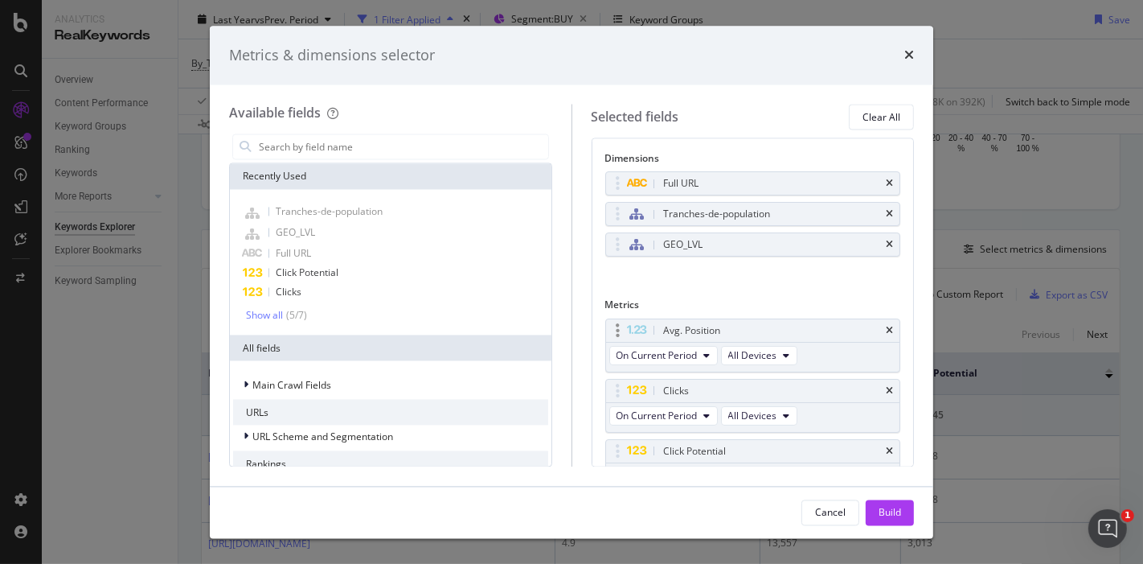
scroll to position [76, 0]
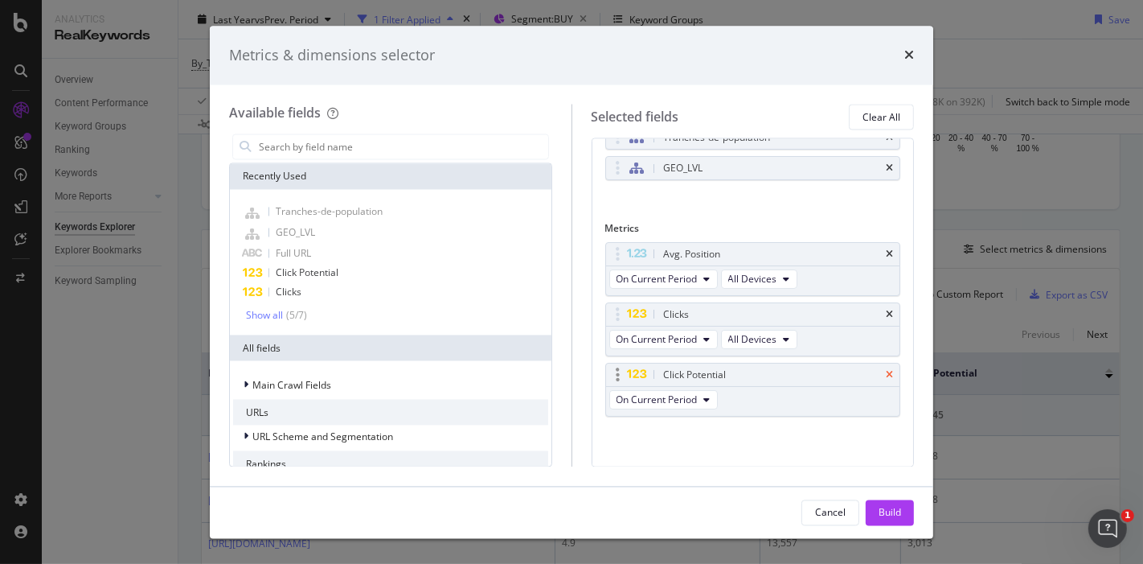
click at [886, 371] on icon "times" at bounding box center [889, 375] width 7 height 10
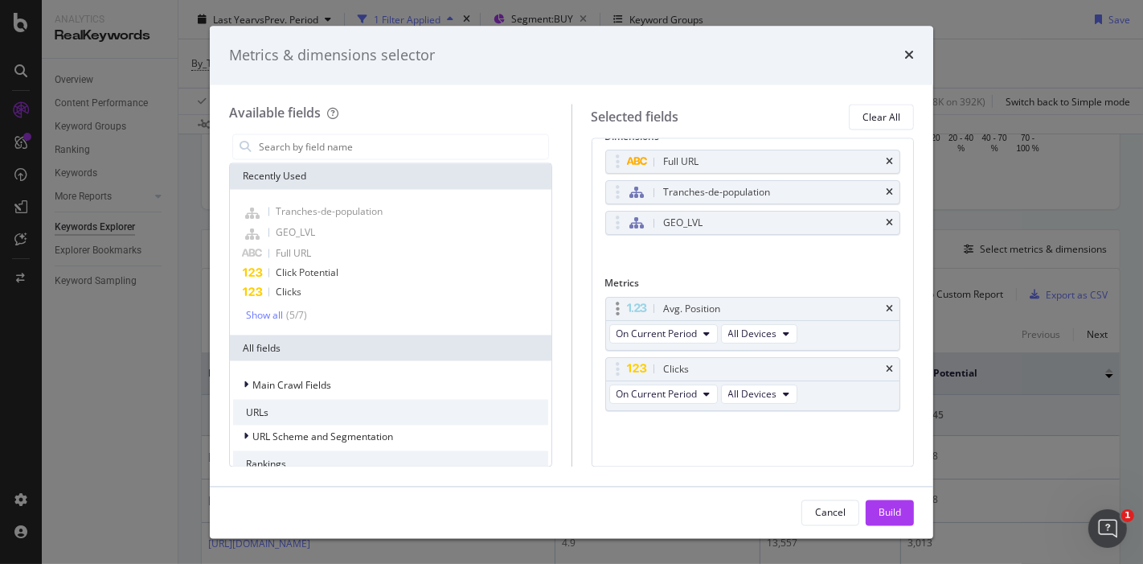
scroll to position [17, 0]
click at [886, 310] on icon "times" at bounding box center [889, 314] width 7 height 10
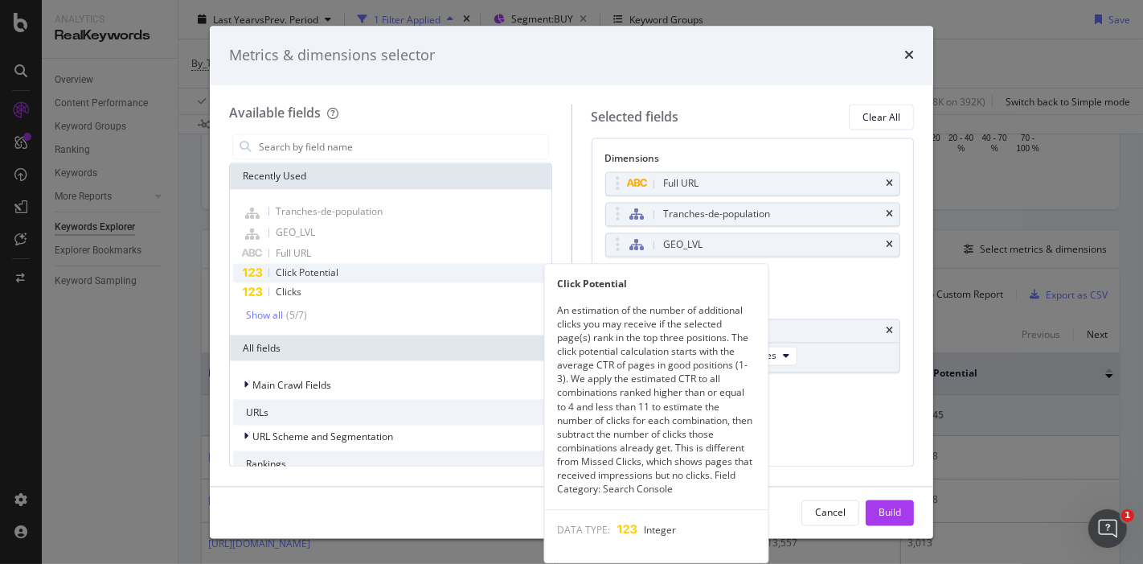
scroll to position [0, 0]
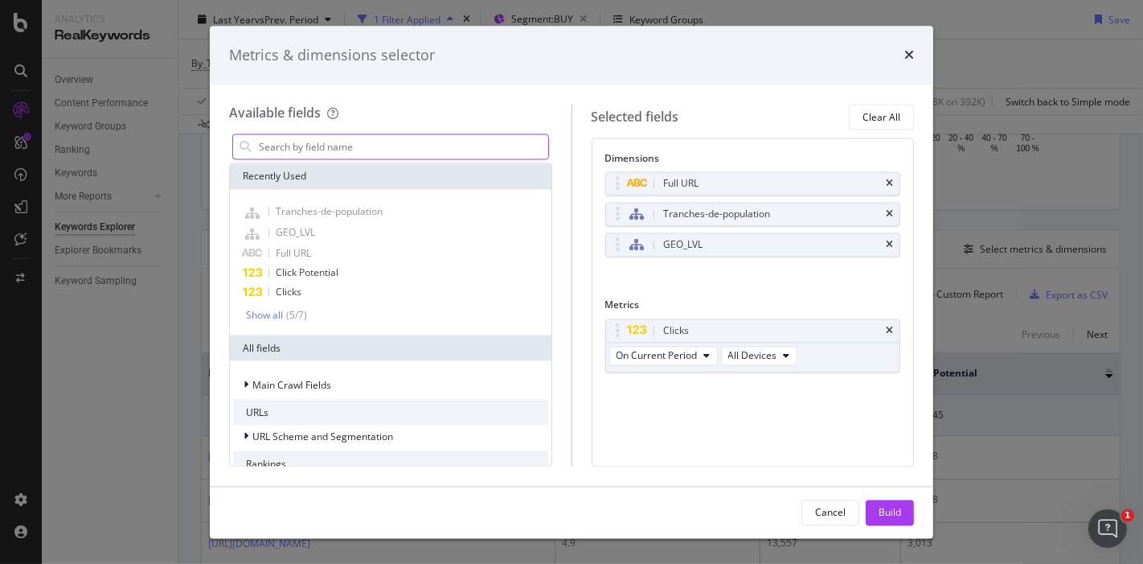
click at [384, 151] on input "modal" at bounding box center [402, 147] width 291 height 24
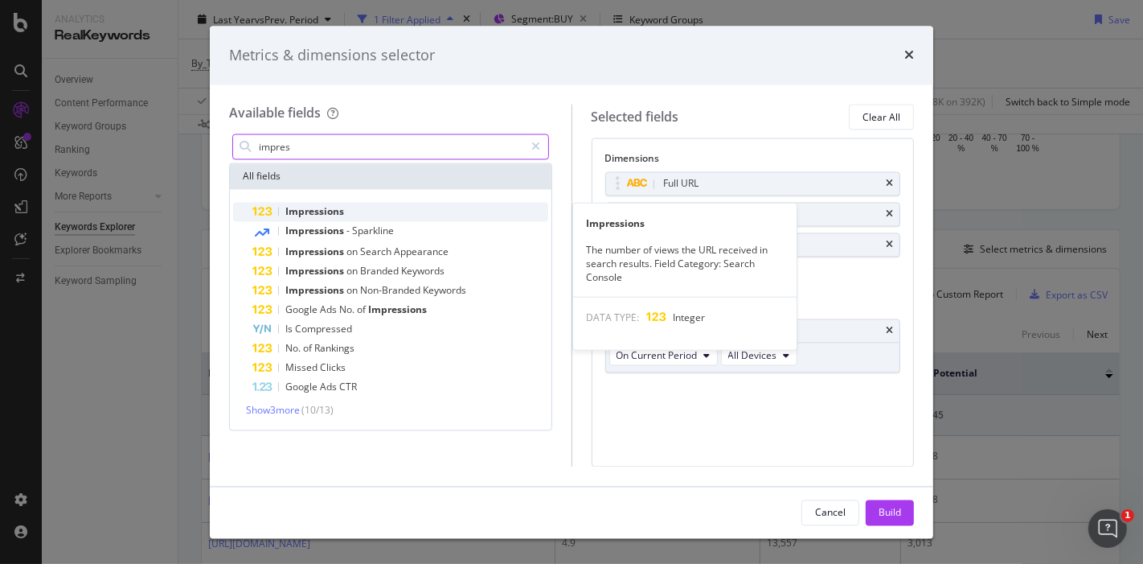
type input "impres"
click at [361, 207] on div "Impressions" at bounding box center [400, 212] width 296 height 19
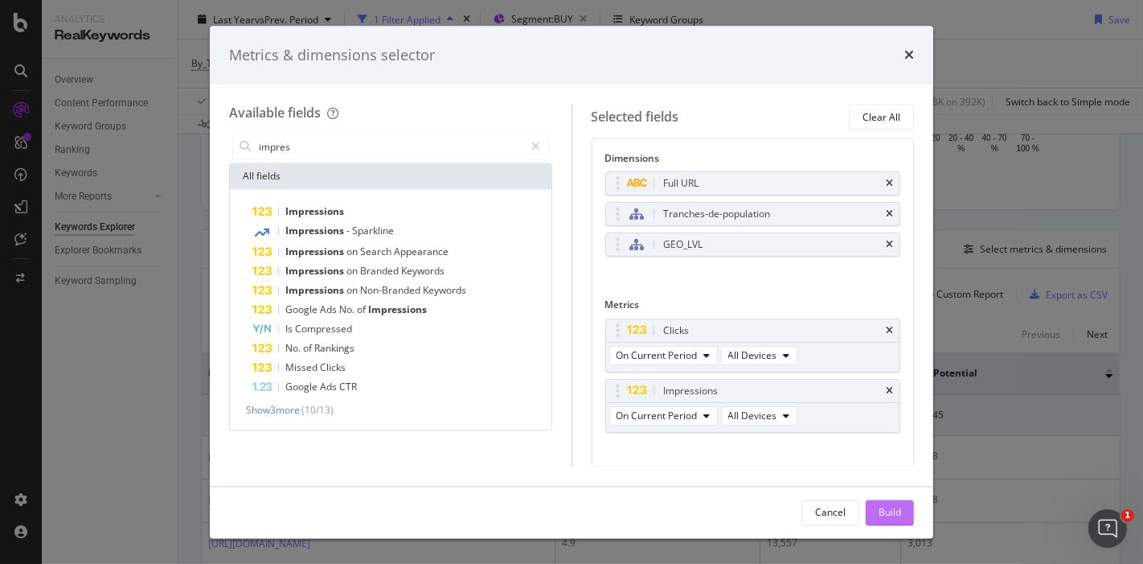
click at [889, 511] on div "Build" at bounding box center [890, 512] width 23 height 14
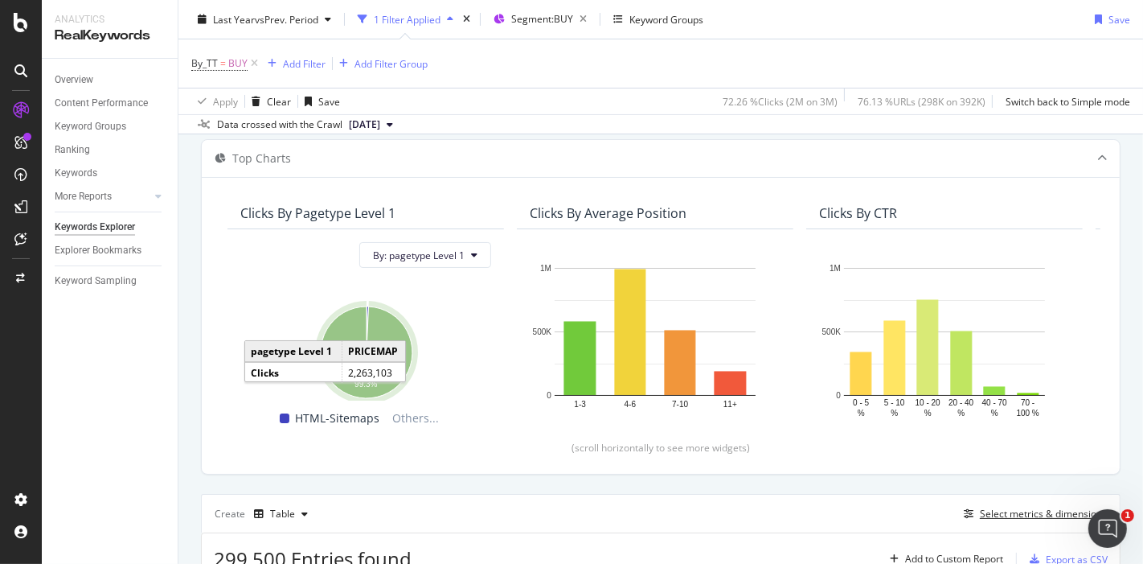
scroll to position [73, 0]
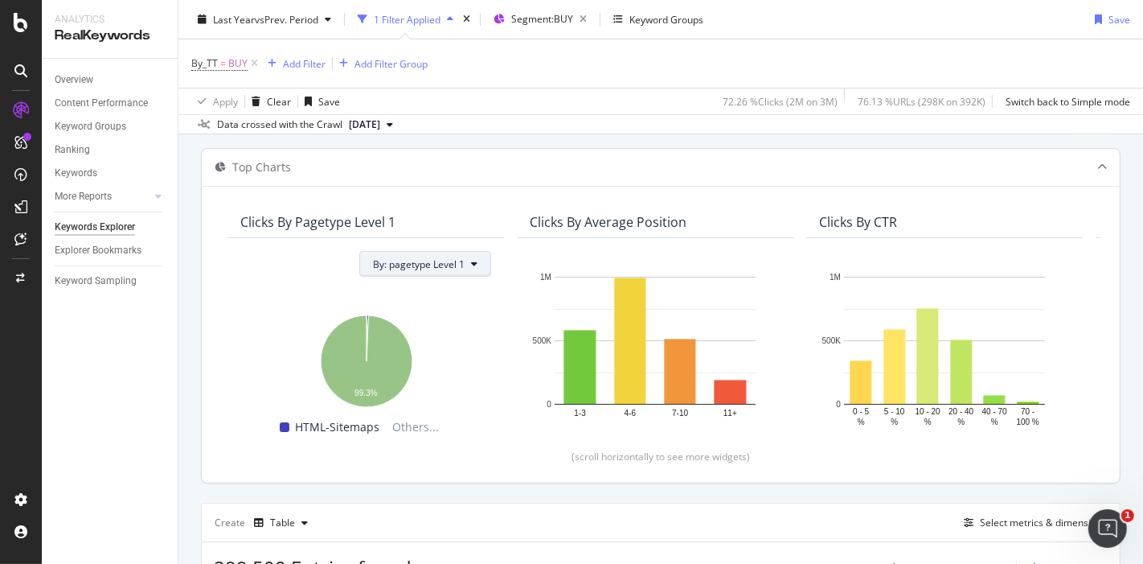
click at [427, 257] on span "By: pagetype Level 1" at bounding box center [419, 264] width 92 height 14
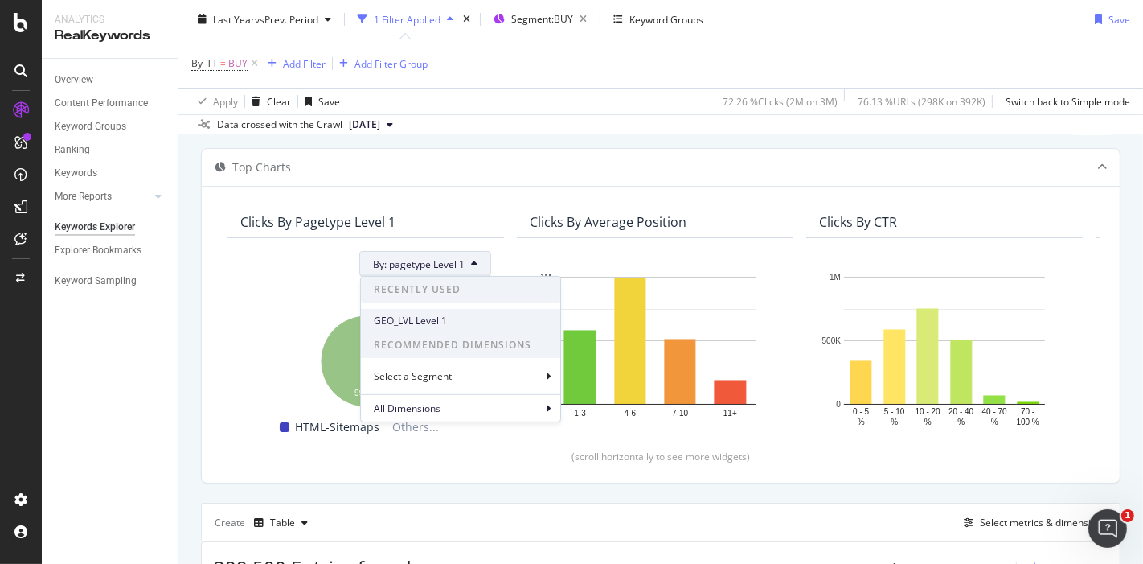
click at [422, 322] on span "GEO_LVL Level 1" at bounding box center [461, 320] width 174 height 14
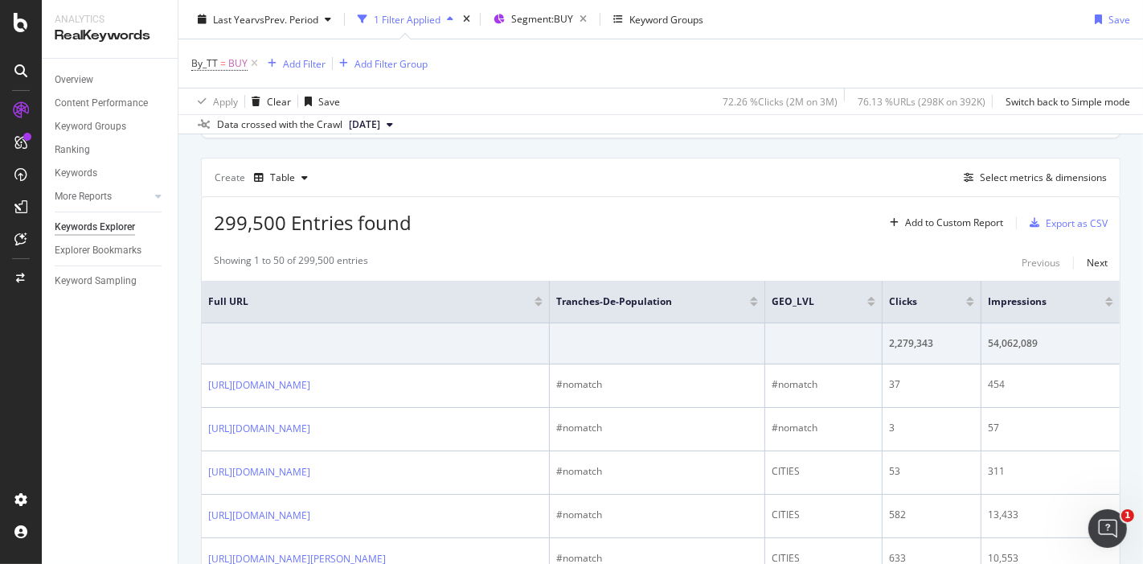
scroll to position [417, 0]
click at [1046, 224] on div "Export as CSV" at bounding box center [1077, 224] width 62 height 14
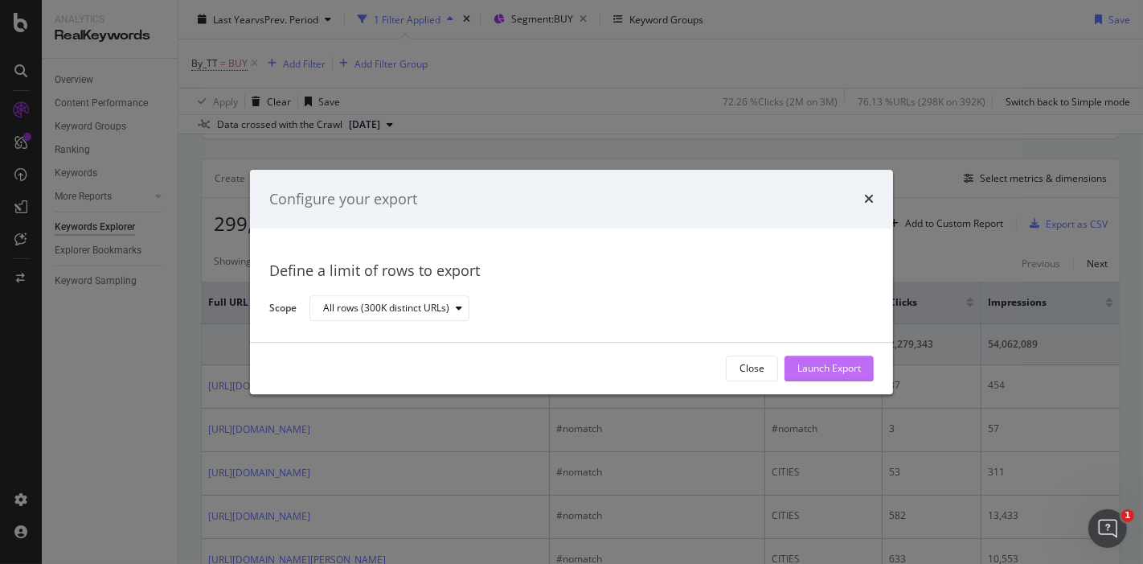
click at [818, 362] on div "Launch Export" at bounding box center [830, 369] width 64 height 14
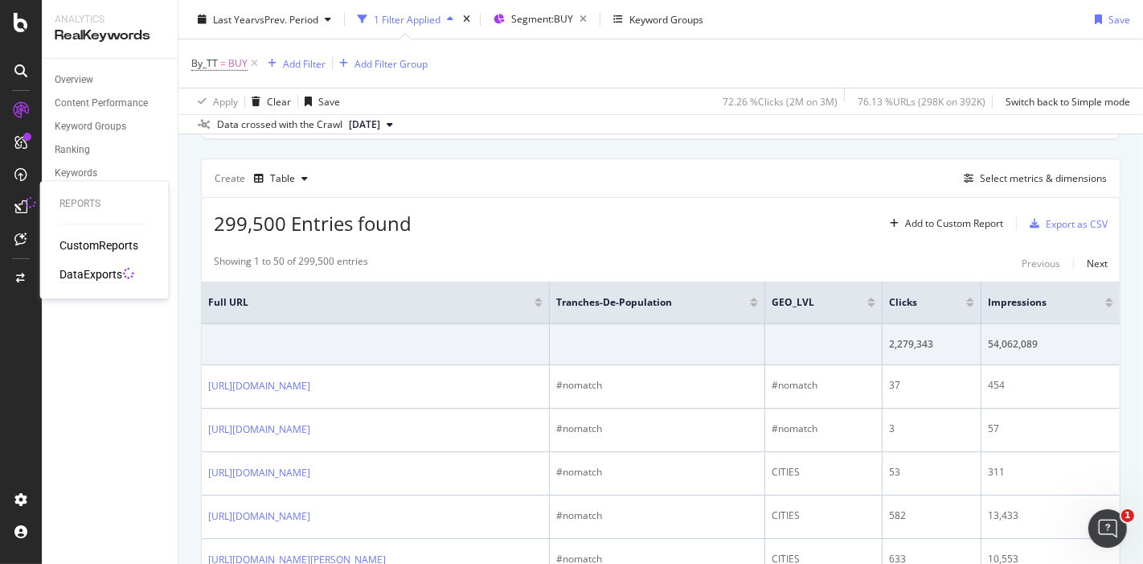
click at [89, 271] on div "DataExports" at bounding box center [90, 274] width 63 height 16
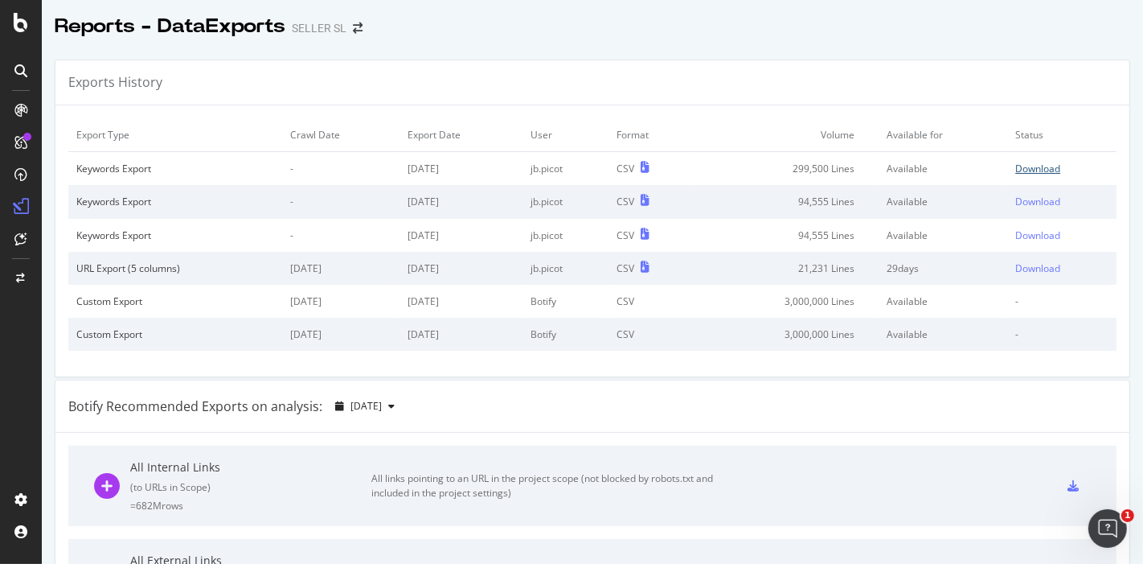
click at [1023, 164] on div "Download" at bounding box center [1037, 169] width 45 height 14
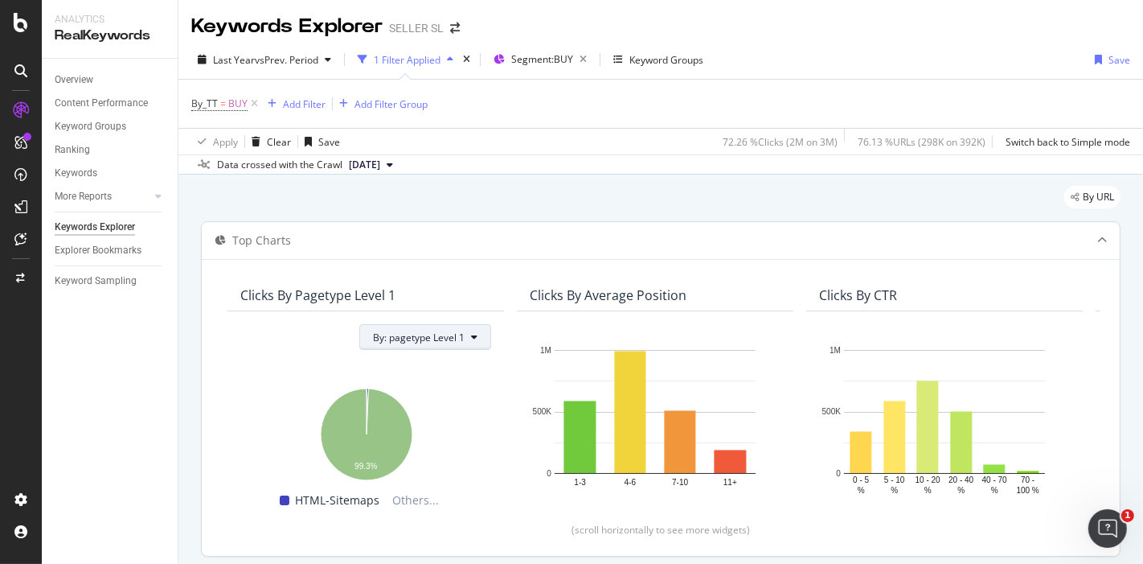
click at [418, 341] on span "By: pagetype Level 1" at bounding box center [419, 337] width 92 height 14
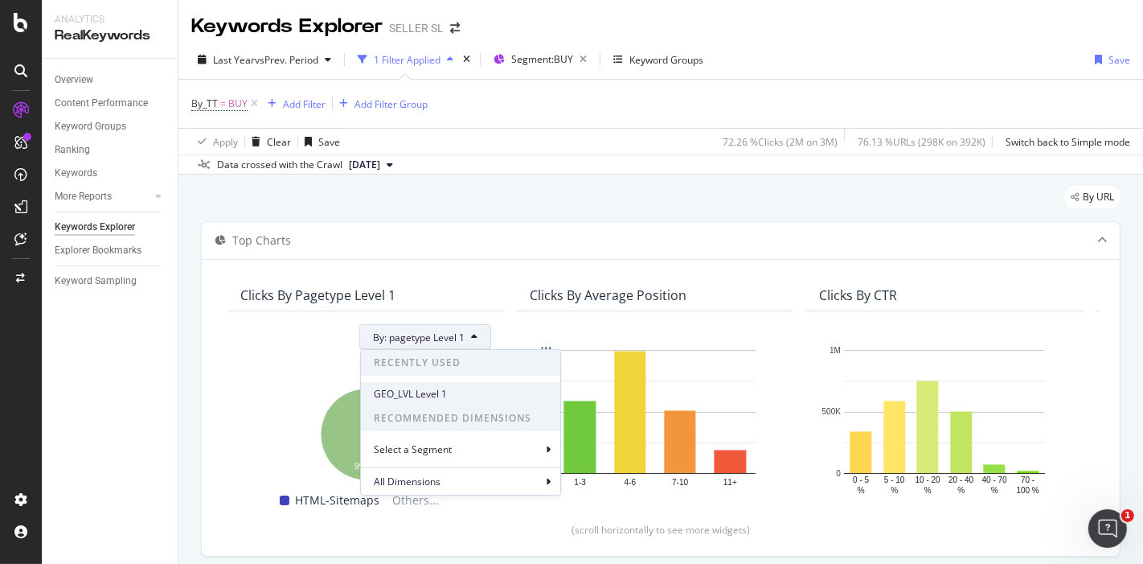
click at [423, 398] on span "GEO_LVL Level 1" at bounding box center [461, 394] width 174 height 14
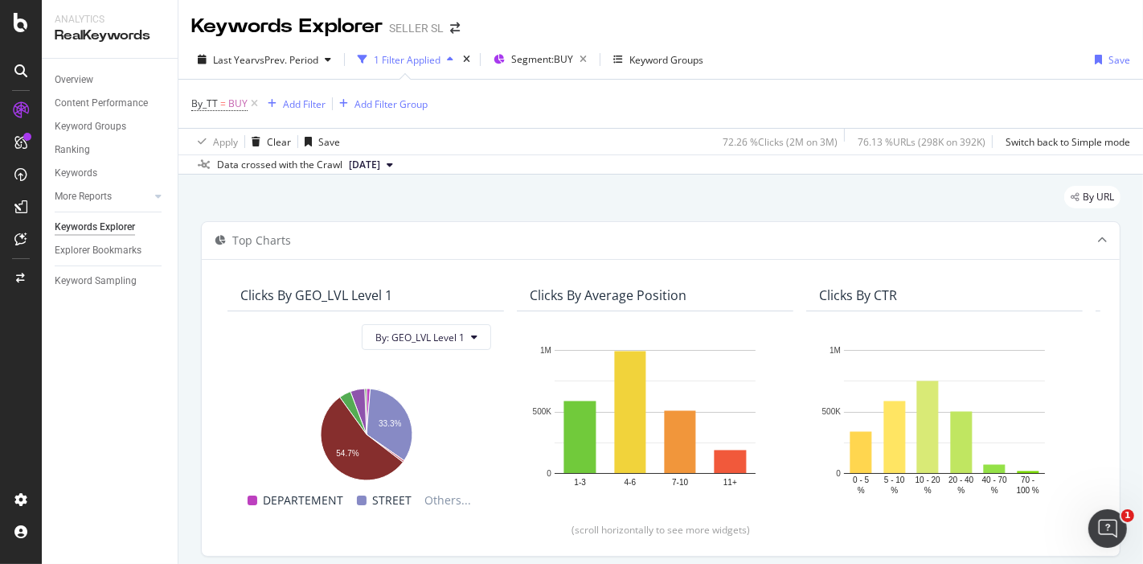
scroll to position [43, 0]
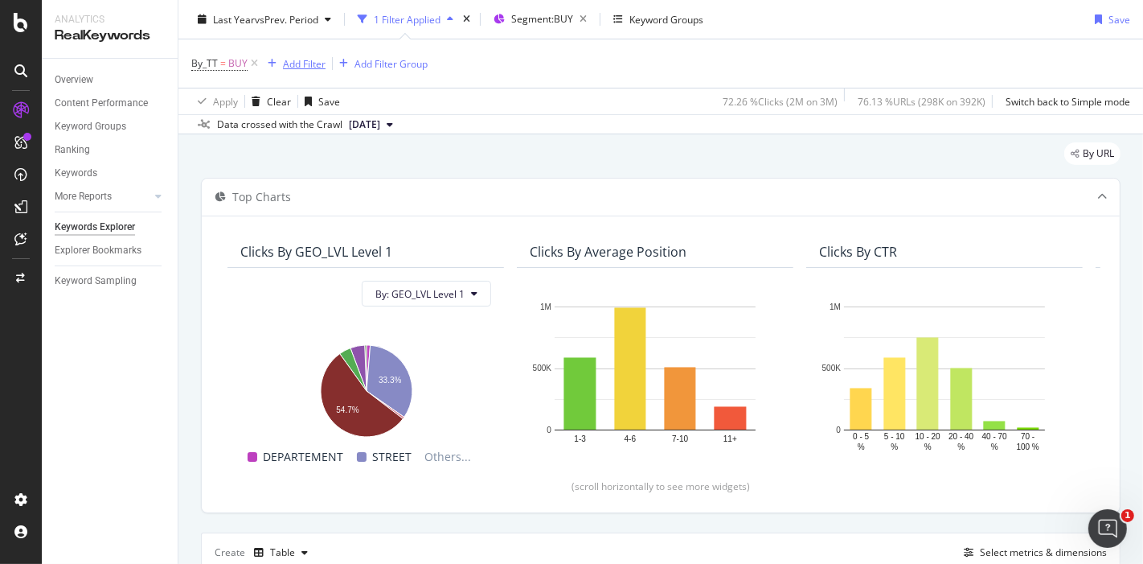
click at [307, 59] on div "Add Filter" at bounding box center [304, 63] width 43 height 14
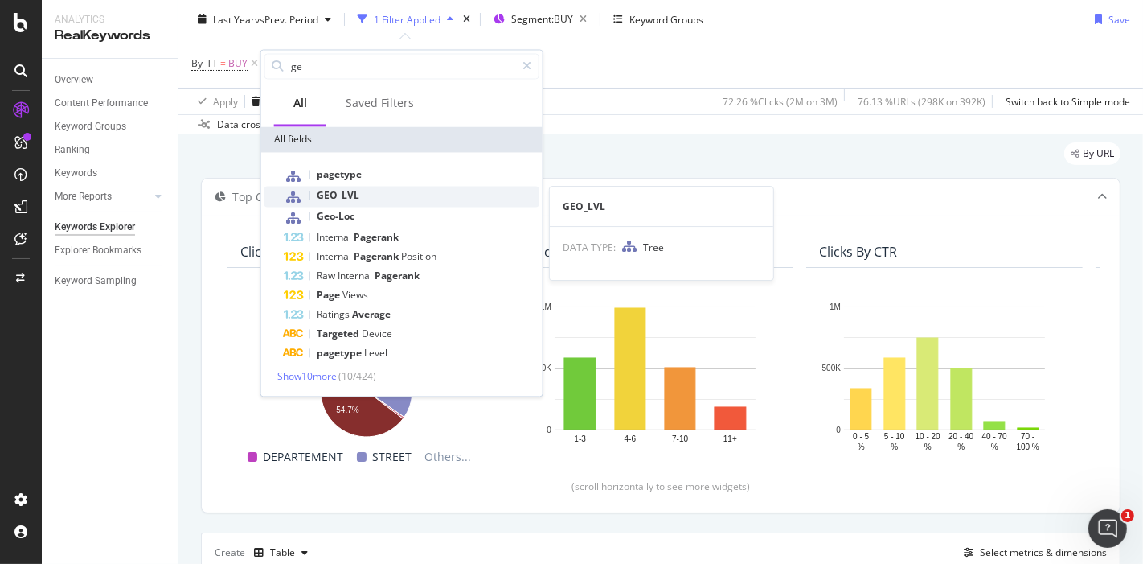
type input "ge"
click at [381, 199] on div "GEO_LVL" at bounding box center [412, 196] width 256 height 21
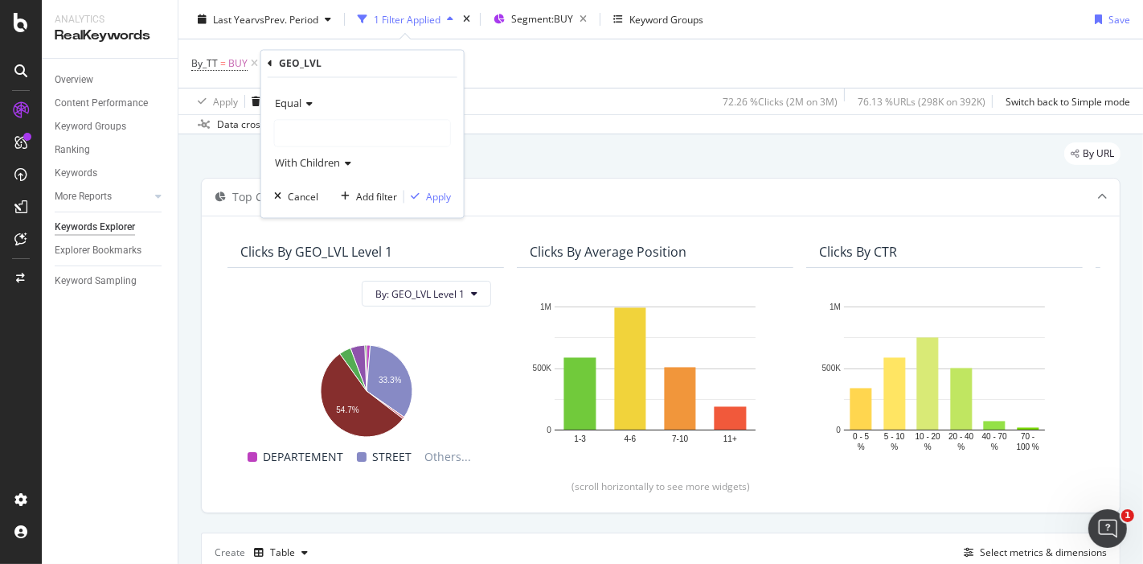
click at [320, 121] on div at bounding box center [362, 134] width 175 height 26
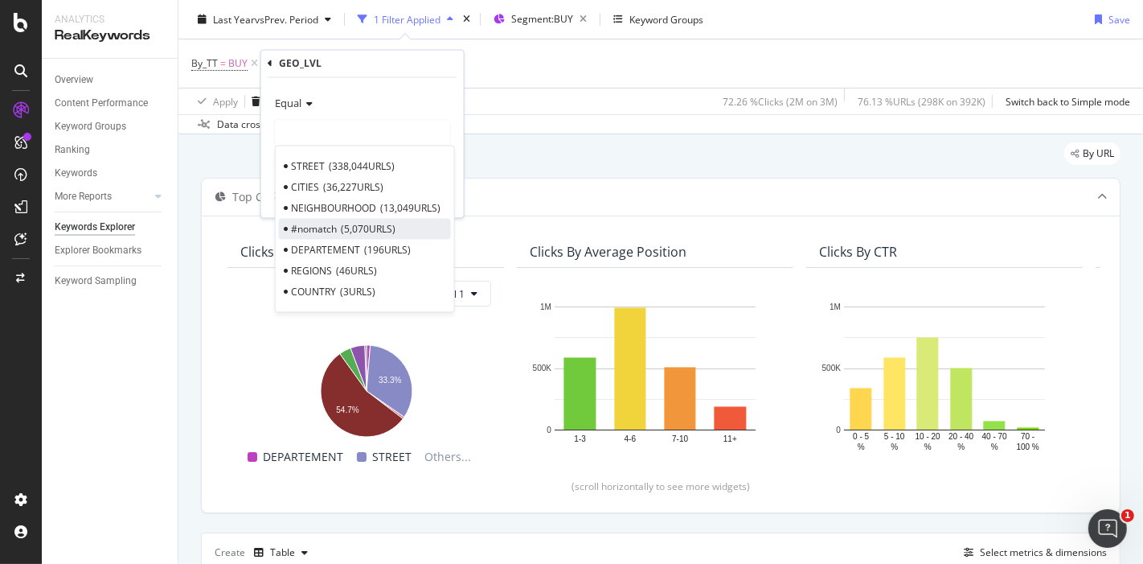
click at [400, 224] on div "#nomatch 5,070 URLS" at bounding box center [365, 229] width 172 height 21
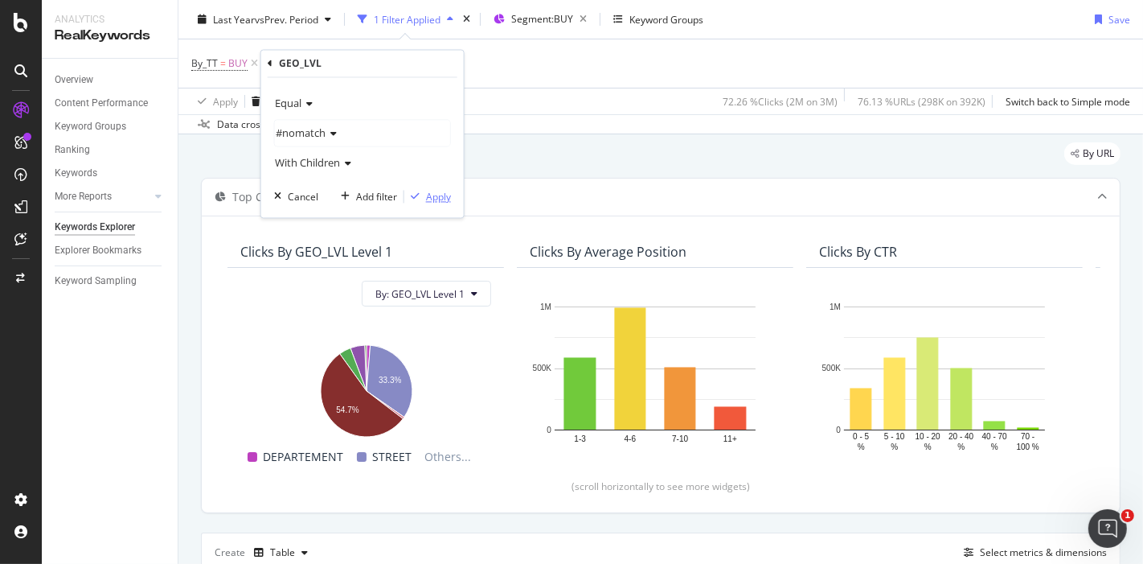
click at [432, 190] on div "Apply" at bounding box center [438, 197] width 25 height 14
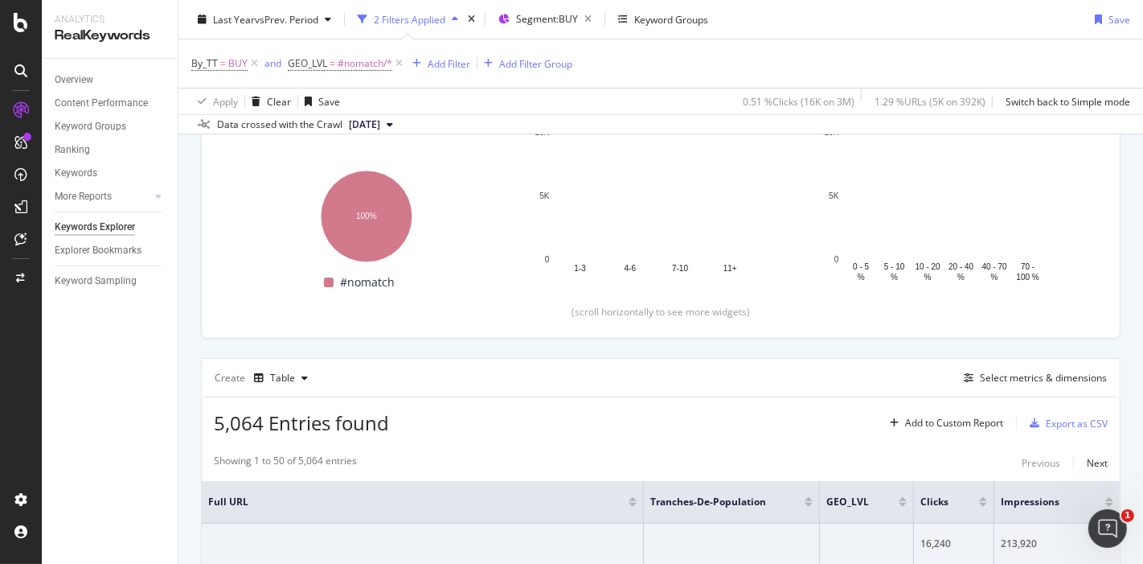
scroll to position [318, 0]
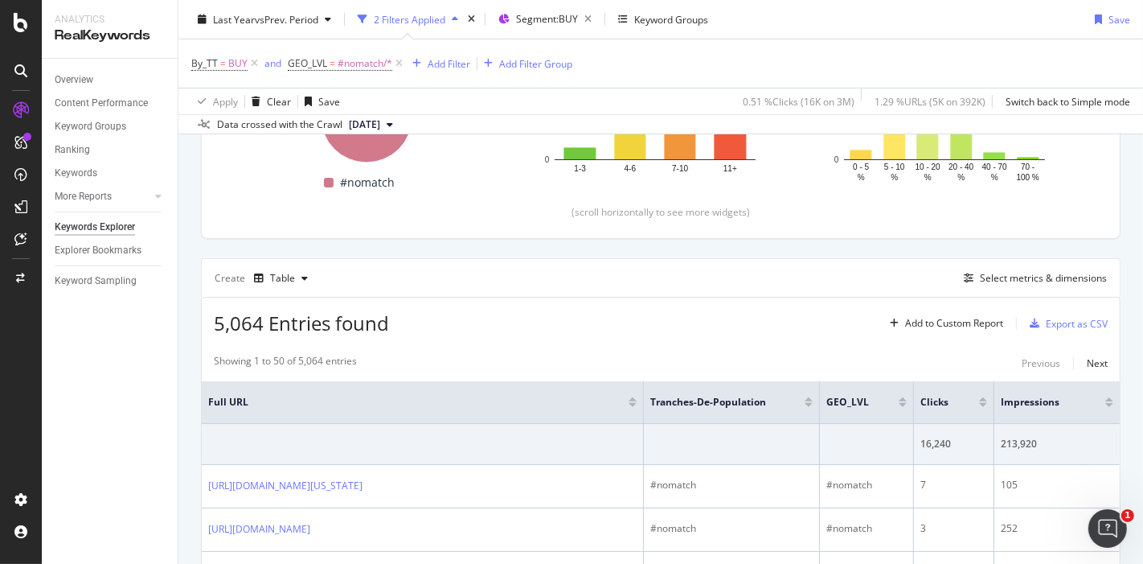
click at [630, 403] on div at bounding box center [633, 405] width 8 height 4
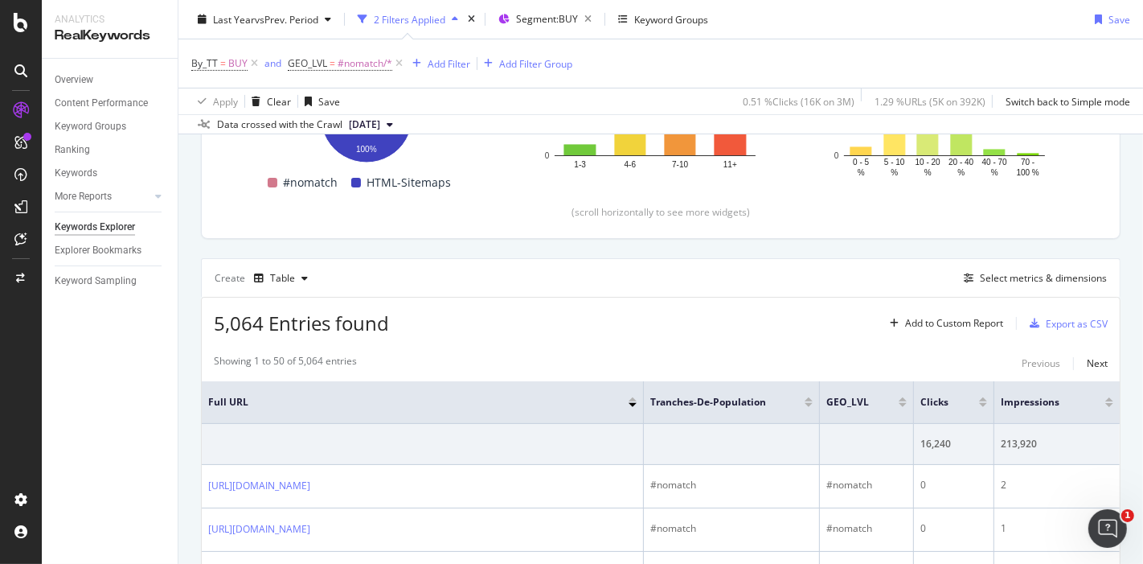
click at [630, 397] on div at bounding box center [633, 399] width 8 height 4
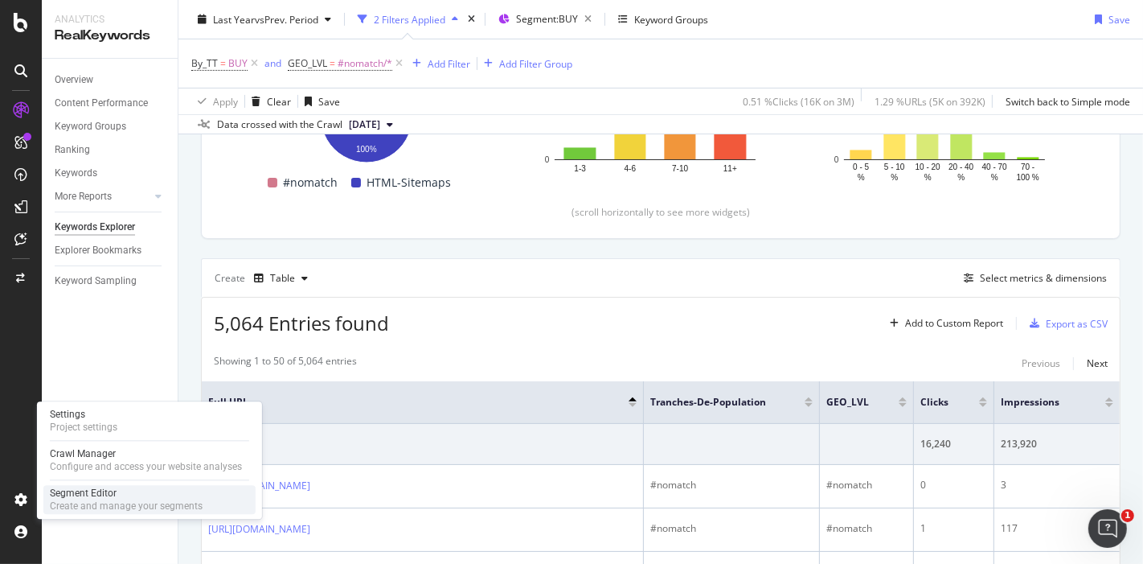
click at [82, 489] on div "Segment Editor" at bounding box center [126, 492] width 153 height 13
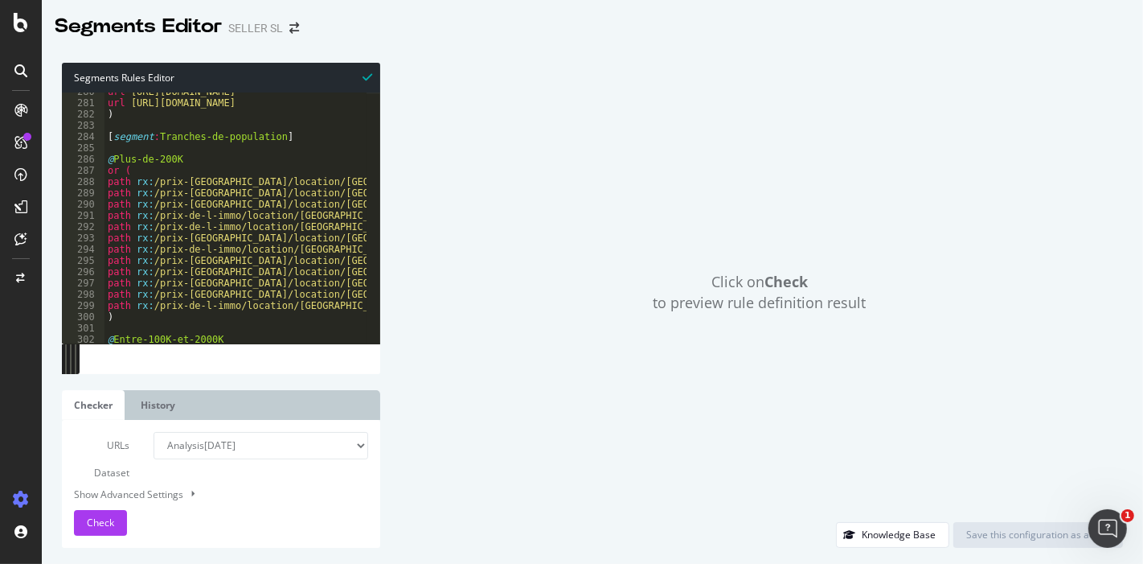
scroll to position [390, 0]
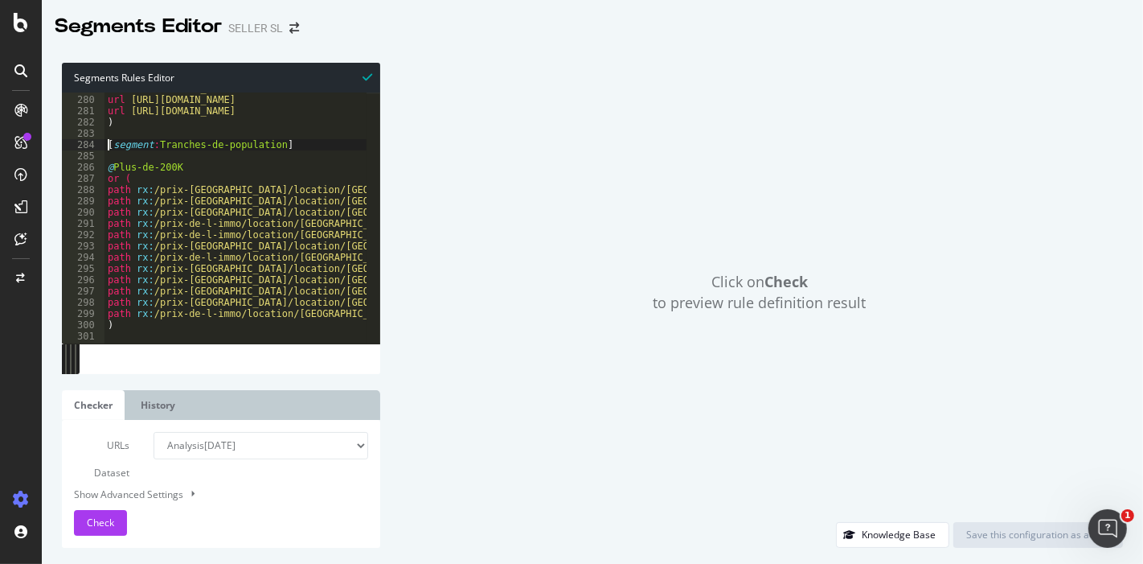
click at [108, 146] on div "url [URL][DOMAIN_NAME] url [URL][DOMAIN_NAME] url [URL][DOMAIN_NAME] ) [ segmen…" at bounding box center [424, 213] width 638 height 261
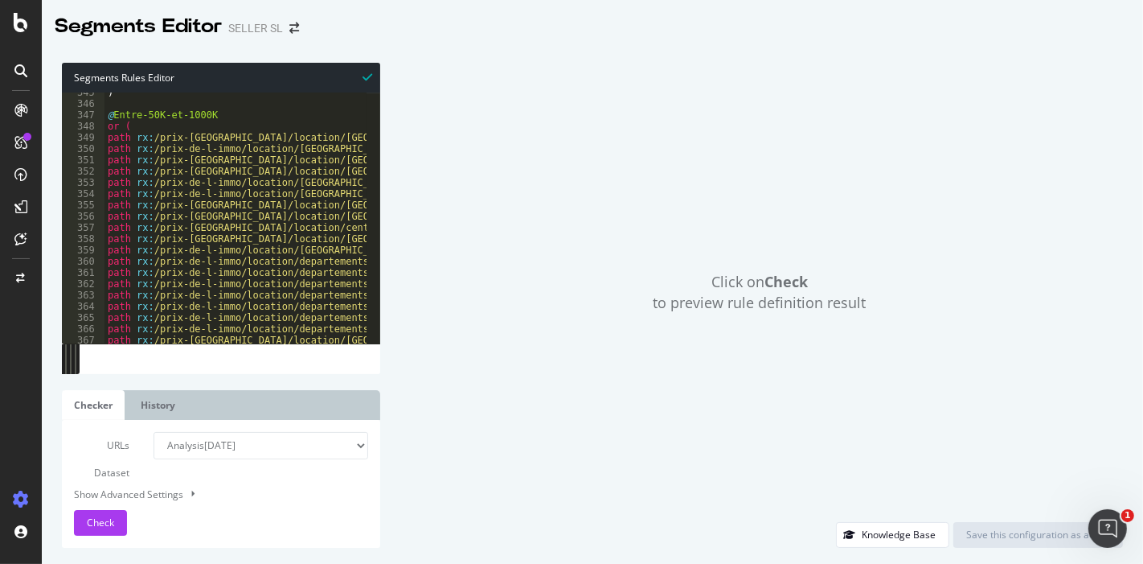
scroll to position [486, 0]
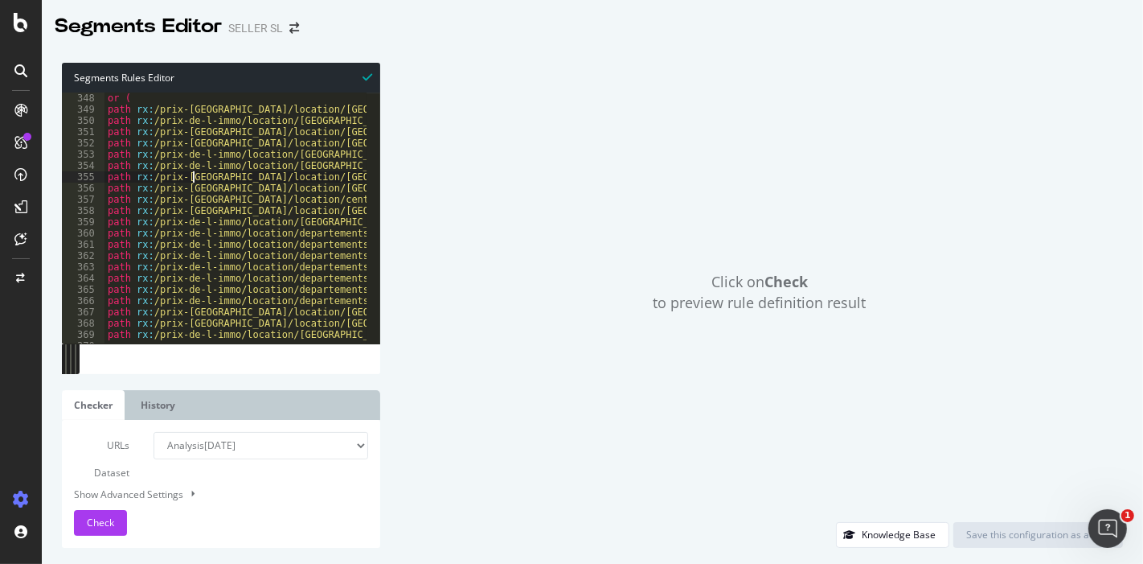
click at [195, 180] on div "@ Entre-50K-et-1000K or ( path rx : /prix-[GEOGRAPHIC_DATA]/location/[GEOGRAPHI…" at bounding box center [424, 211] width 638 height 261
type textarea "path rx:/prix-[GEOGRAPHIC_DATA]/location/[GEOGRAPHIC_DATA]/[GEOGRAPHIC_DATA]/[G…"
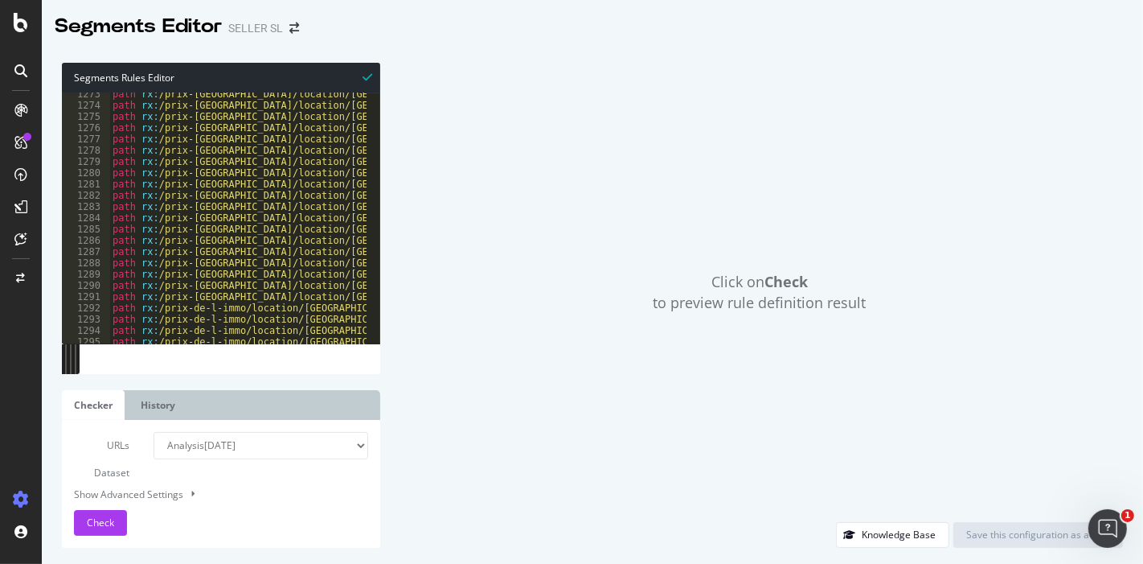
scroll to position [1850, 0]
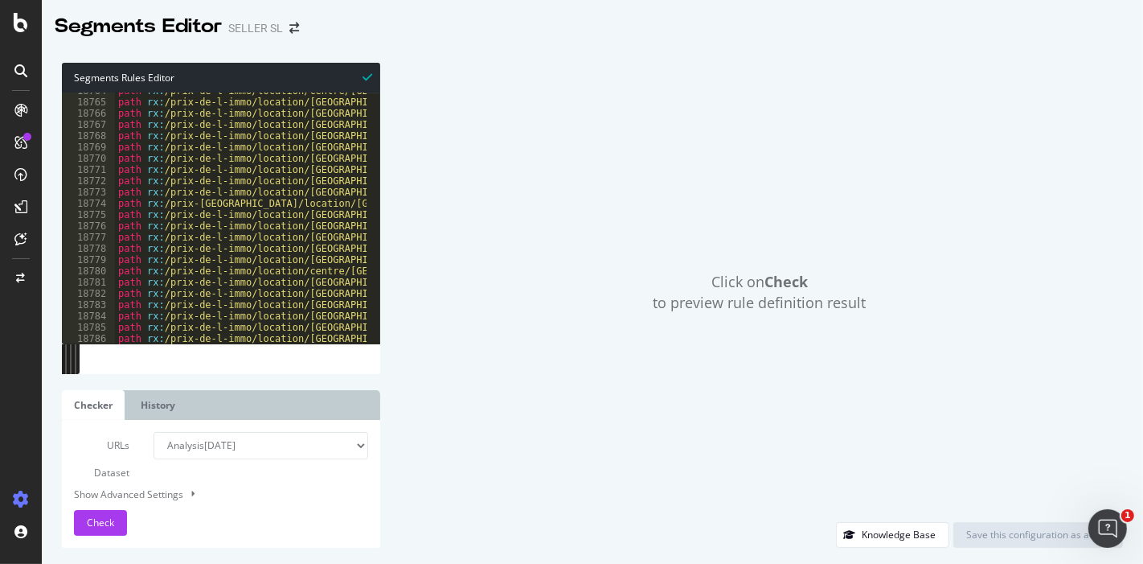
scroll to position [26107, 0]
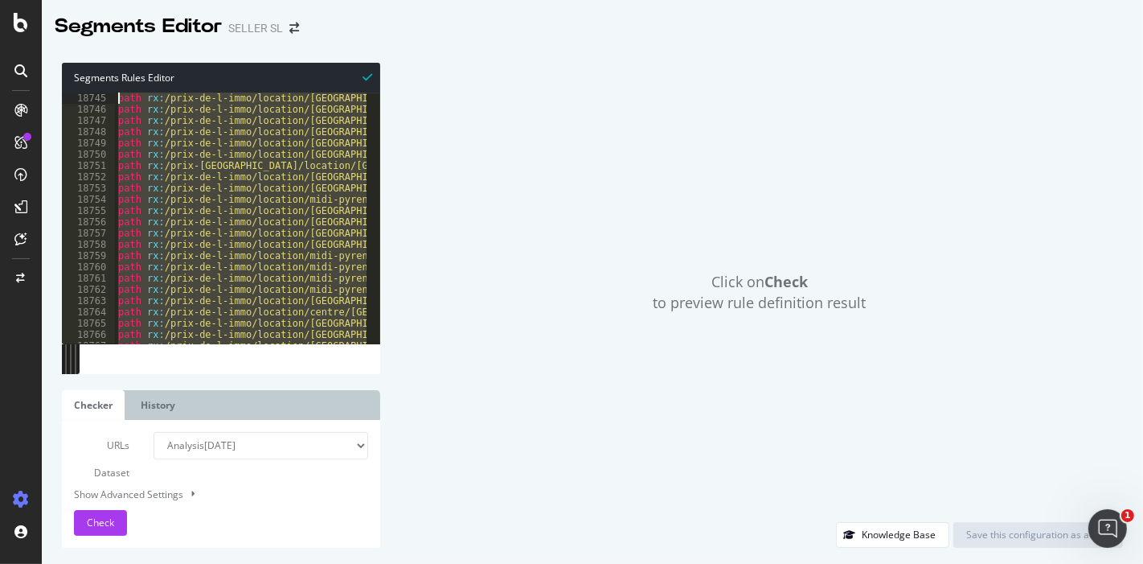
drag, startPoint x: 158, startPoint y: 325, endPoint x: 90, endPoint y: -109, distance: 438.7
click at [90, 0] on html "Segments Editor SELLER SL Segments Rules Editor path rx:/prix-de-l-immo/locatio…" at bounding box center [571, 282] width 1143 height 564
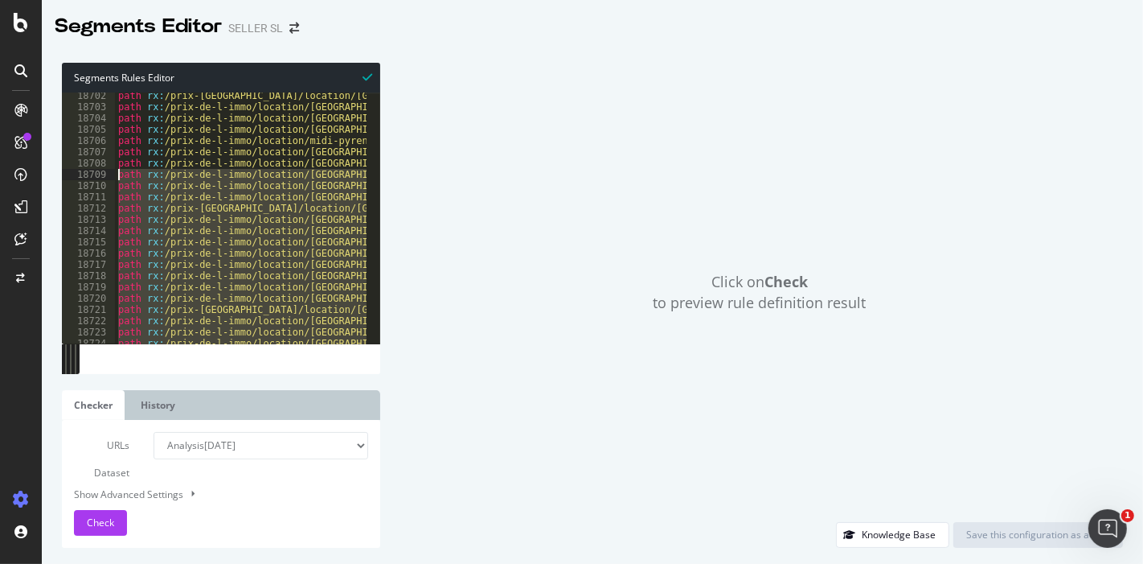
click at [157, 159] on div "path rx : /prix-de-l-immo/location/provence-alpes-cote-d-azur/alpes-de-haute-pr…" at bounding box center [434, 220] width 638 height 261
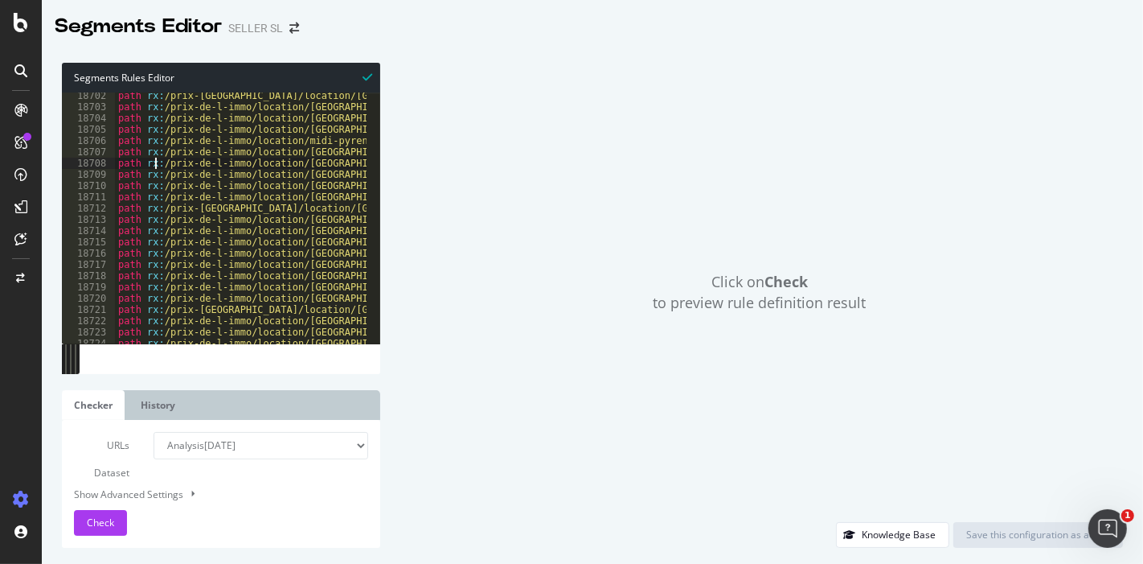
type textarea "path rx:/prix-de-l-immo/location/auvergne/allier/saint-voir/.* )"
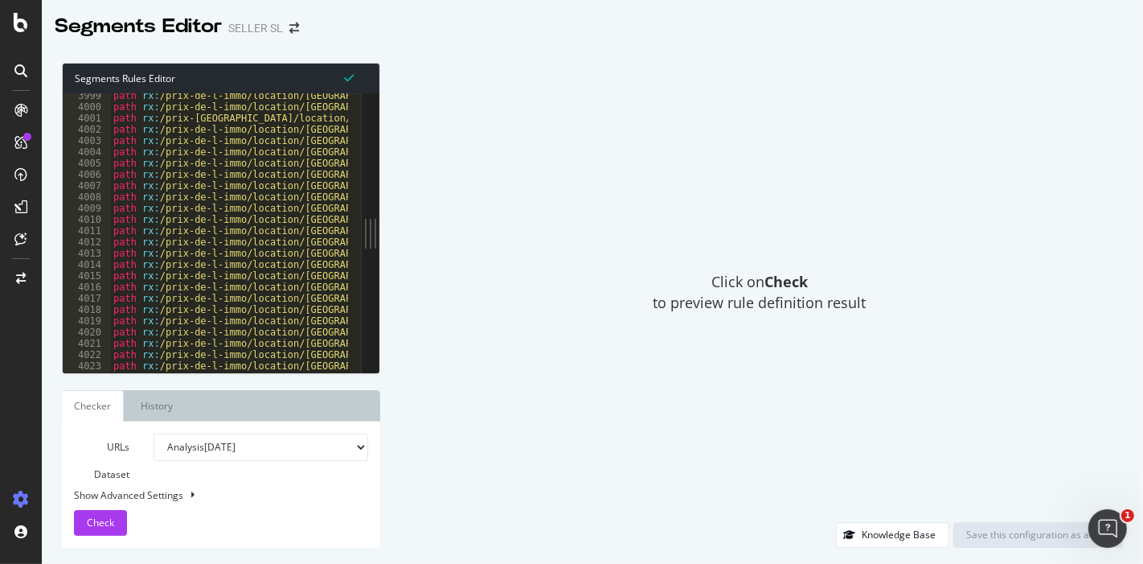
scroll to position [26079, 0]
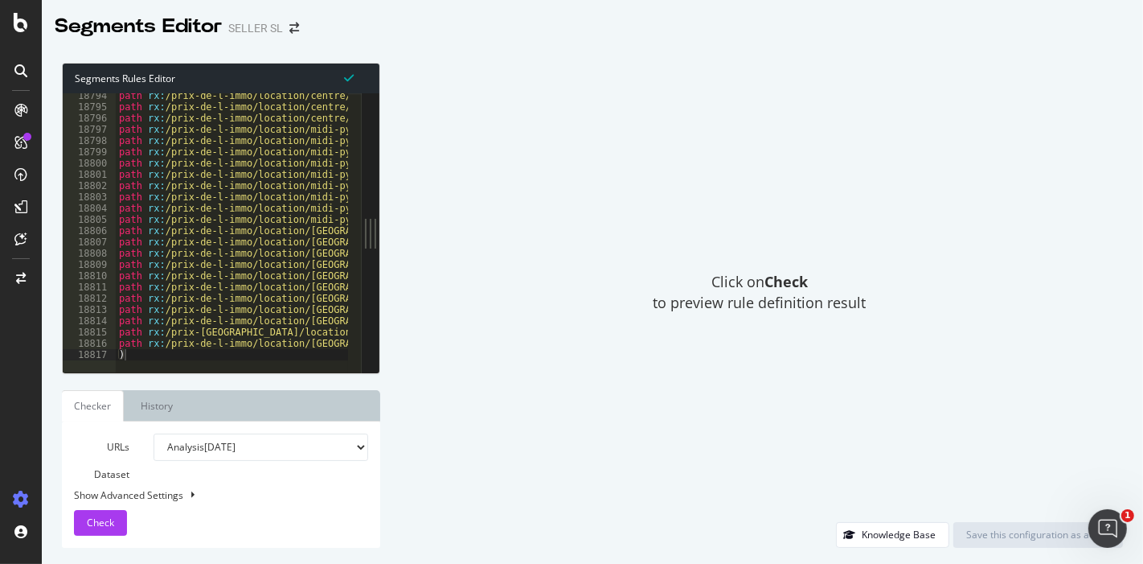
type textarea ")"
click at [208, 353] on div "path rx : /prix-de-l-immo/location/centre/indre/chouday/.* path rx : /prix-de-l…" at bounding box center [435, 234] width 638 height 289
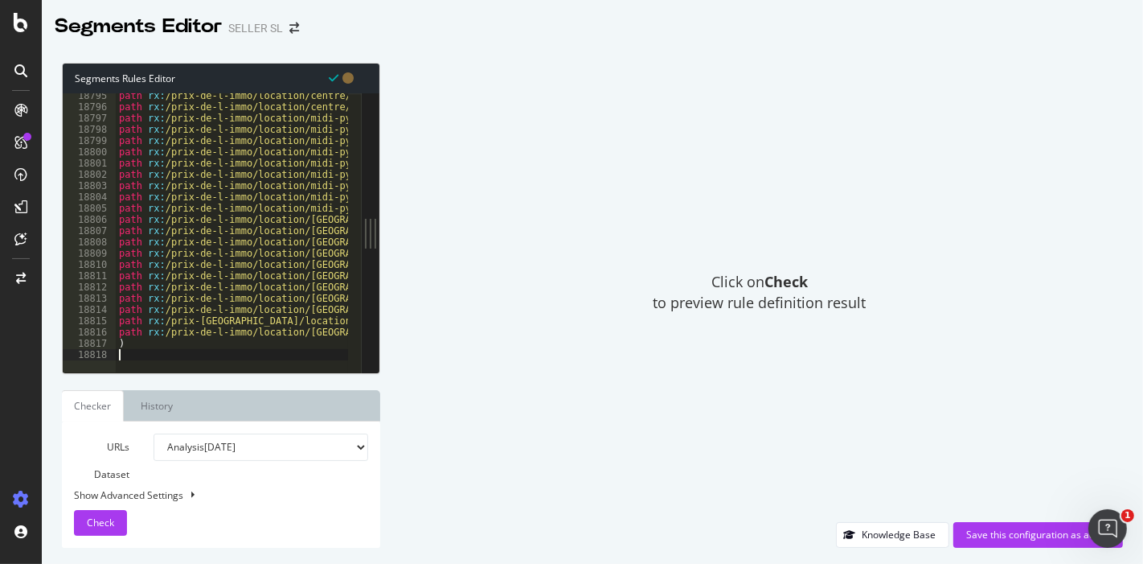
paste textarea ")"
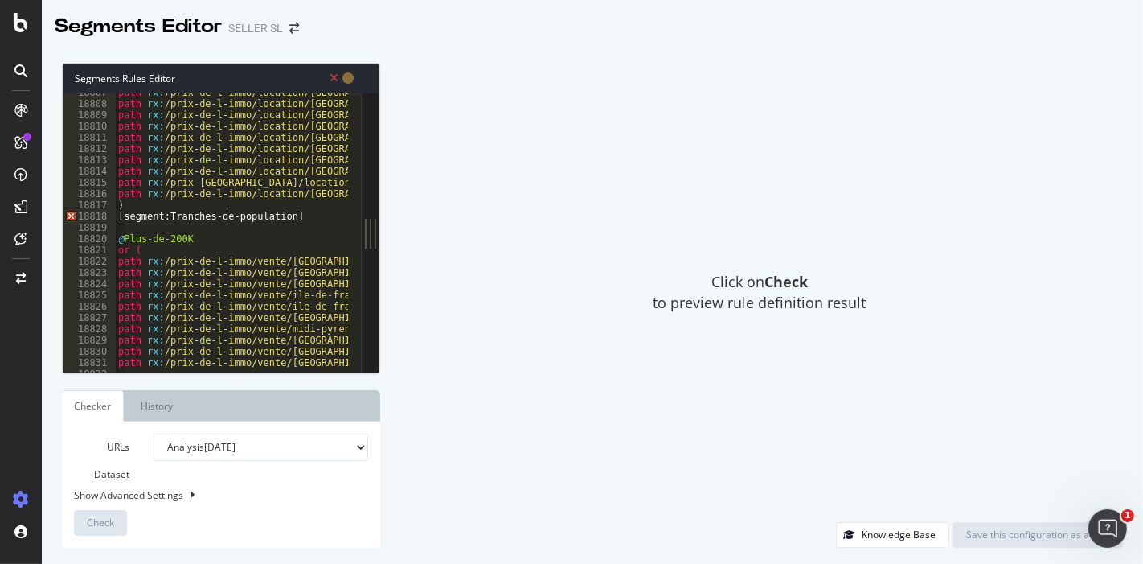
scroll to position [13264, 0]
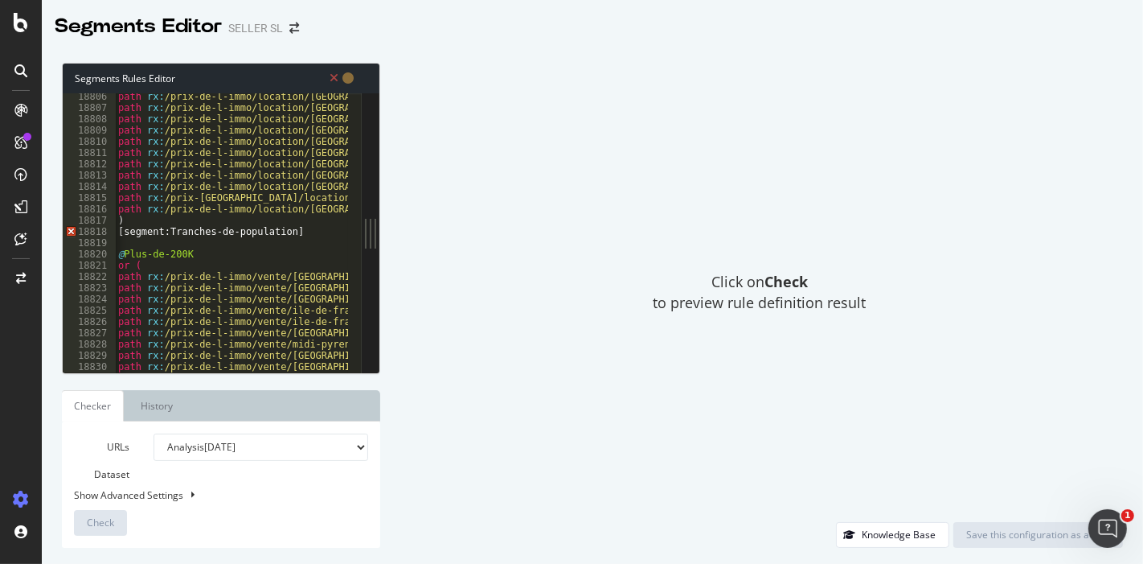
click at [306, 232] on div "path rx : /prix-de-l-immo/location/bourgogne/cote-d-or/prusly-sur-ource/.* path…" at bounding box center [434, 235] width 638 height 289
type textarea ")]"
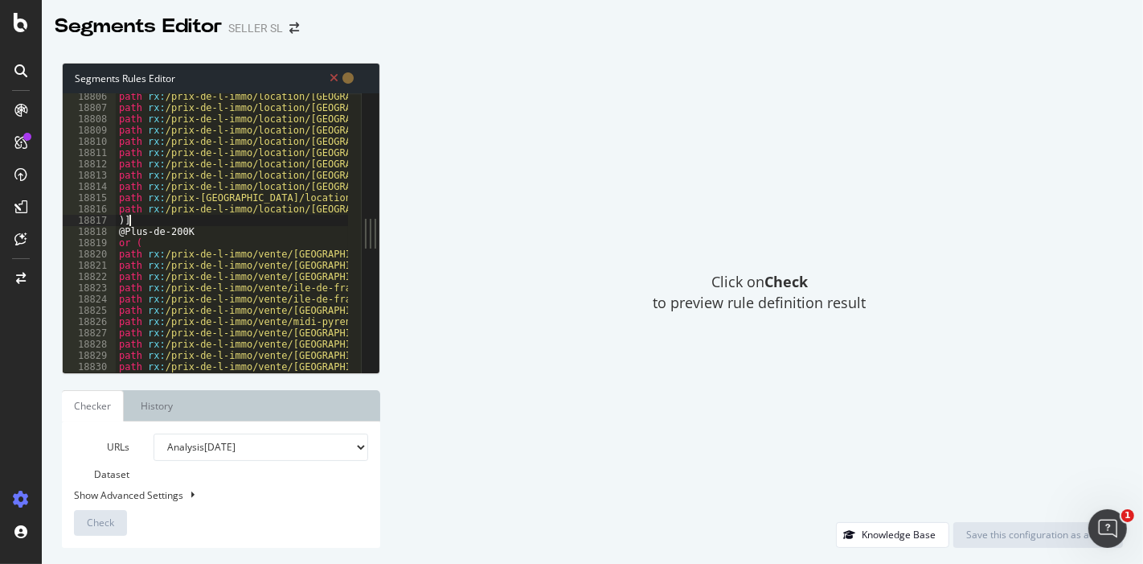
type textarea ")"
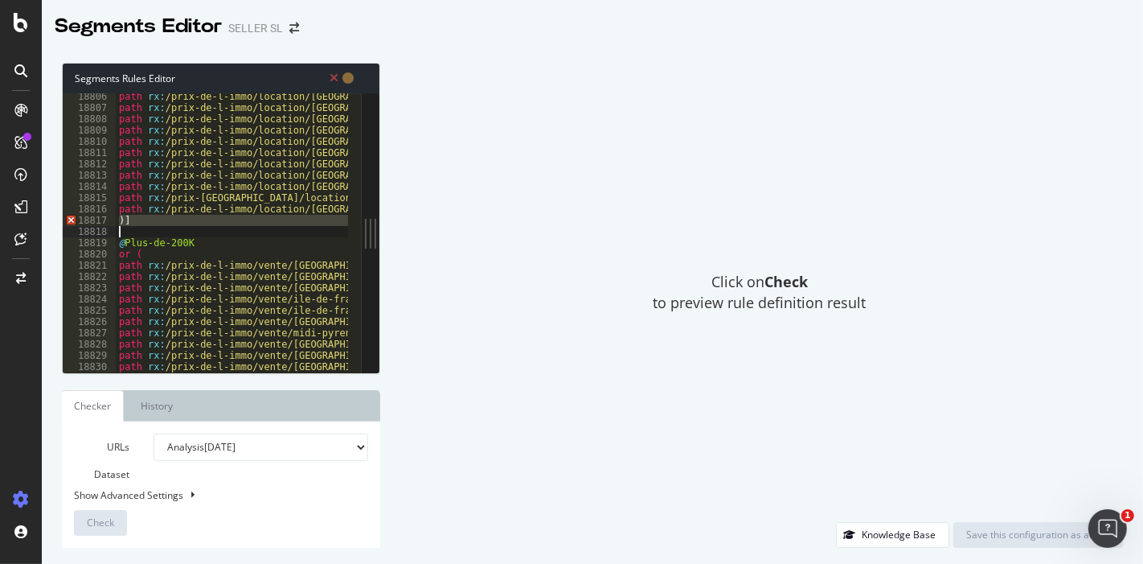
type textarea "@Plus-de-200K"
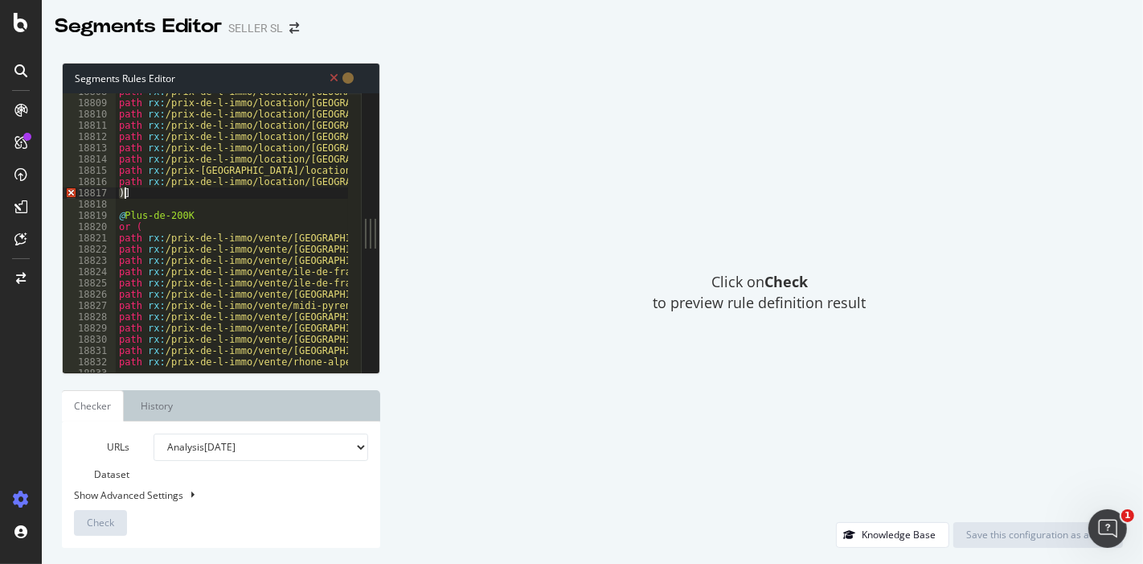
scroll to position [13266, 0]
click at [190, 192] on div "path rx : /prix-de-l-immo/location/bourgogne/cote-d-or/maisey-le-duc/.* path rx…" at bounding box center [435, 230] width 638 height 289
click at [220, 216] on div "path rx : /prix-de-l-immo/location/bourgogne/cote-d-or/maisey-le-duc/.* path rx…" at bounding box center [435, 230] width 638 height 289
type textarea "@Plus-de-200K"
click at [174, 199] on div "path rx : /prix-de-l-immo/location/bourgogne/cote-d-or/maisey-le-duc/.* path rx…" at bounding box center [435, 230] width 638 height 289
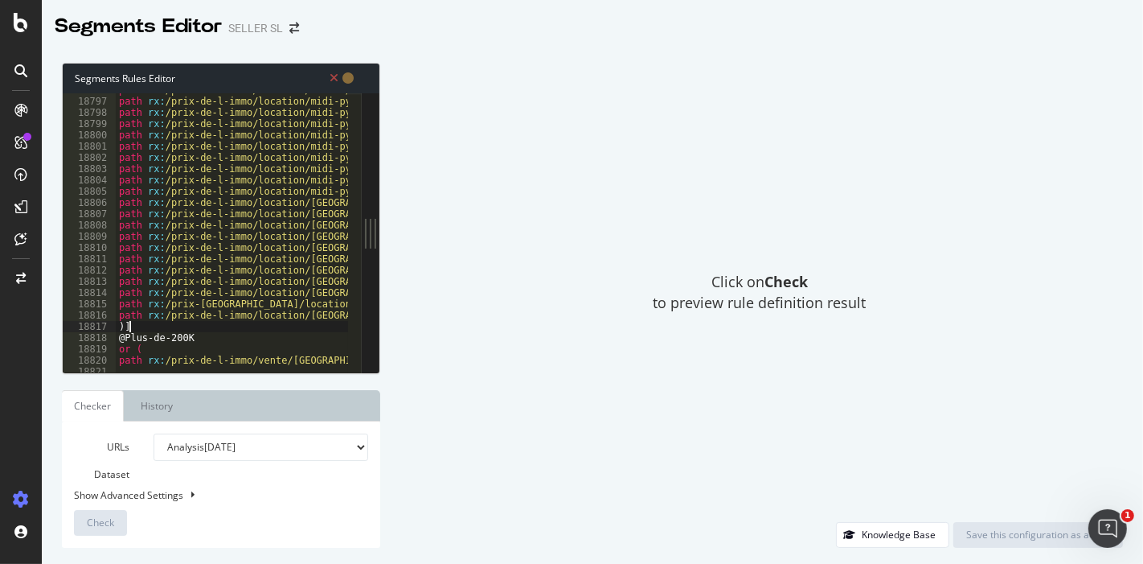
scroll to position [13260, 0]
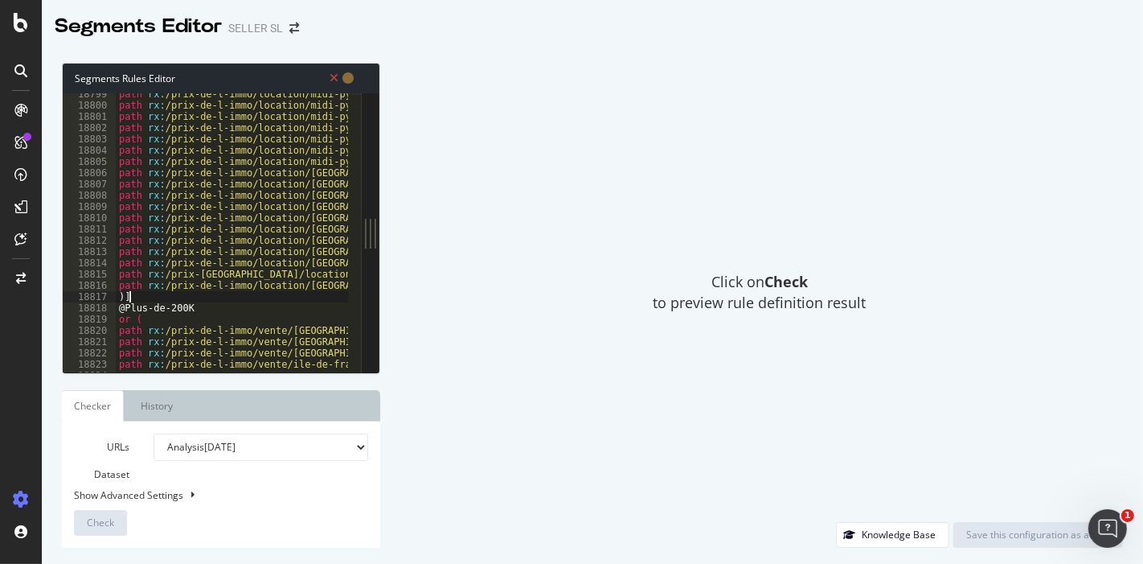
type textarea ")"
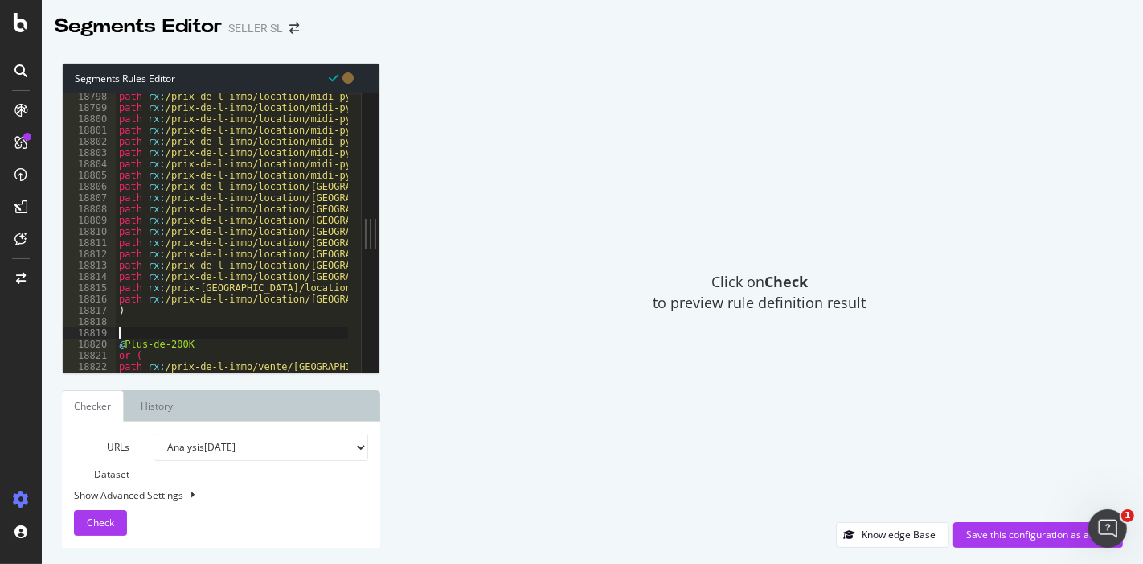
scroll to position [13263, 0]
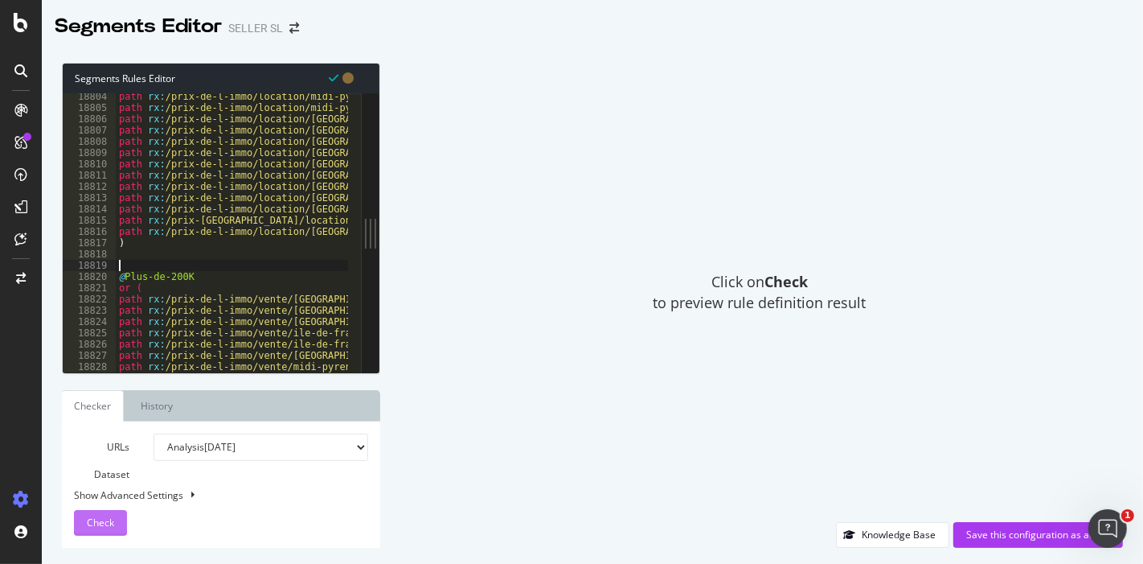
click at [105, 517] on span "Check" at bounding box center [100, 522] width 27 height 14
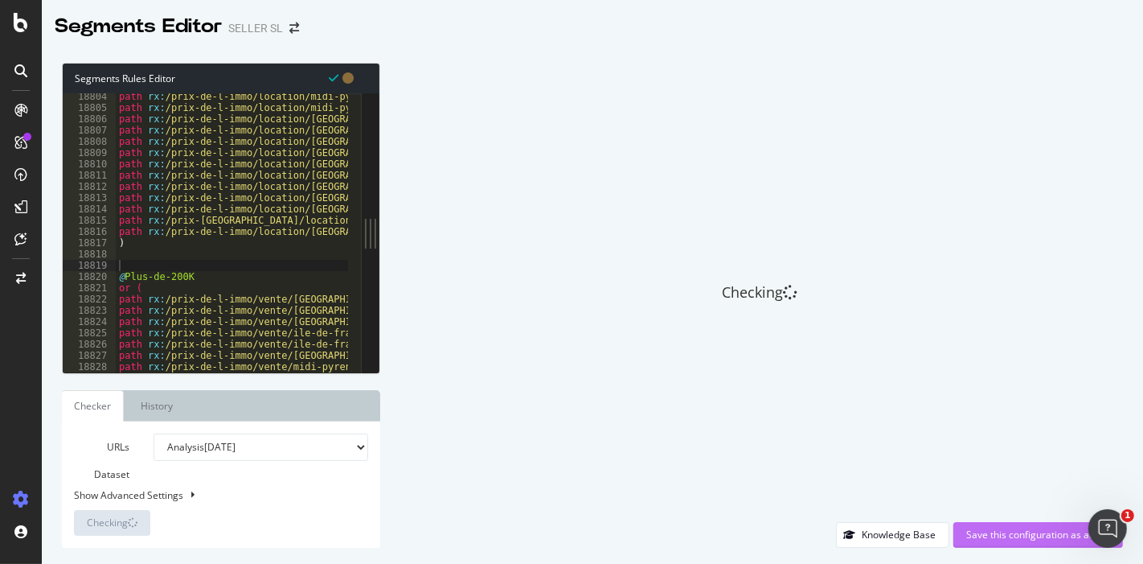
click at [998, 536] on div "Save this configuration as active" at bounding box center [1038, 534] width 144 height 14
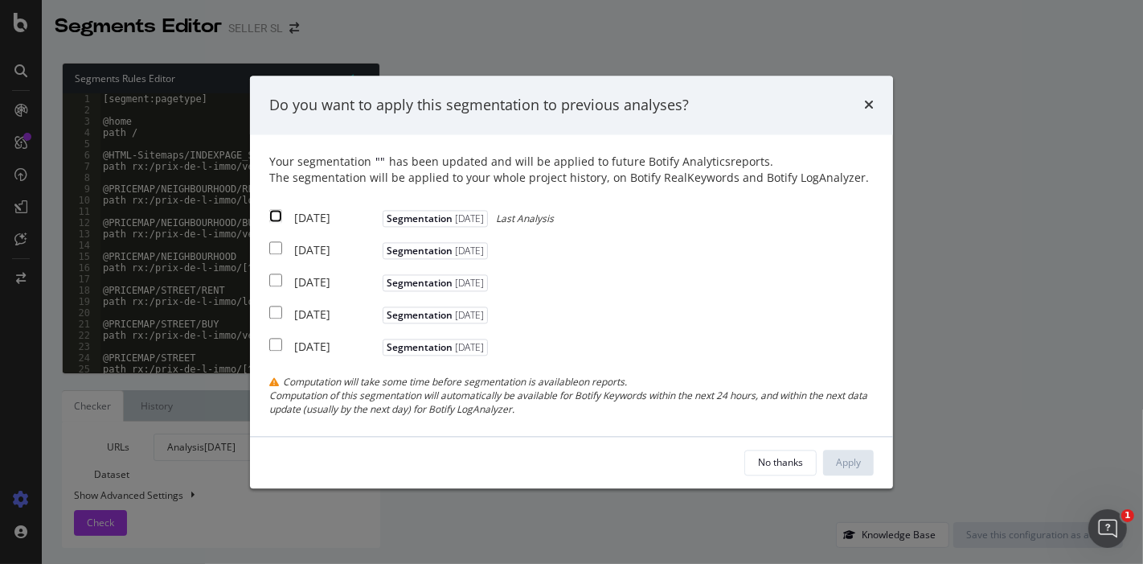
click at [273, 212] on input "modal" at bounding box center [275, 216] width 13 height 13
checkbox input "true"
click at [280, 255] on div "2025 Aug. 17th Segmentation 2024-11-21" at bounding box center [380, 249] width 223 height 20
checkbox input "true"
click at [276, 273] on div "2025 Aug. 3rd Segmentation 2024-11-21" at bounding box center [380, 281] width 223 height 20
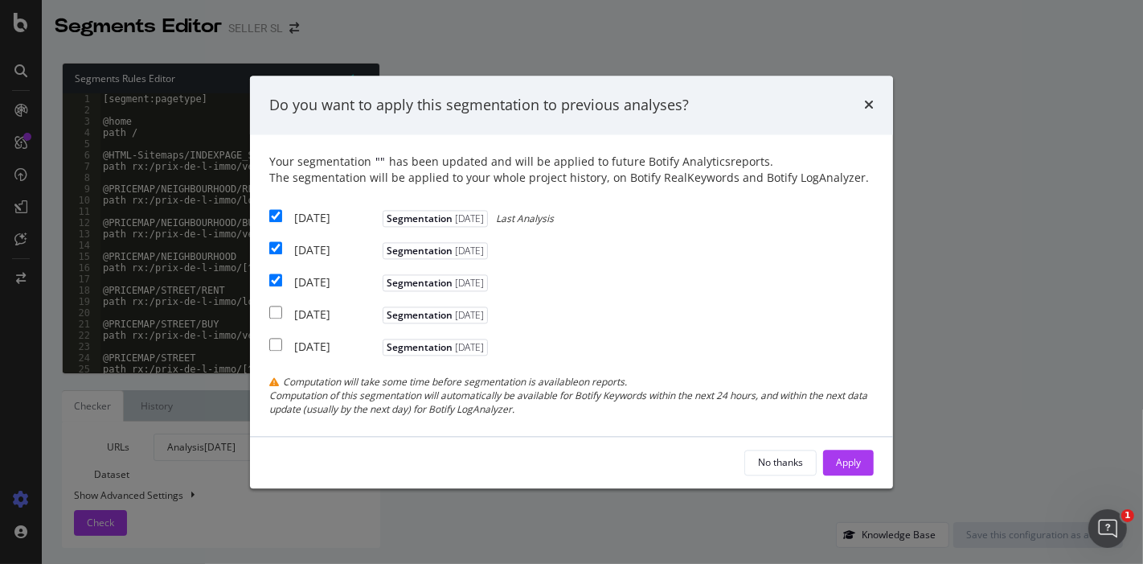
checkbox input "true"
click at [837, 462] on div "Apply" at bounding box center [848, 462] width 25 height 14
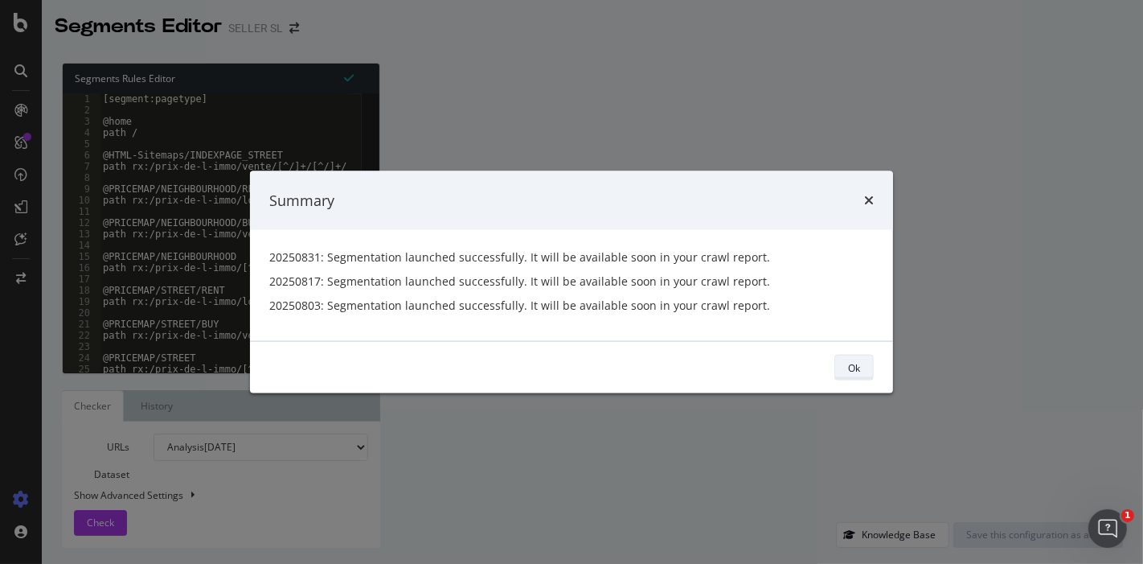
click at [851, 367] on div "Ok" at bounding box center [854, 367] width 12 height 14
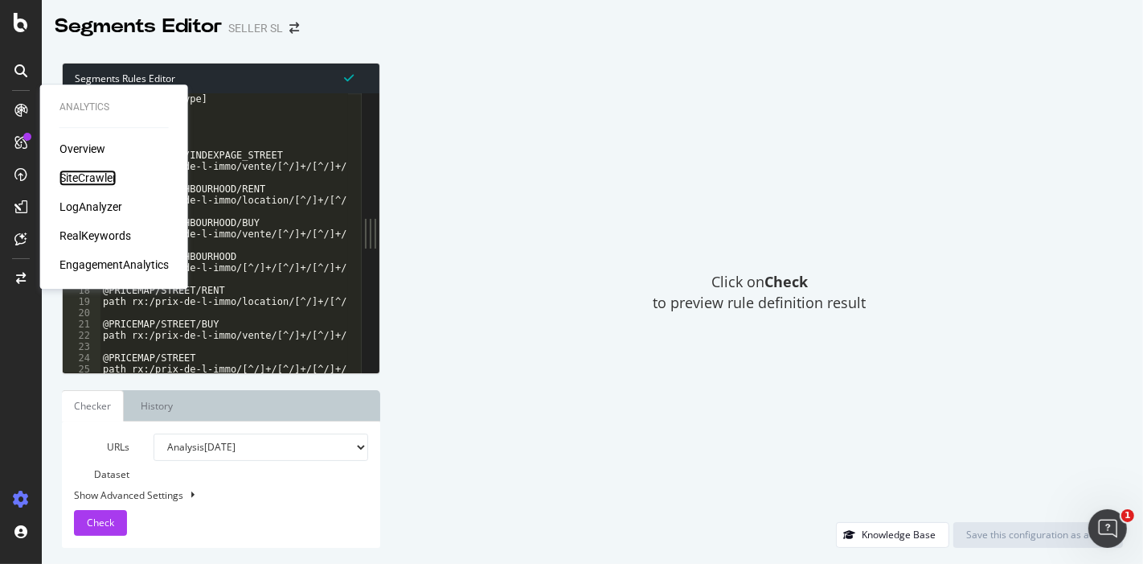
click at [72, 176] on div "SiteCrawler" at bounding box center [87, 178] width 57 height 16
